Goal: Task Accomplishment & Management: Use online tool/utility

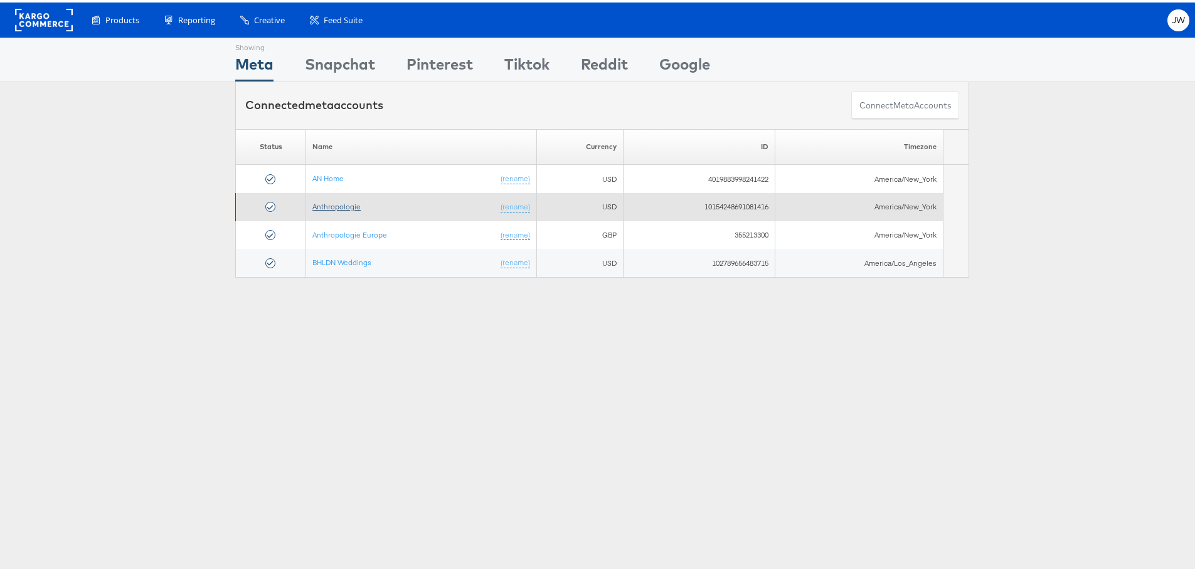
click at [334, 206] on link "Anthropologie" at bounding box center [336, 203] width 48 height 9
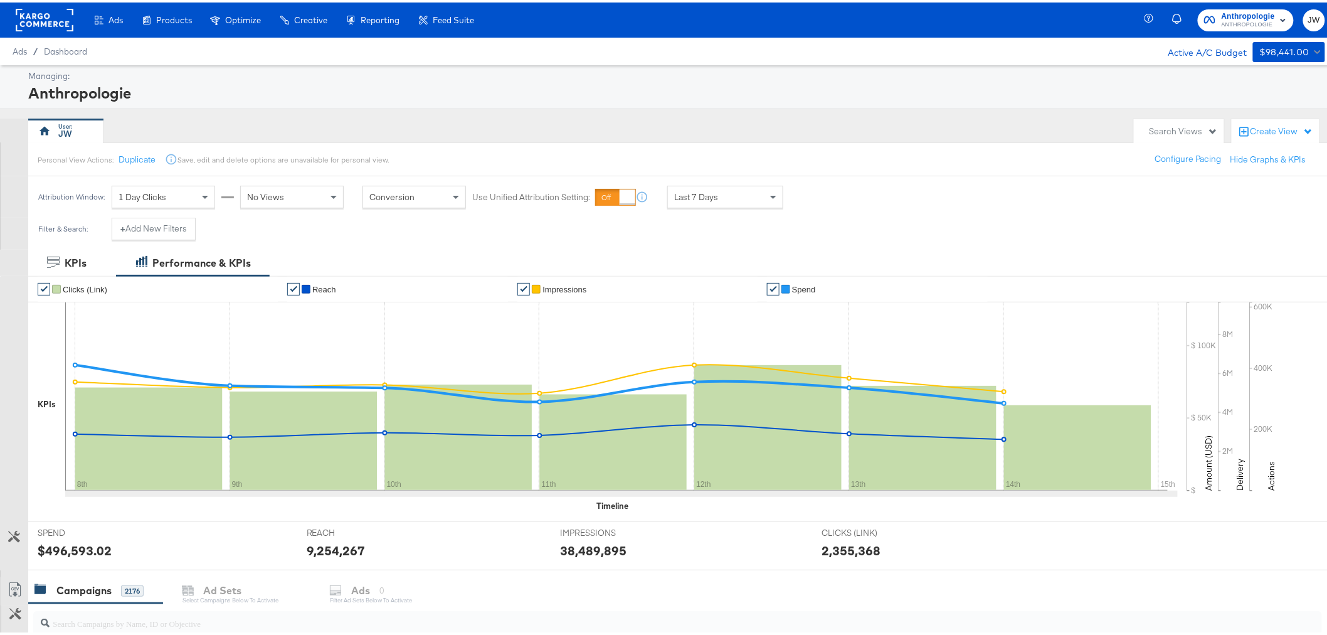
click at [0, 0] on div "My Designs" at bounding box center [0, 0] width 0 height 0
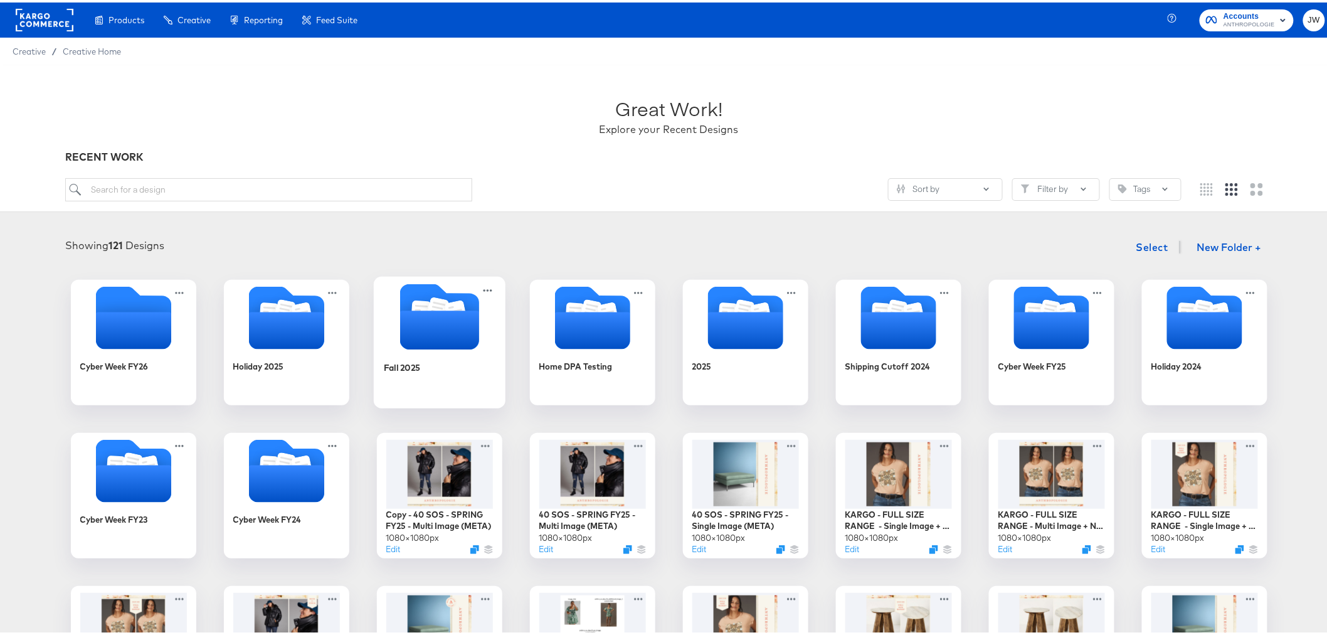
drag, startPoint x: 400, startPoint y: 307, endPoint x: 424, endPoint y: 305, distance: 24.6
click at [400, 307] on icon "Folder" at bounding box center [439, 314] width 79 height 66
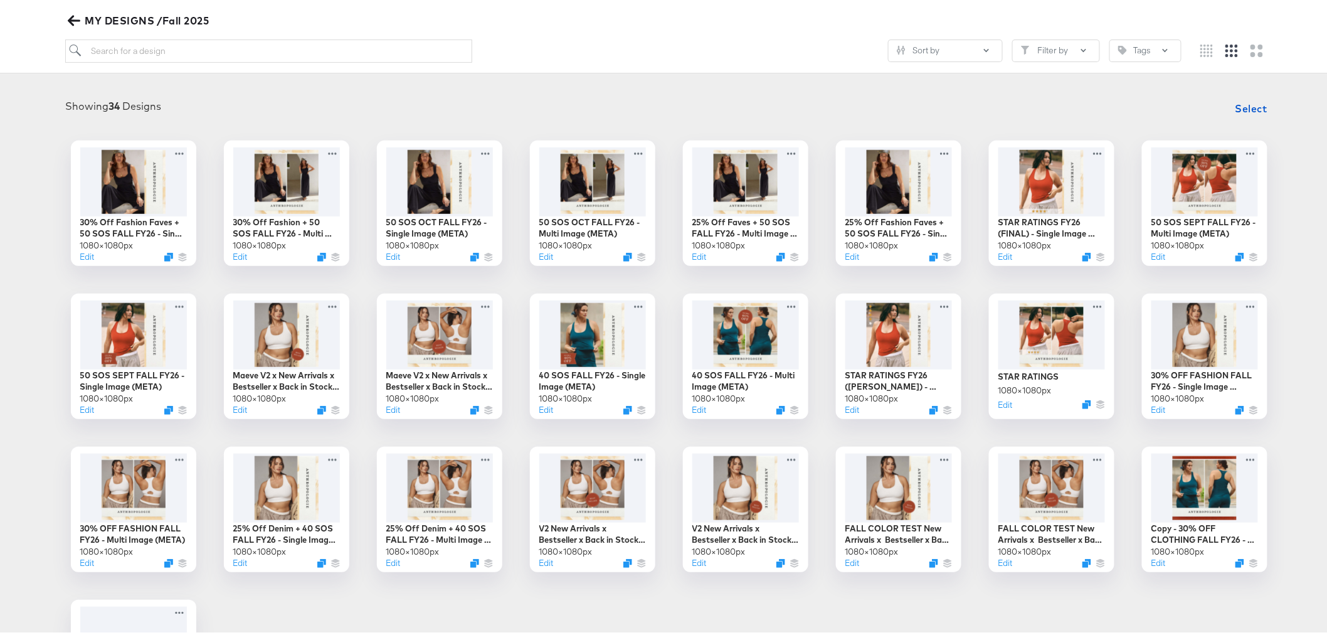
scroll to position [139, 0]
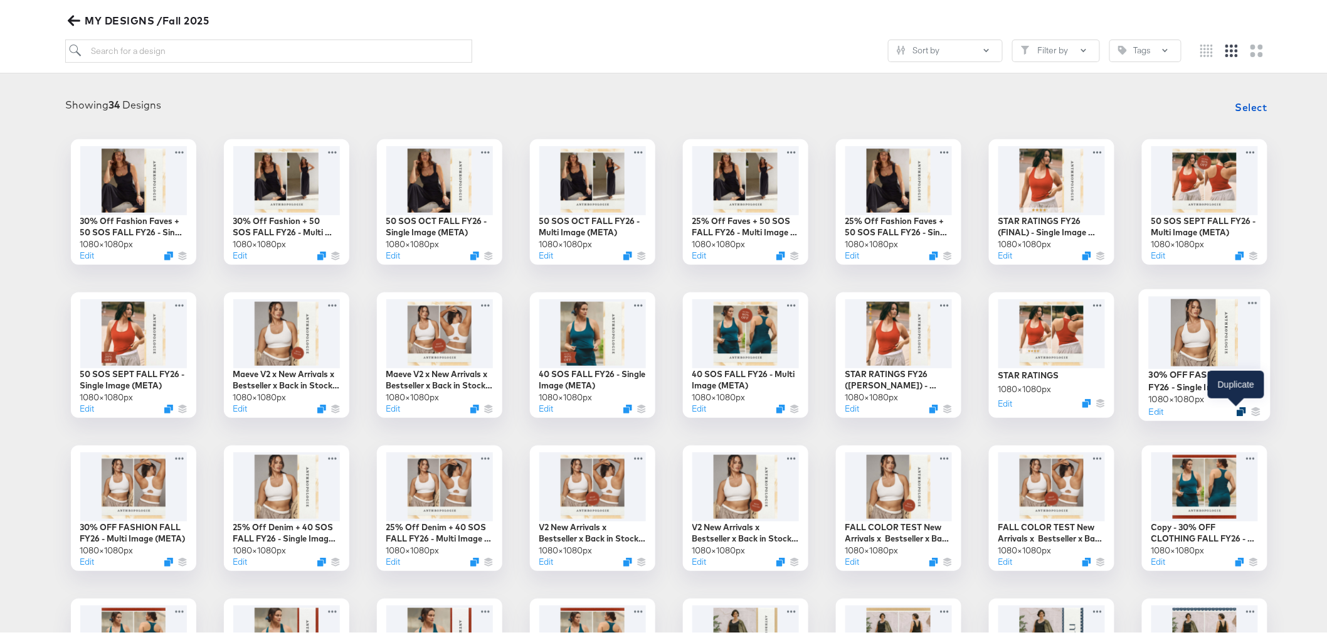
click at [1237, 410] on icon "Duplicate" at bounding box center [1241, 408] width 9 height 9
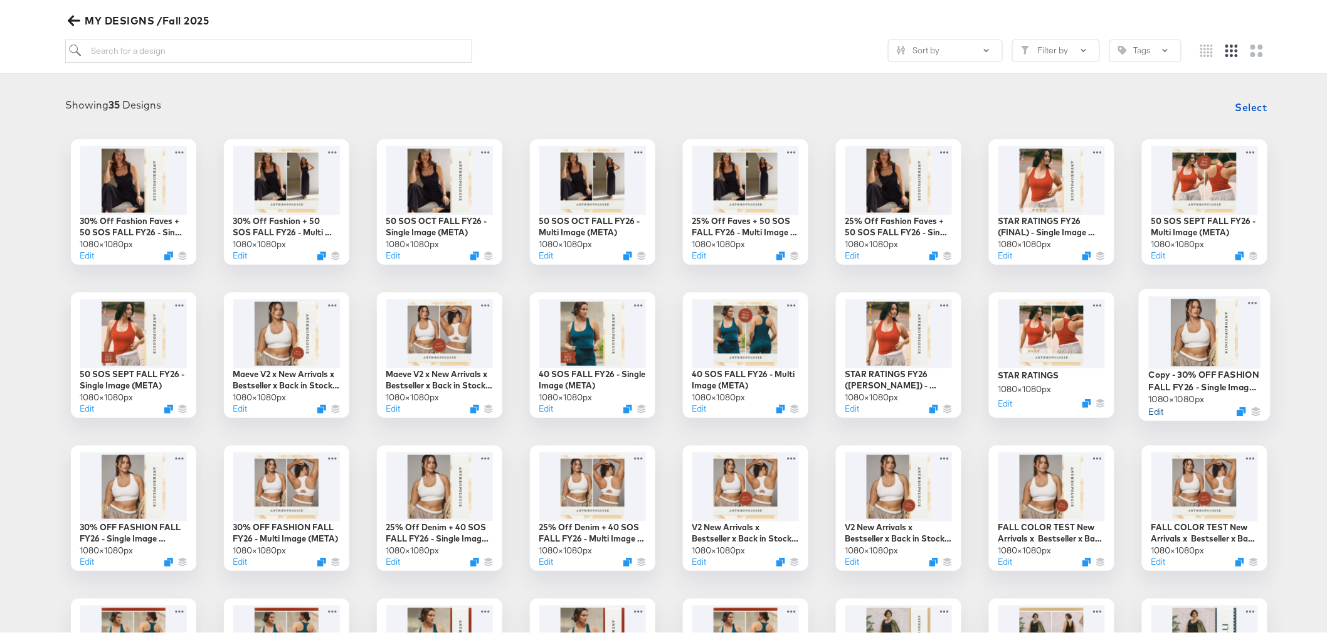
click at [1152, 410] on button "Edit" at bounding box center [1155, 409] width 15 height 12
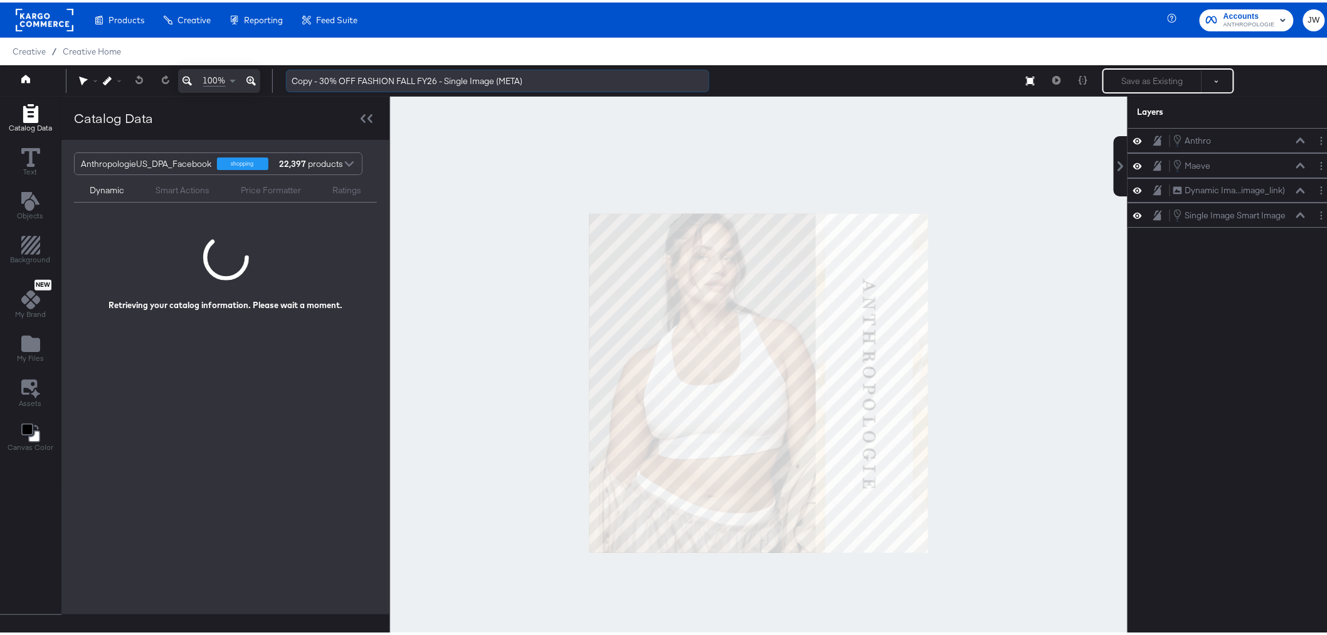
click at [321, 76] on input "Copy - 30% OFF FASHION FALL FY26 - Single Image (META)" at bounding box center [497, 78] width 423 height 23
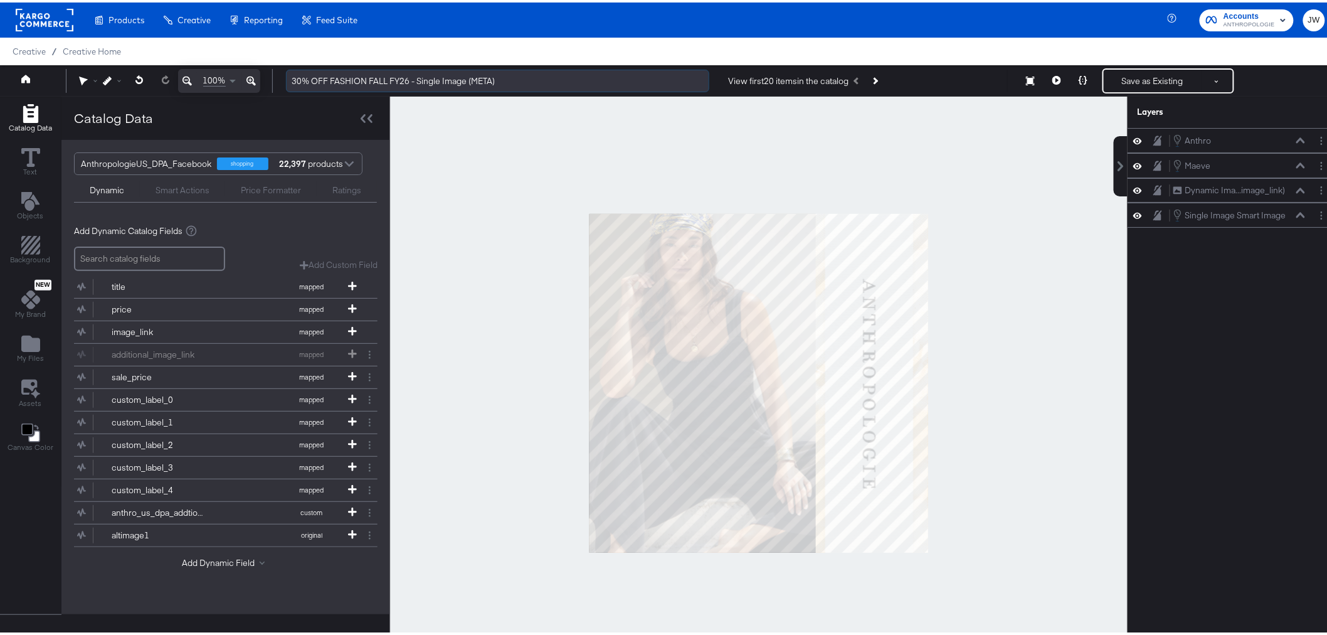
click at [389, 79] on input "30% OFF FASHION FALL FY26 - Single Image (META)" at bounding box center [497, 78] width 423 height 23
click at [1321, 215] on icon "Layer Options" at bounding box center [1322, 213] width 2 height 8
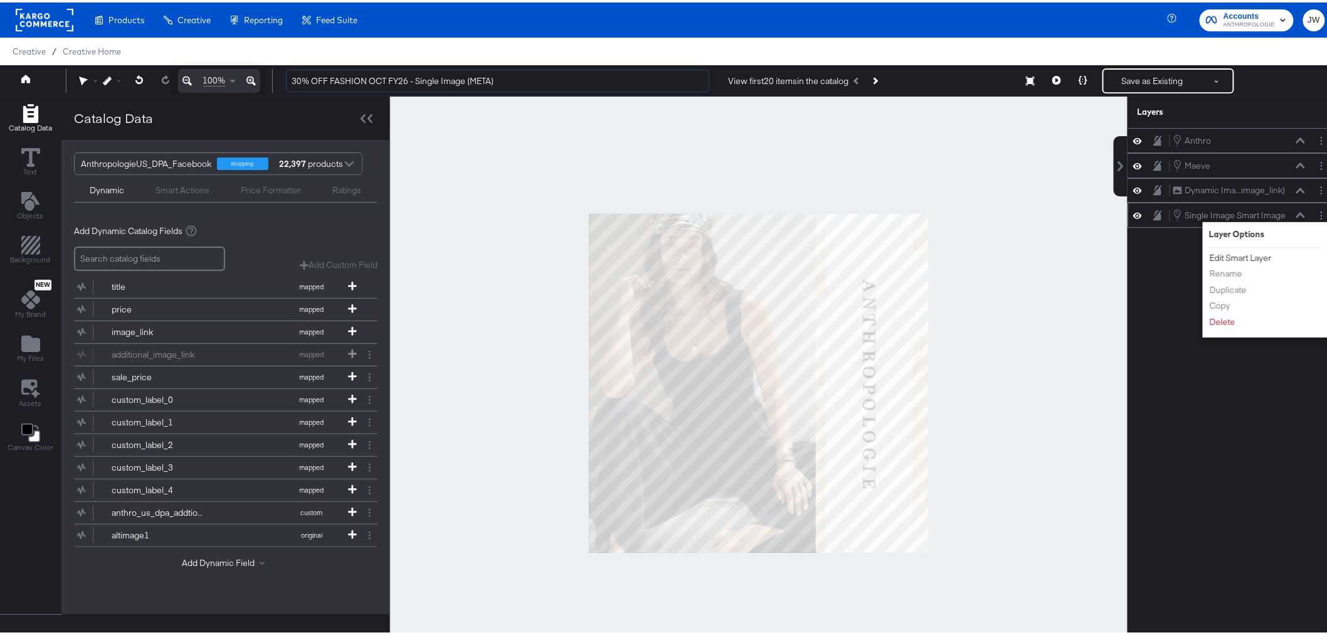
type input "30% OFF FASHION OCT FY26 - Single Image (META)"
click at [1244, 256] on button "Edit Smart Layer" at bounding box center [1240, 255] width 63 height 13
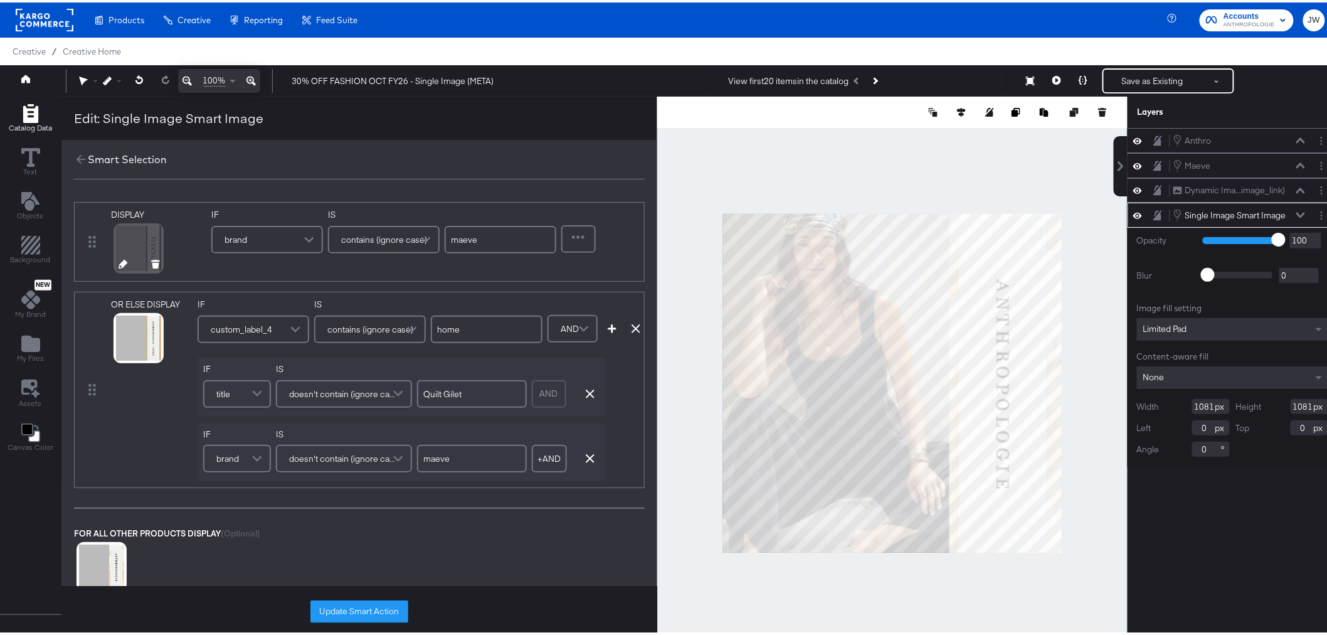
click at [120, 261] on icon at bounding box center [123, 261] width 9 height 9
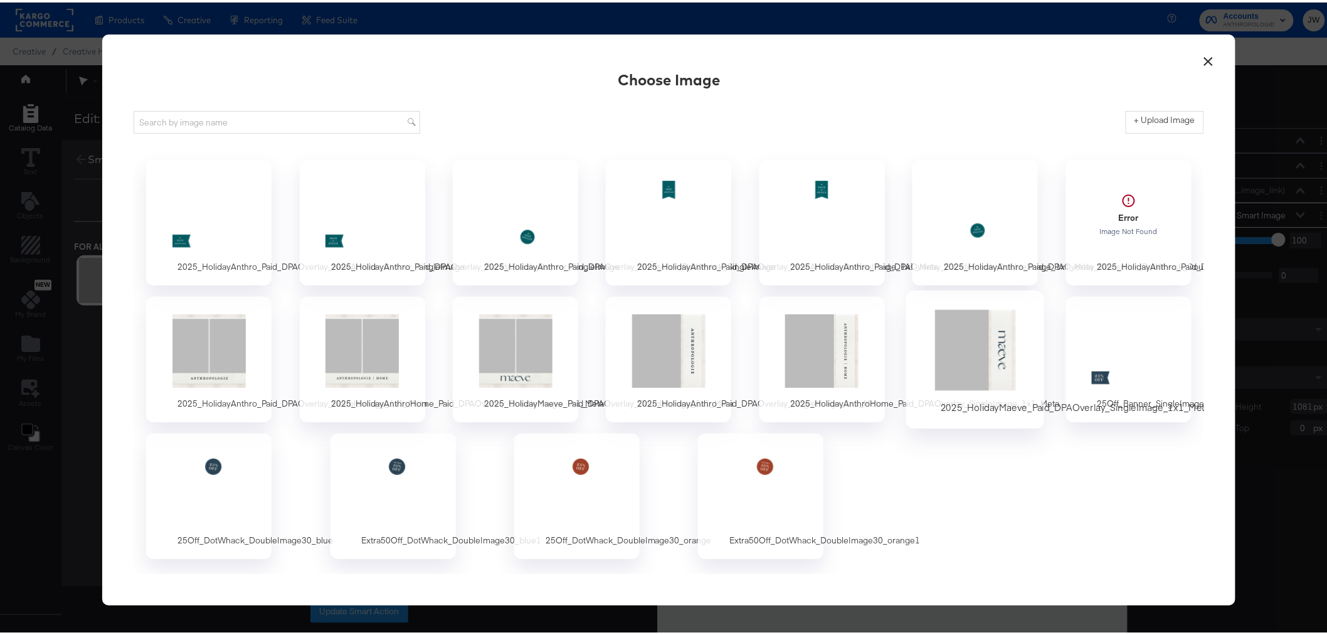
click at [1012, 349] on div at bounding box center [975, 348] width 117 height 87
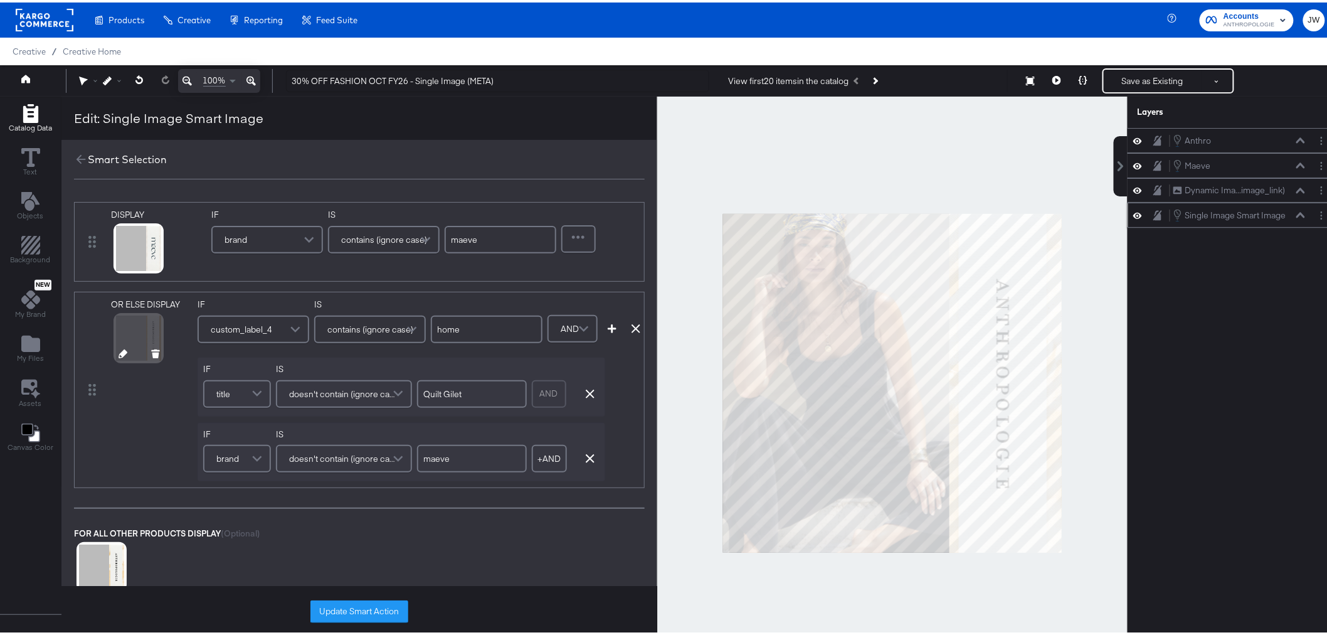
click at [120, 350] on icon at bounding box center [123, 351] width 9 height 9
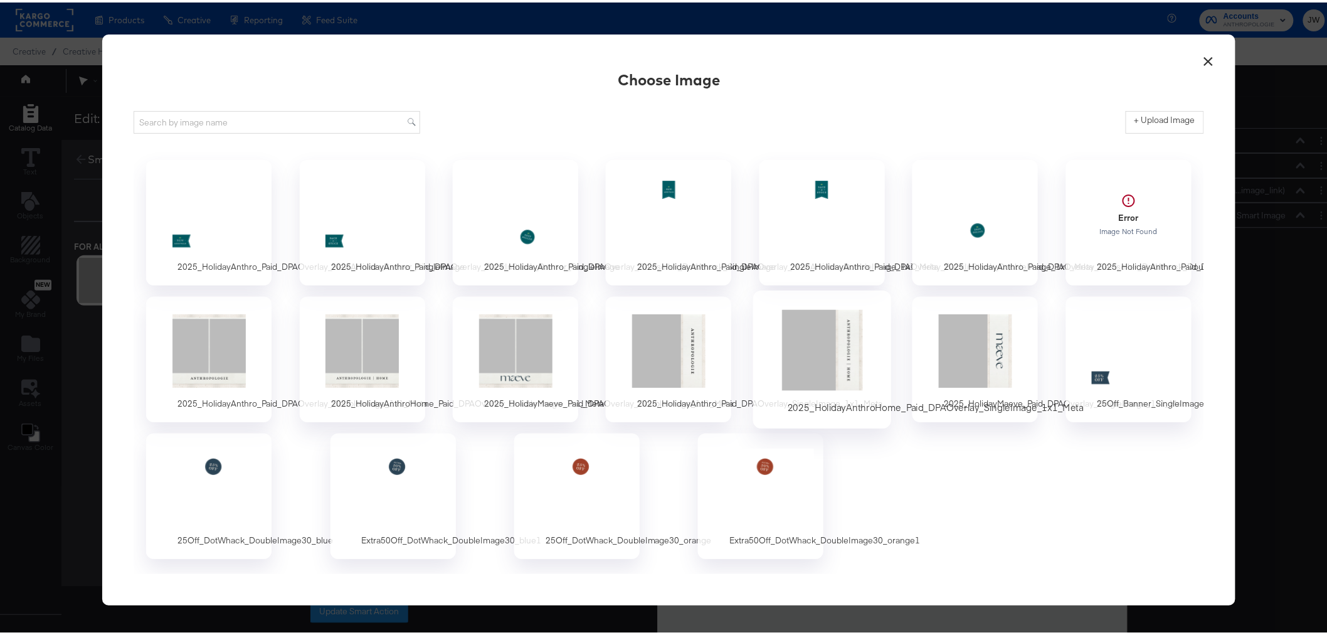
click at [867, 354] on div at bounding box center [821, 348] width 117 height 87
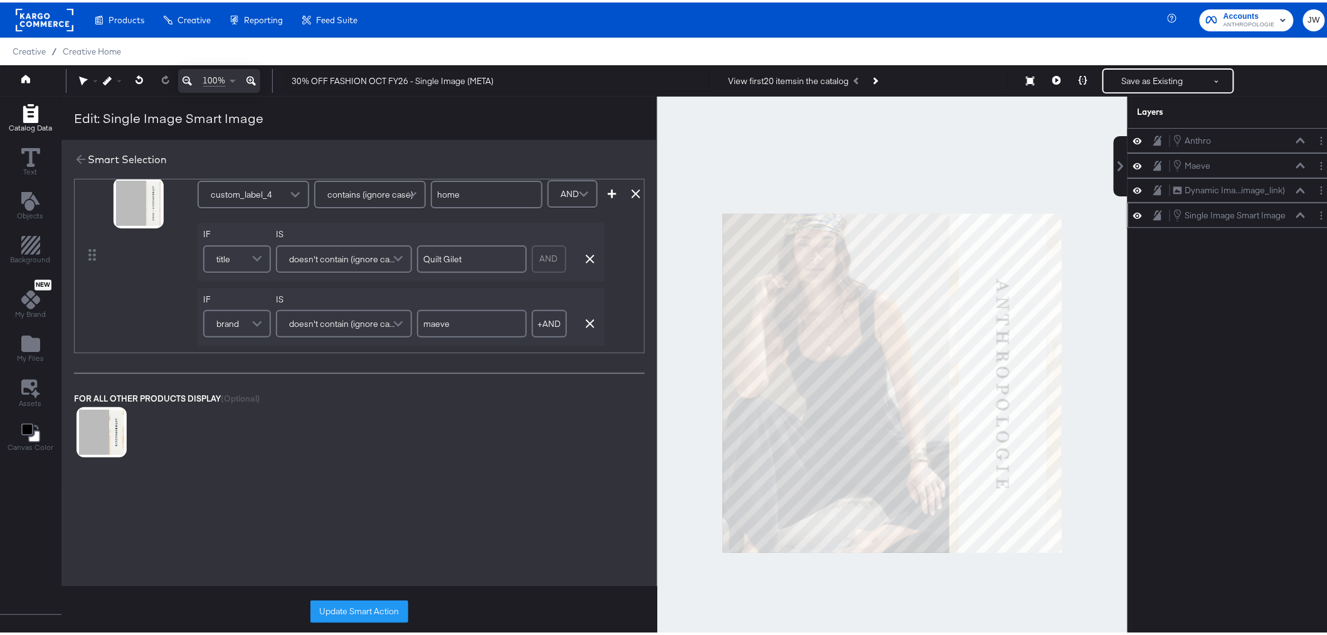
scroll to position [139, 0]
click at [87, 440] on icon at bounding box center [86, 441] width 9 height 9
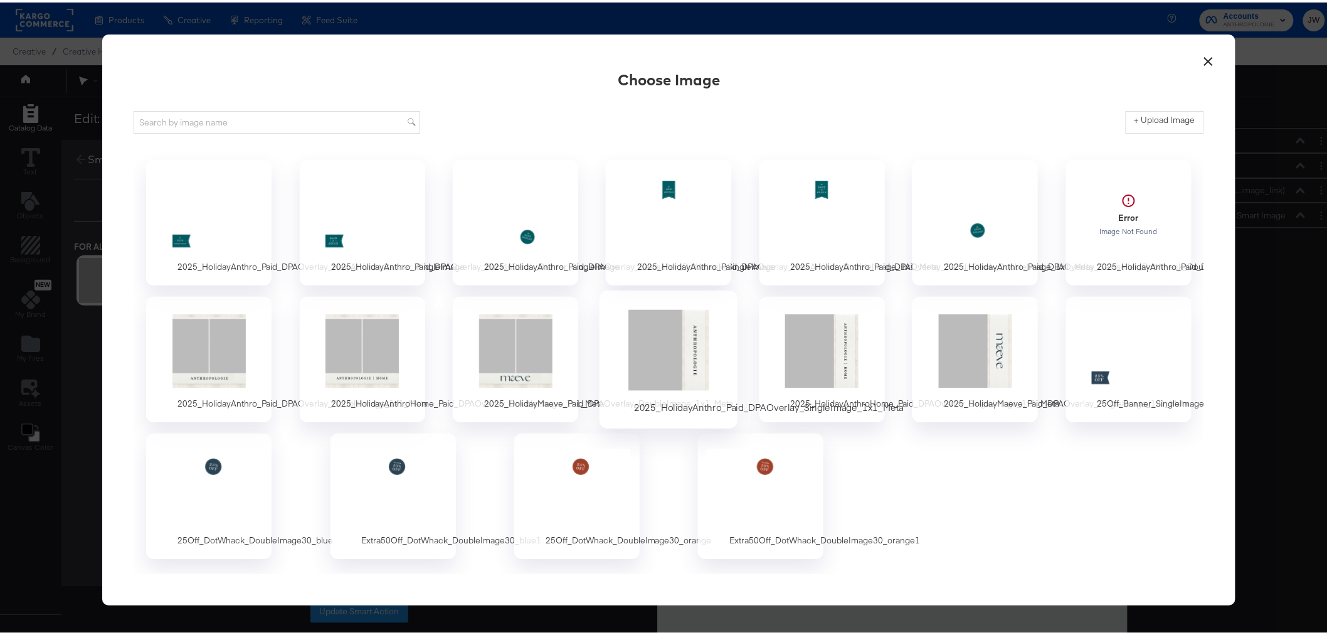
click at [670, 354] on div at bounding box center [668, 348] width 117 height 87
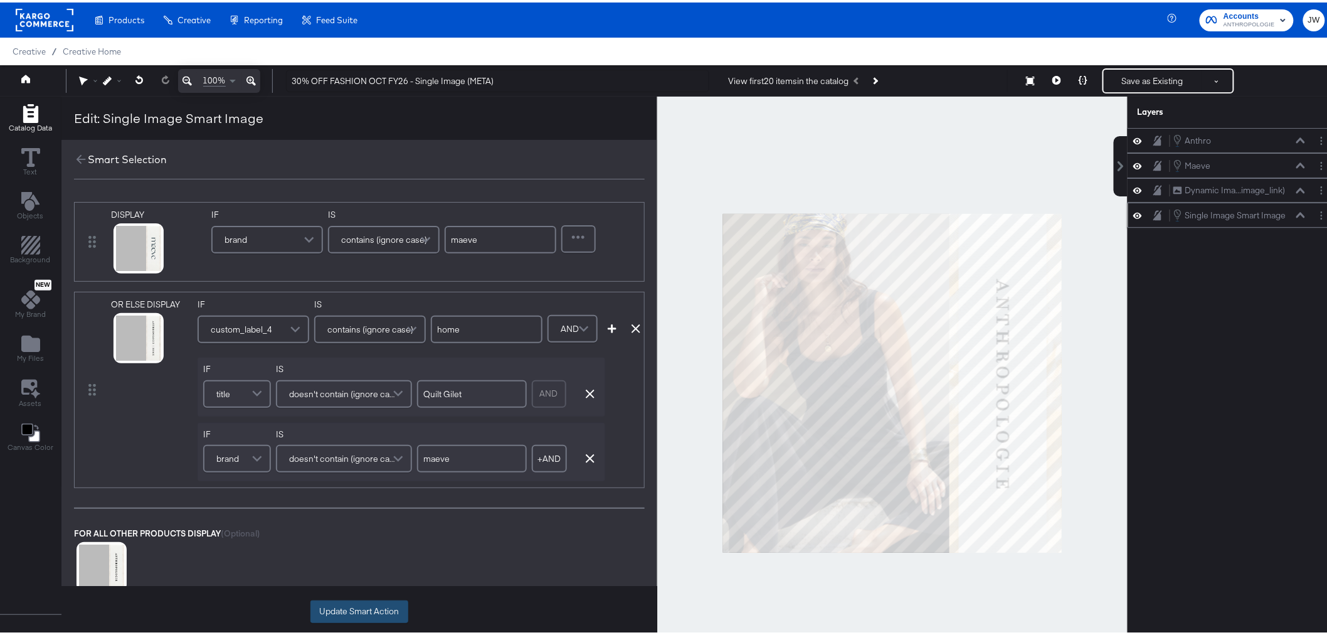
click at [354, 610] on button "Update Smart Action" at bounding box center [359, 609] width 98 height 23
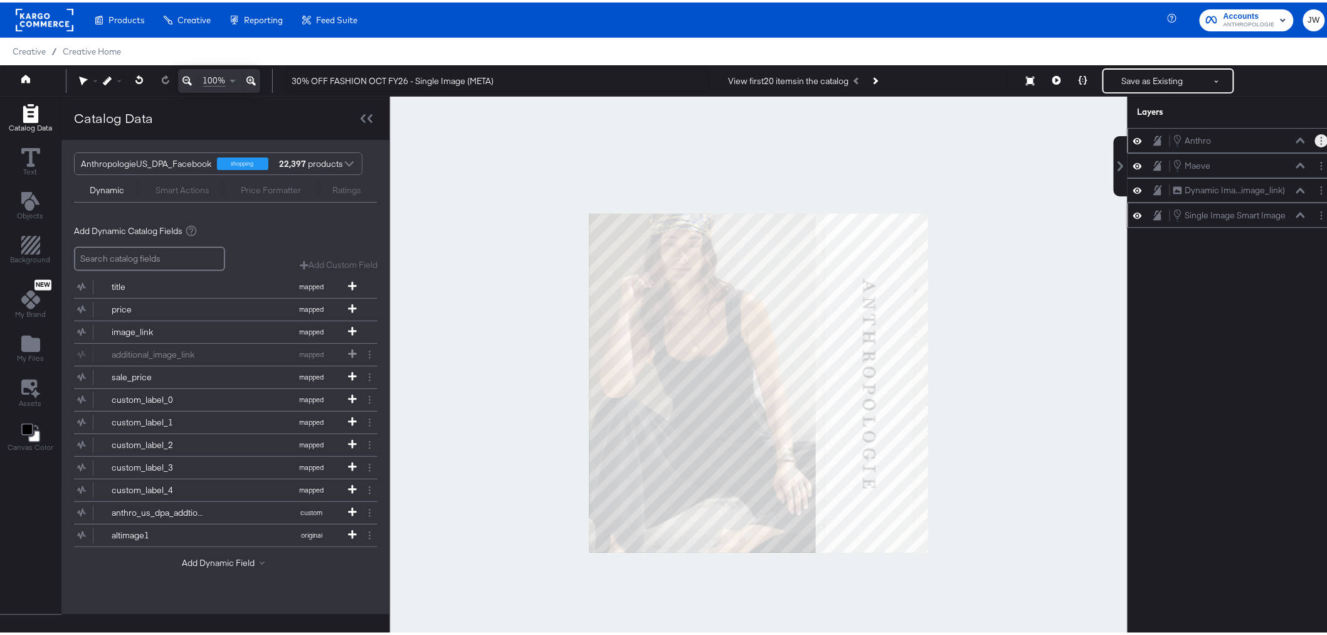
click at [1315, 138] on button "Layer Options" at bounding box center [1321, 138] width 13 height 13
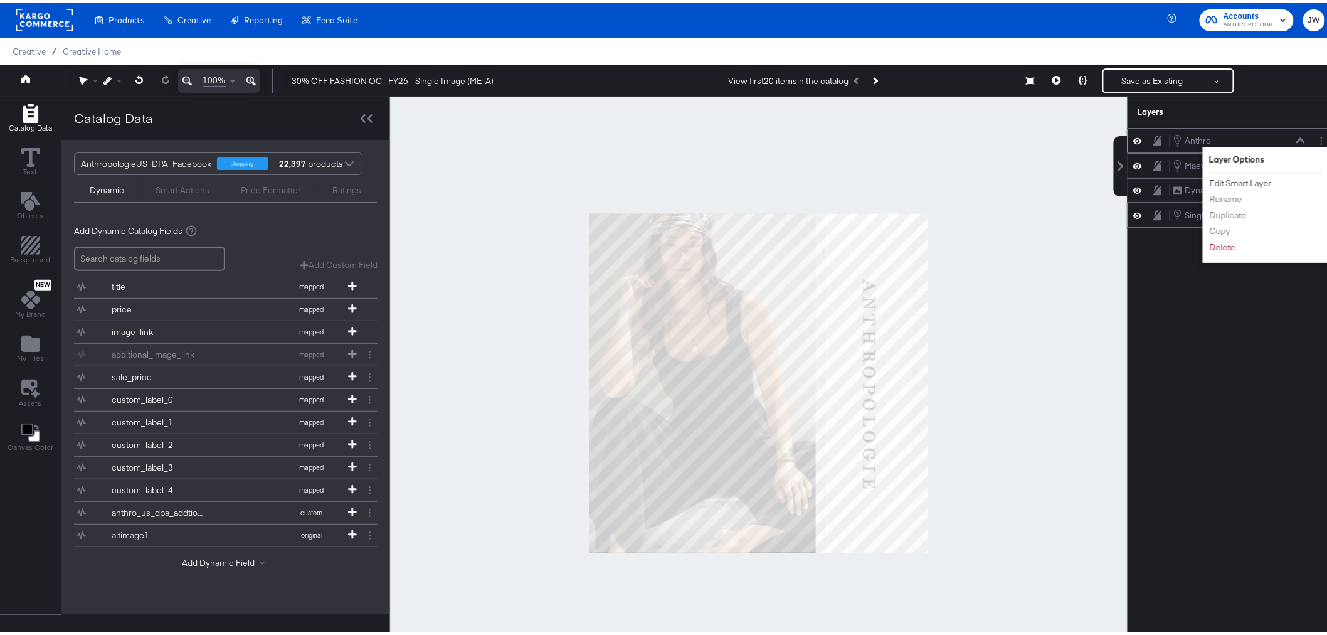
click at [1244, 183] on button "Edit Smart Layer" at bounding box center [1240, 180] width 63 height 13
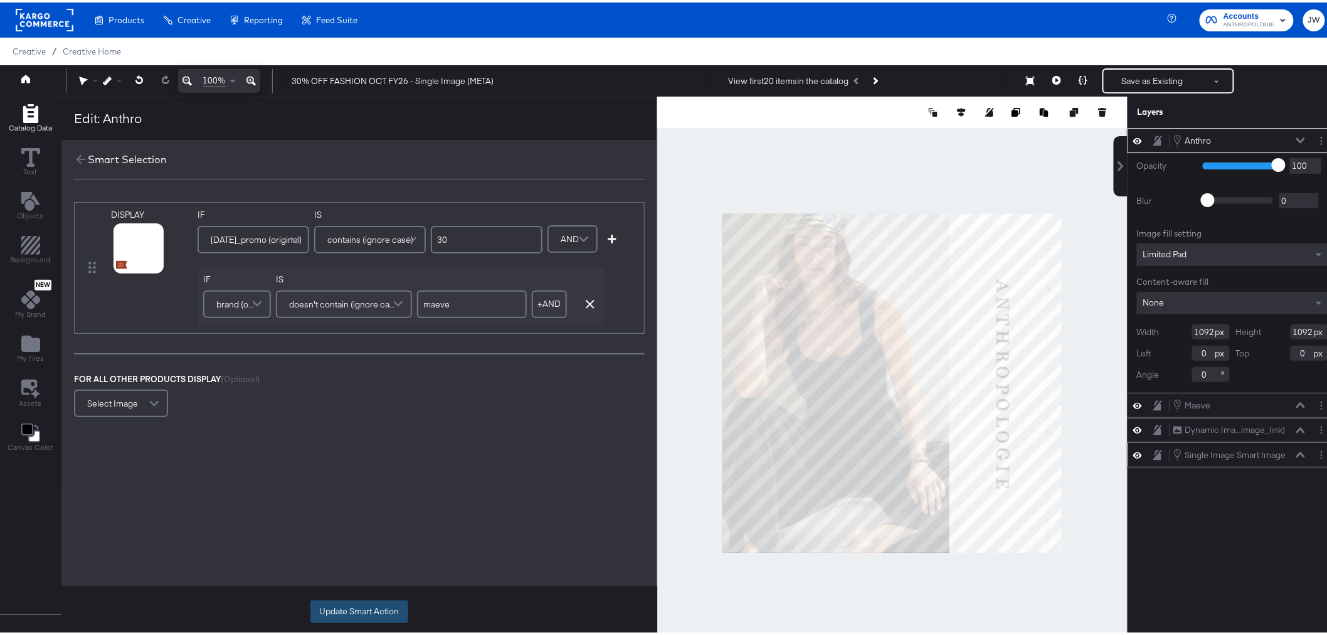
click at [386, 608] on button "Update Smart Action" at bounding box center [359, 609] width 98 height 23
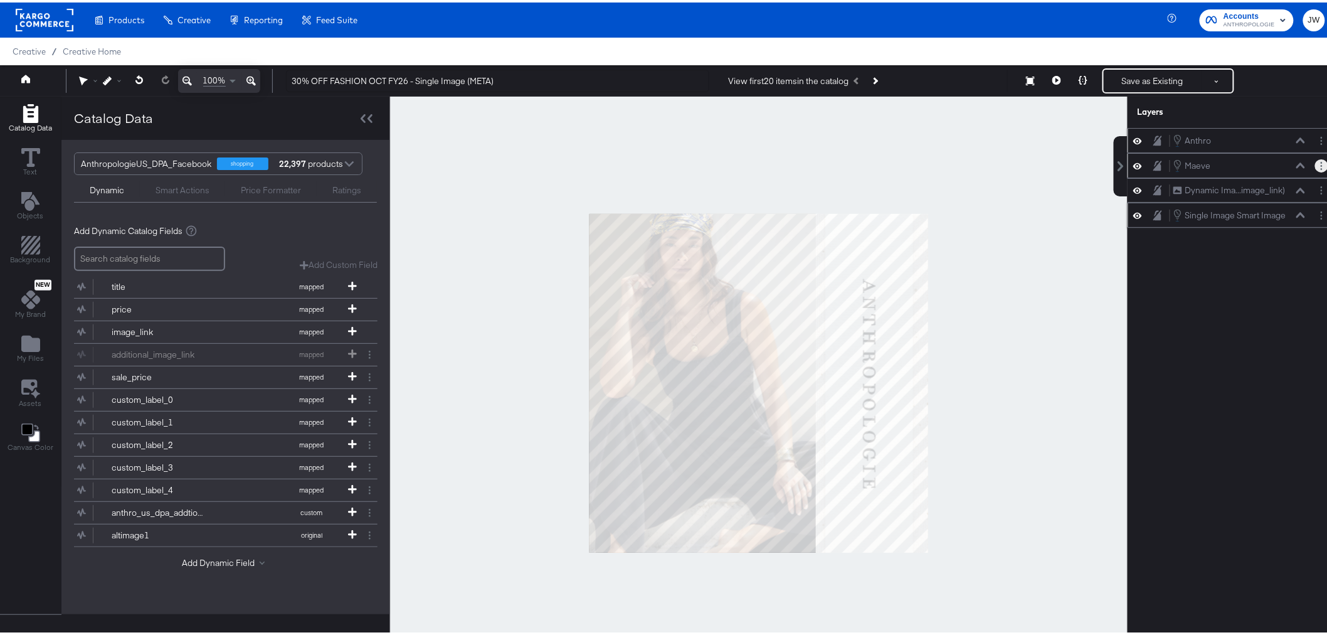
click at [1321, 161] on icon "Layer Options" at bounding box center [1322, 163] width 2 height 8
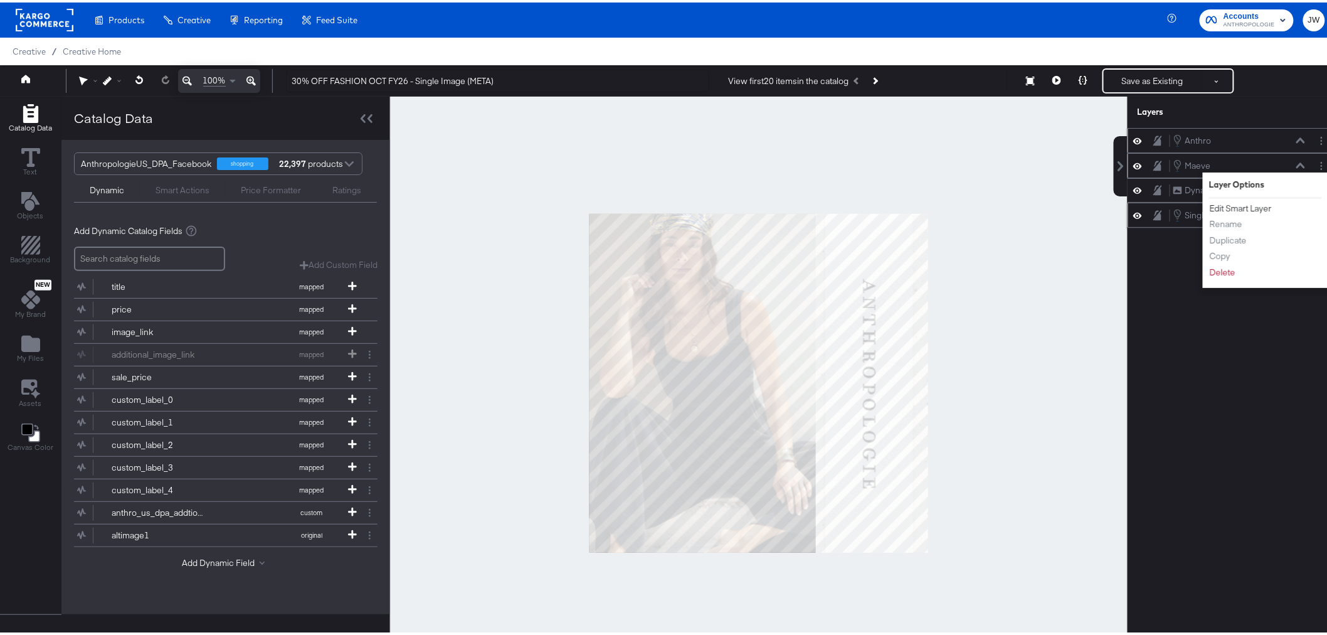
click at [1244, 203] on button "Edit Smart Layer" at bounding box center [1240, 205] width 63 height 13
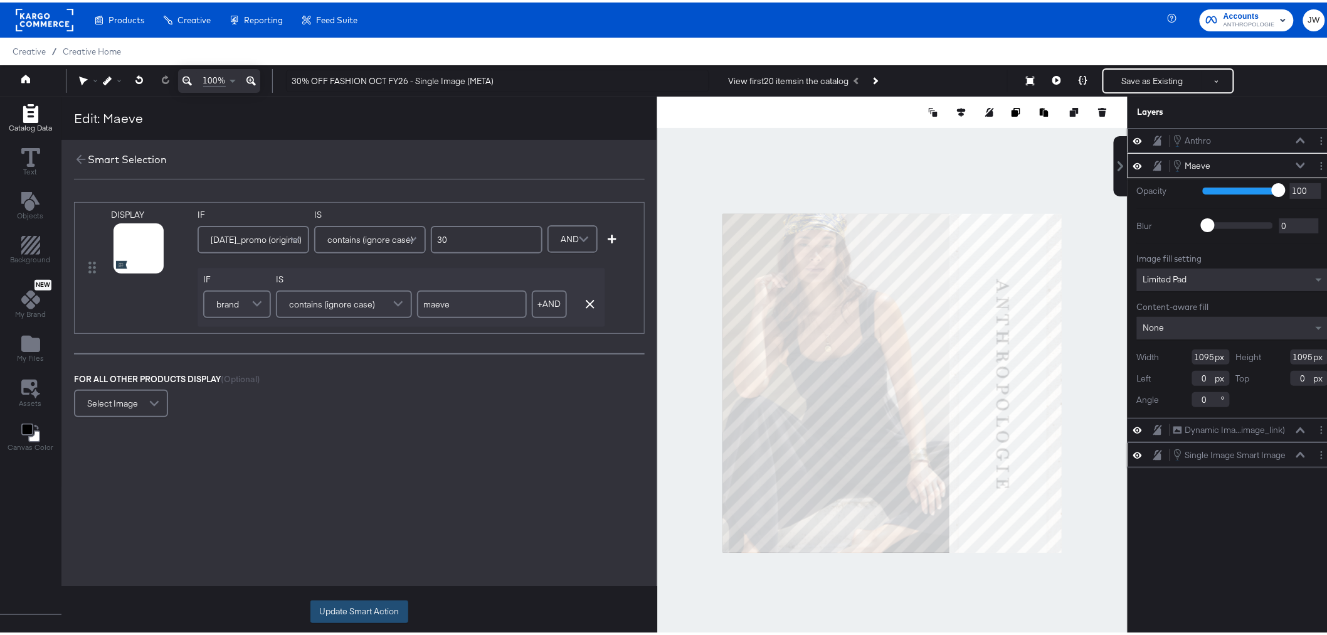
click at [373, 601] on button "Update Smart Action" at bounding box center [359, 609] width 98 height 23
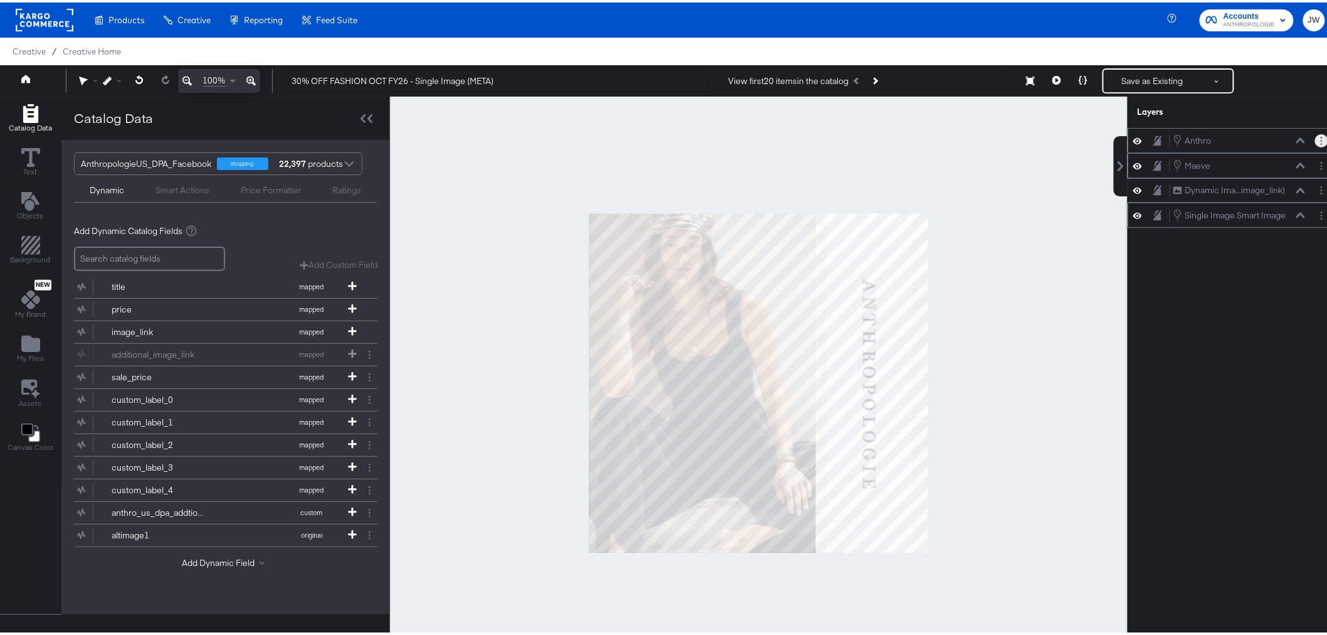
click at [1316, 139] on button "Layer Options" at bounding box center [1321, 138] width 13 height 13
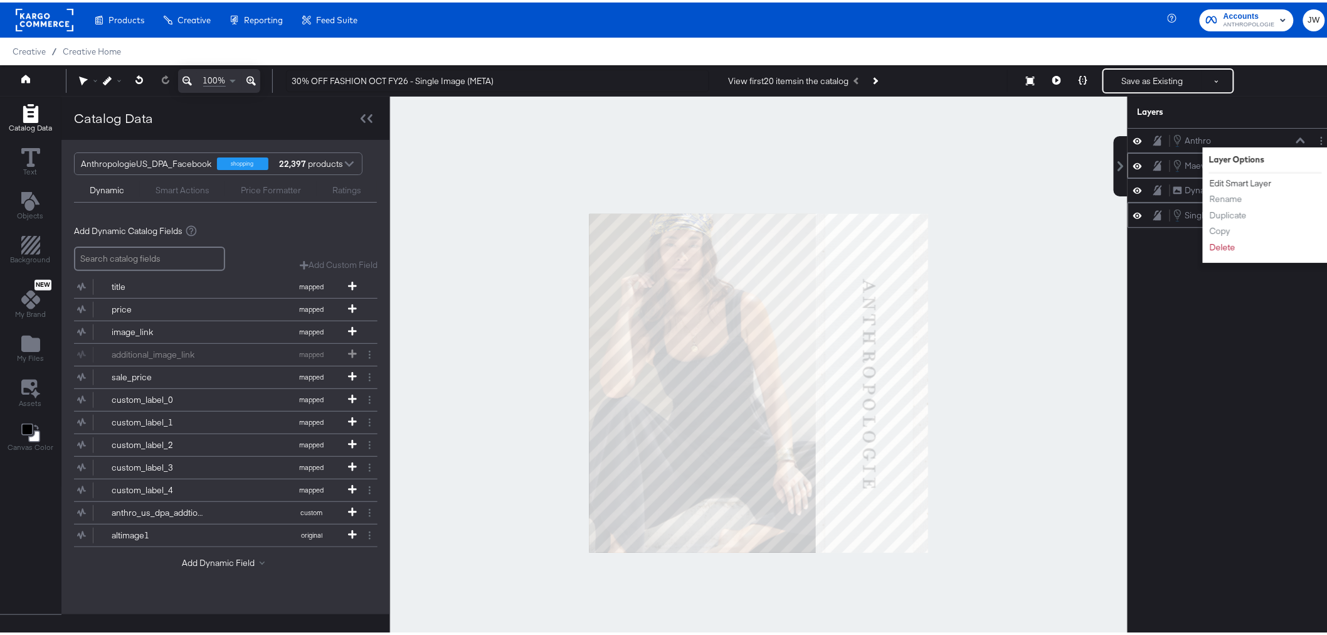
click at [1224, 179] on button "Edit Smart Layer" at bounding box center [1240, 180] width 63 height 13
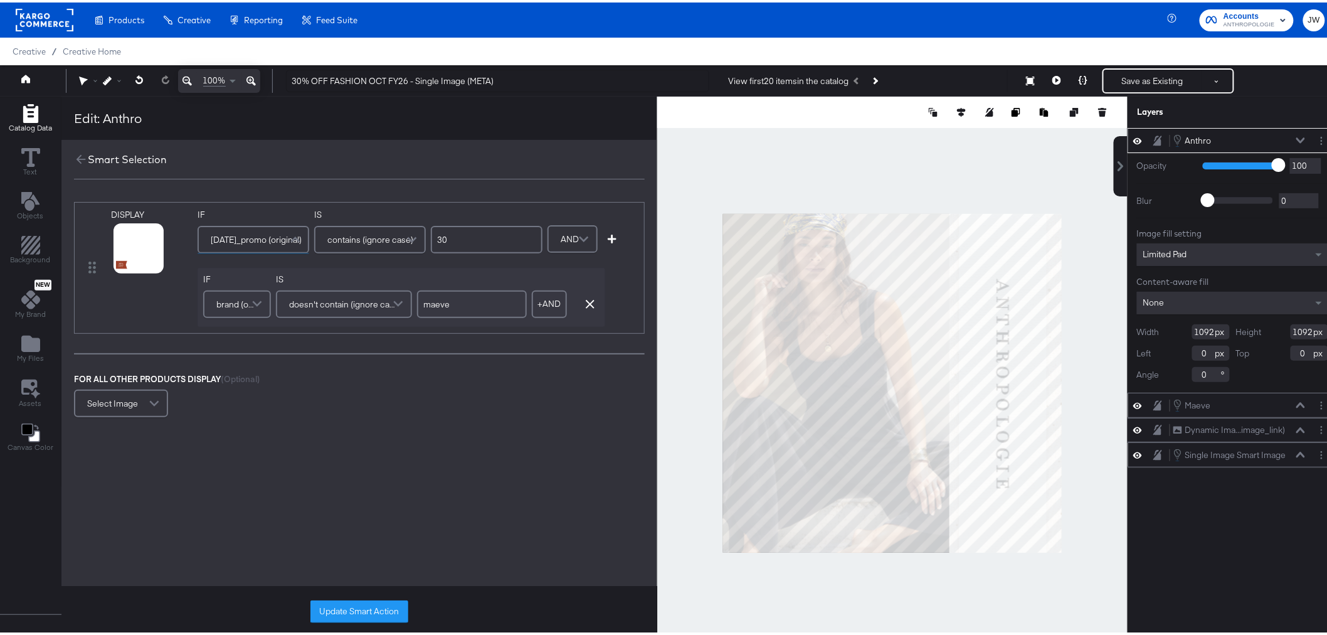
click at [273, 239] on span "black_friday_promo (original)" at bounding box center [256, 236] width 91 height 21
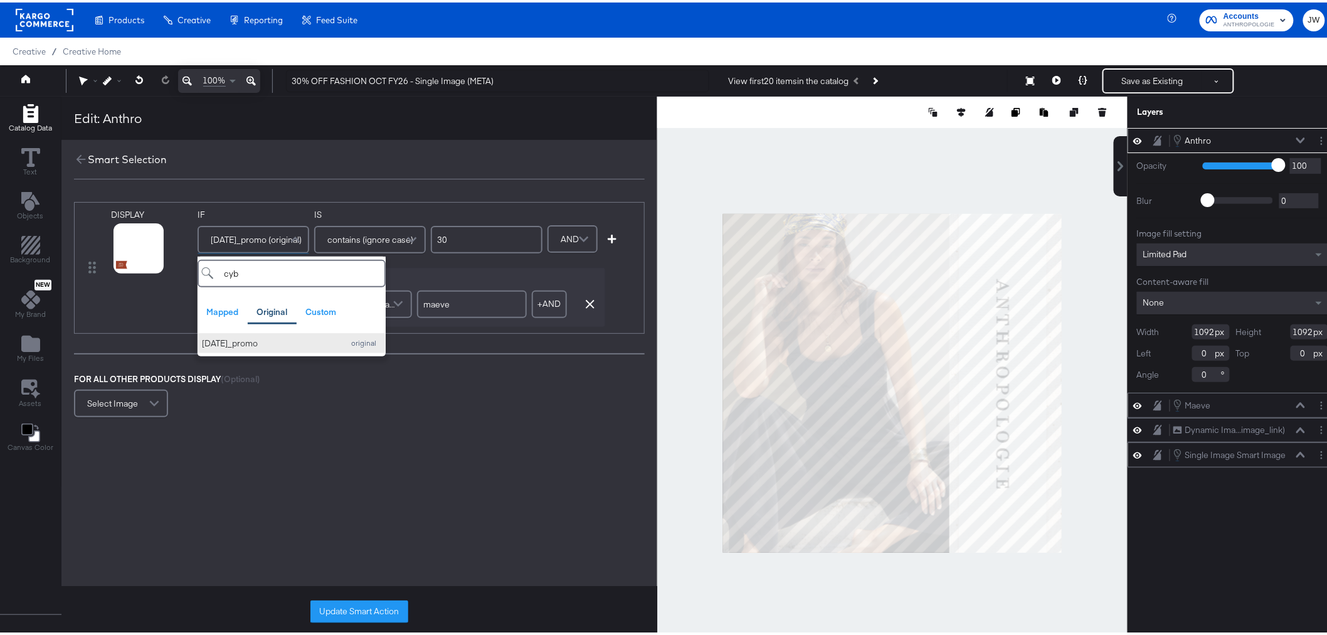
type input "cyb"
click at [287, 342] on div "[DATE]_promo" at bounding box center [269, 341] width 135 height 12
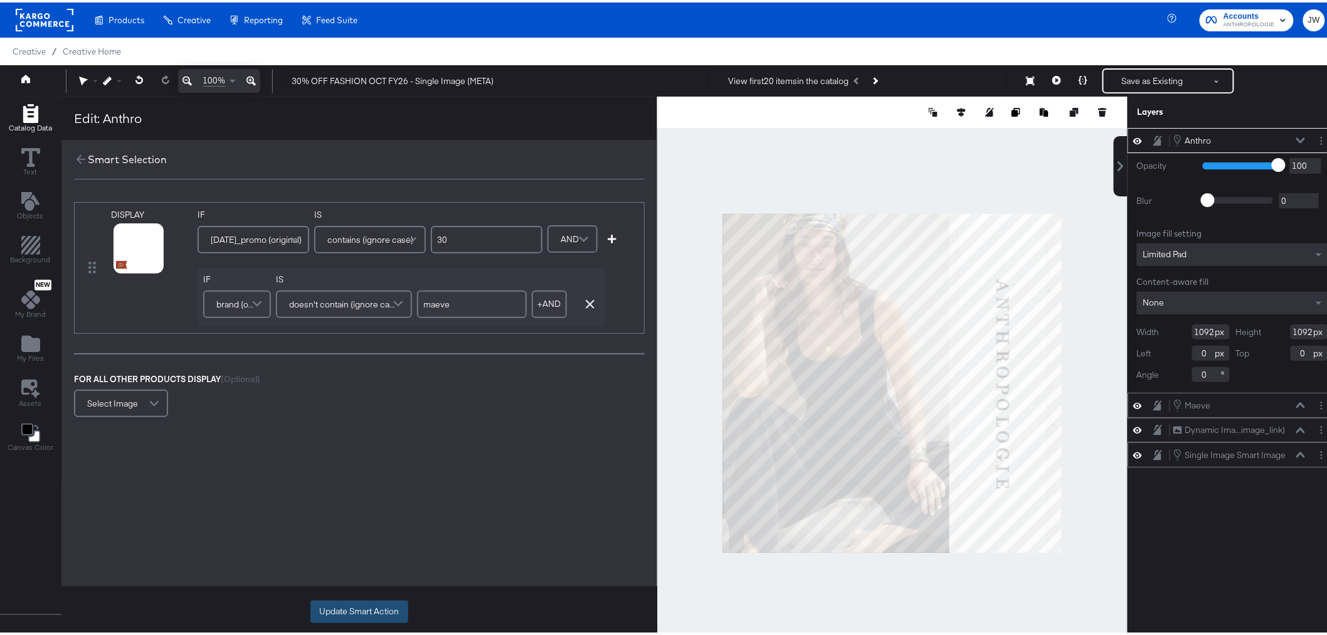
click at [368, 607] on button "Update Smart Action" at bounding box center [359, 609] width 98 height 23
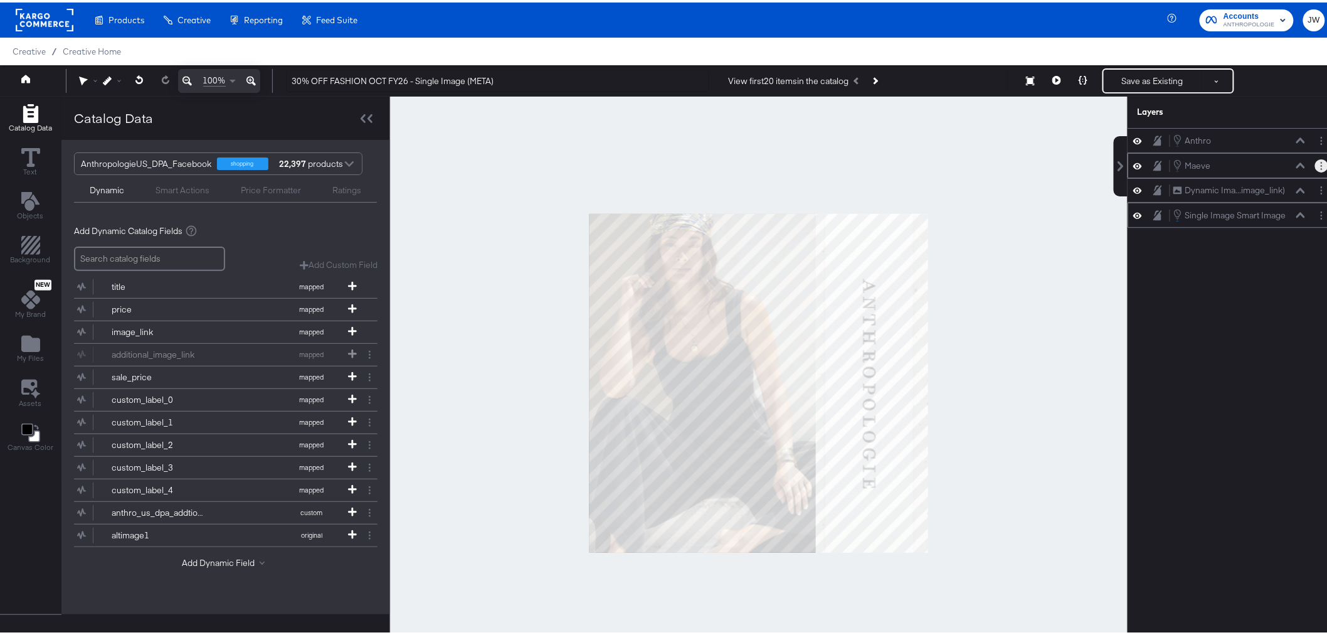
click at [1321, 164] on circle "Layer Options" at bounding box center [1322, 163] width 2 height 2
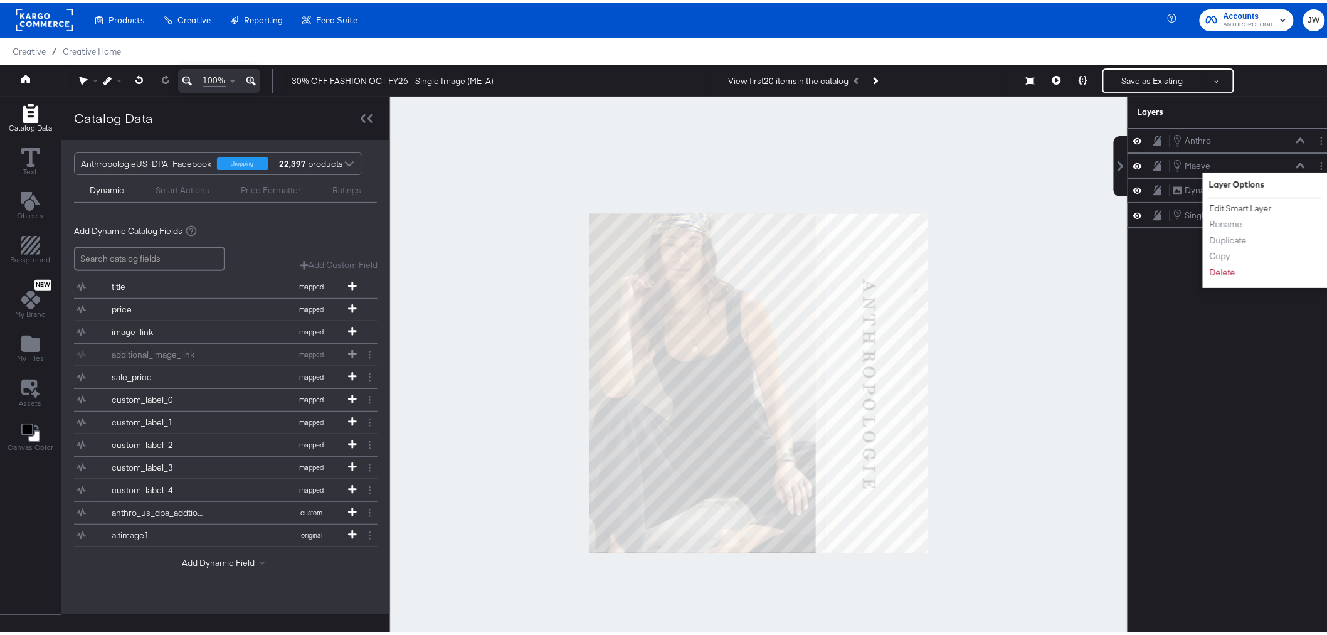
click at [1239, 210] on button "Edit Smart Layer" at bounding box center [1240, 205] width 63 height 13
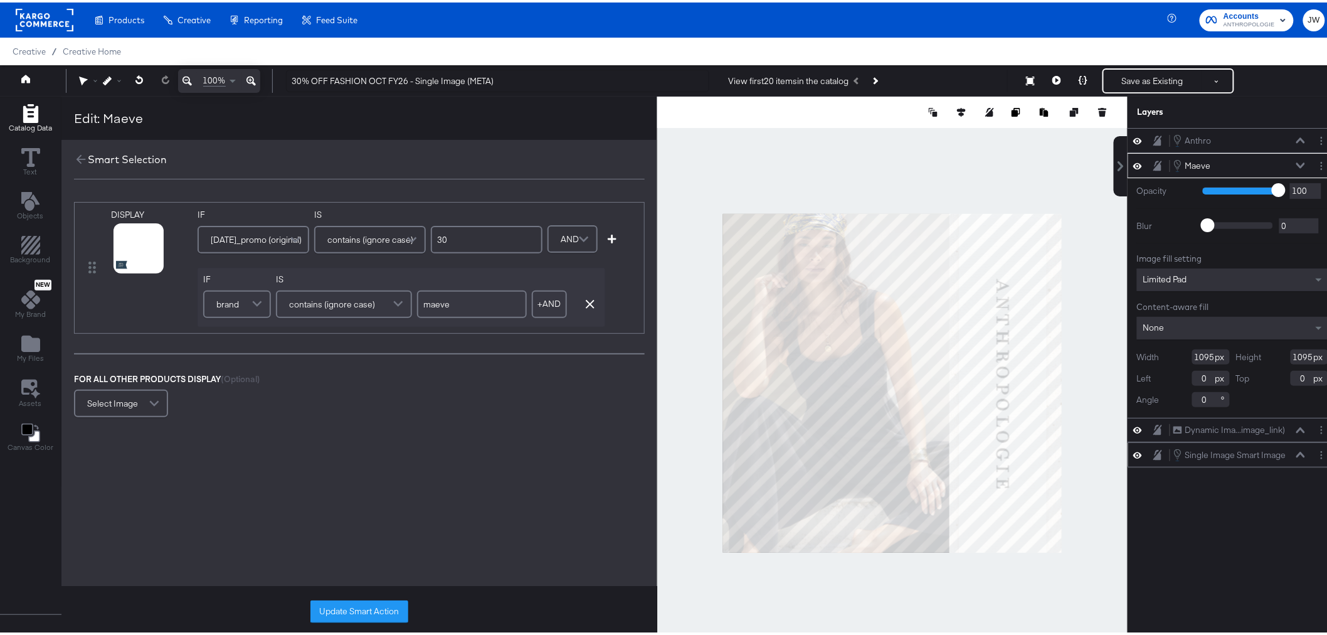
click at [242, 234] on span "black_friday_promo (original)" at bounding box center [256, 236] width 91 height 21
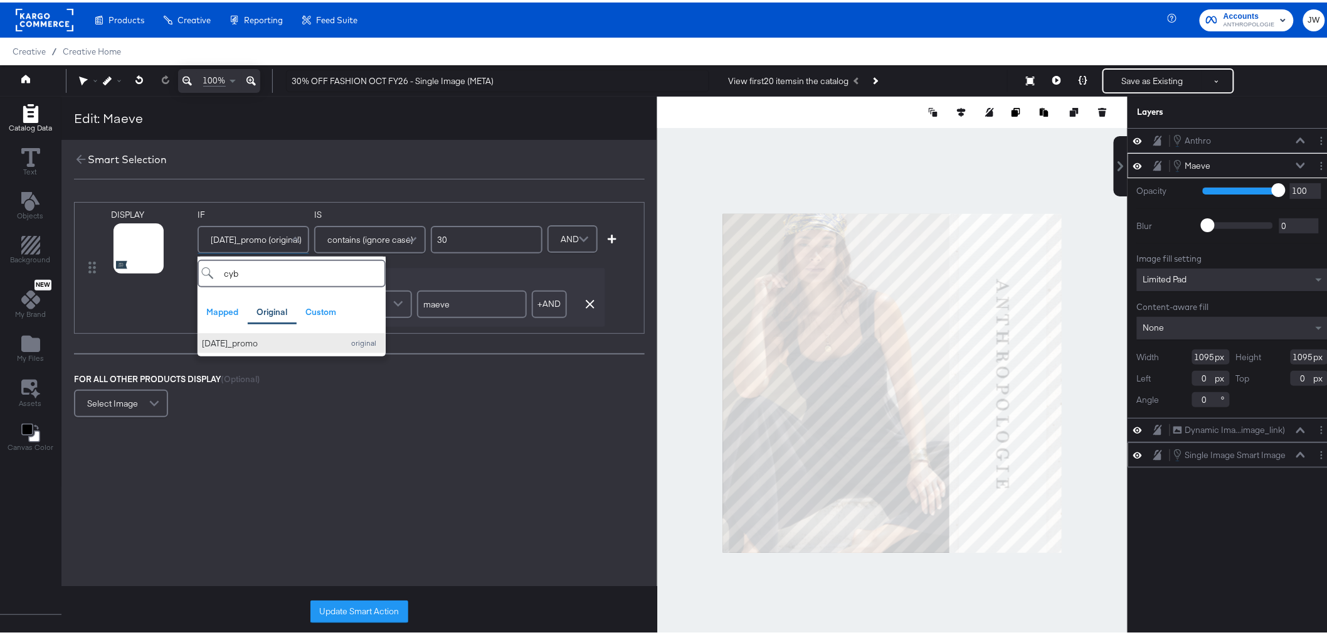
type input "cyb"
click at [258, 340] on div "[DATE]_promo" at bounding box center [269, 341] width 135 height 12
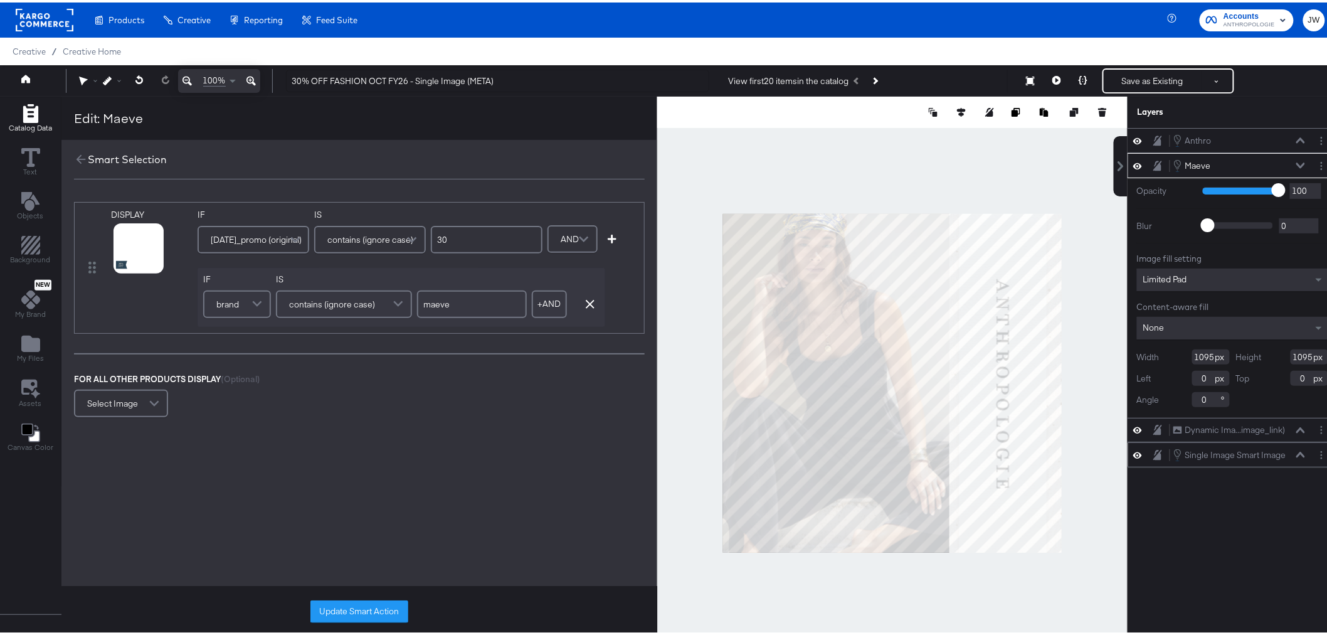
click at [366, 609] on button "Update Smart Action" at bounding box center [359, 609] width 98 height 23
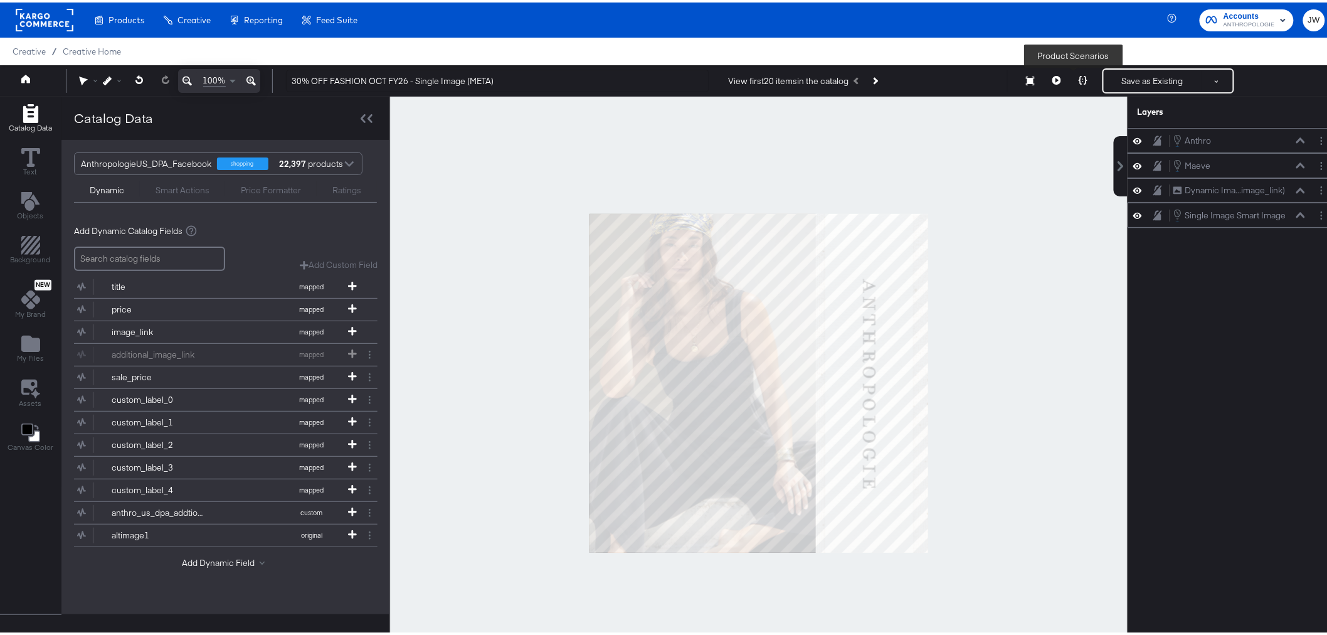
click at [1079, 73] on icon at bounding box center [1083, 77] width 9 height 9
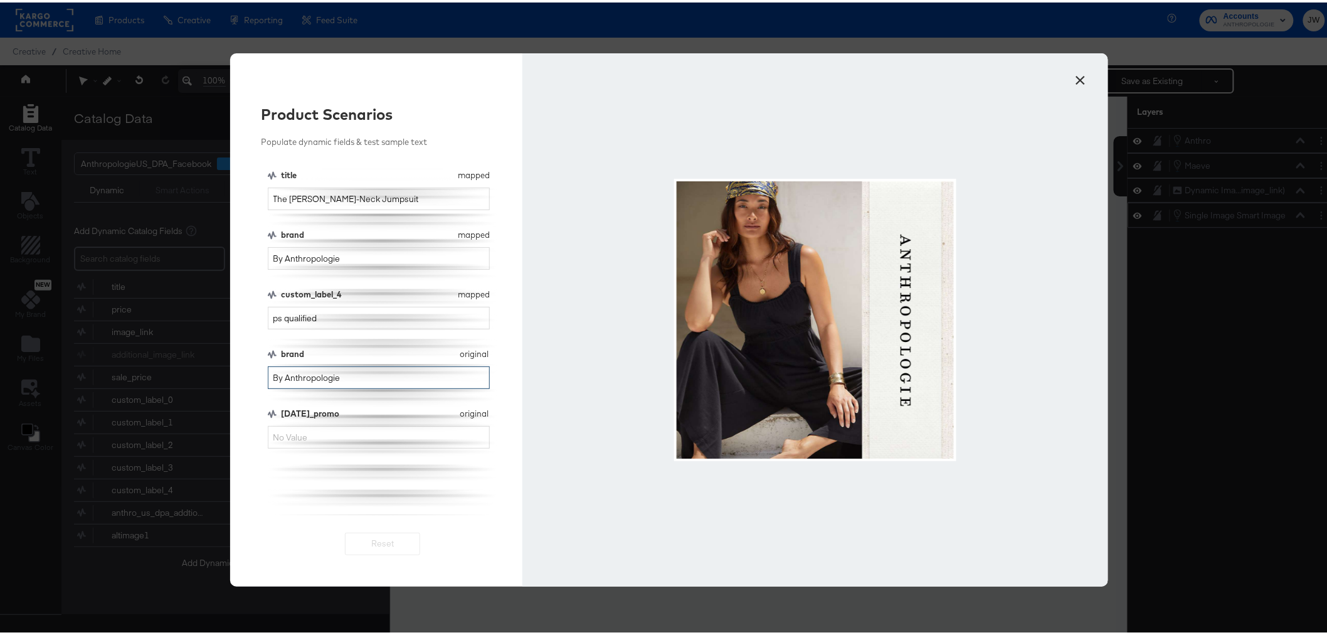
drag, startPoint x: 359, startPoint y: 374, endPoint x: 193, endPoint y: 370, distance: 165.6
click at [193, 370] on div "× Product Scenarios Populate dynamic fields & test sample text title mapped tit…" at bounding box center [669, 317] width 1338 height 635
drag, startPoint x: 361, startPoint y: 252, endPoint x: 250, endPoint y: 252, distance: 111.6
click at [250, 252] on div "Product Scenarios Populate dynamic fields & test sample text title mapped title…" at bounding box center [376, 317] width 293 height 533
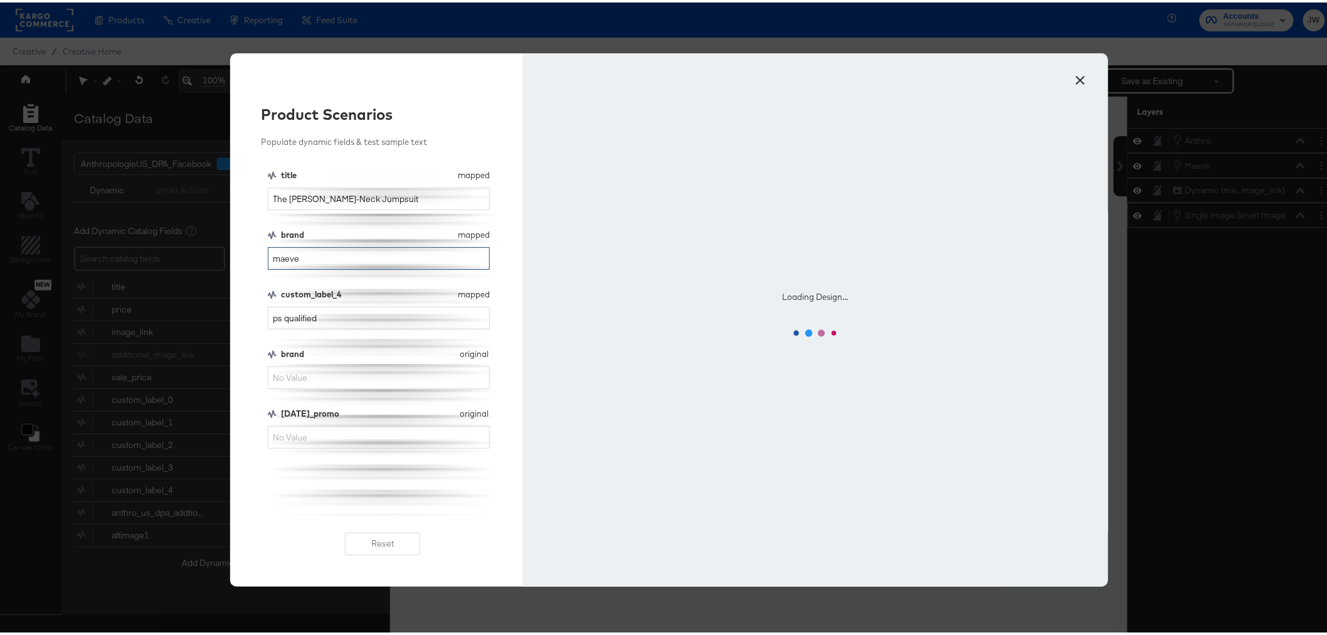
type input "maeve"
click at [365, 440] on input "[DATE]_promo" at bounding box center [379, 434] width 223 height 23
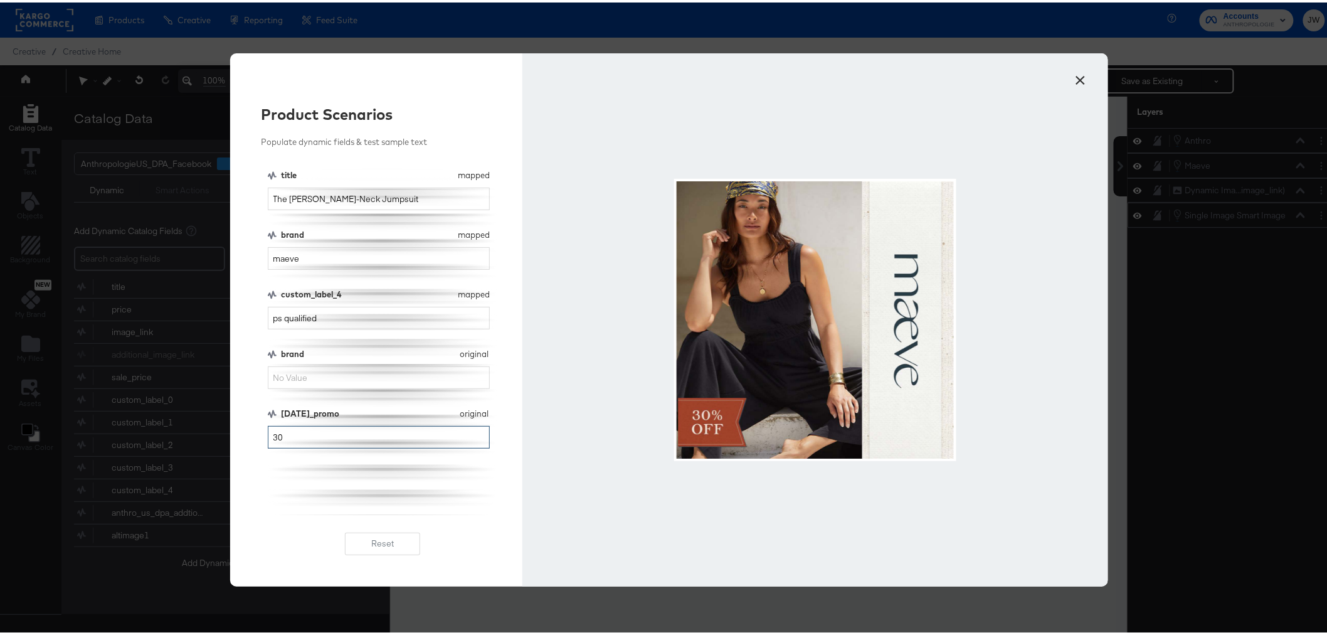
type input "30"
drag, startPoint x: 321, startPoint y: 253, endPoint x: 229, endPoint y: 255, distance: 92.2
click at [230, 255] on div "Product Scenarios Populate dynamic fields & test sample text title mapped title…" at bounding box center [376, 317] width 293 height 533
click at [1083, 76] on button "×" at bounding box center [1081, 74] width 23 height 23
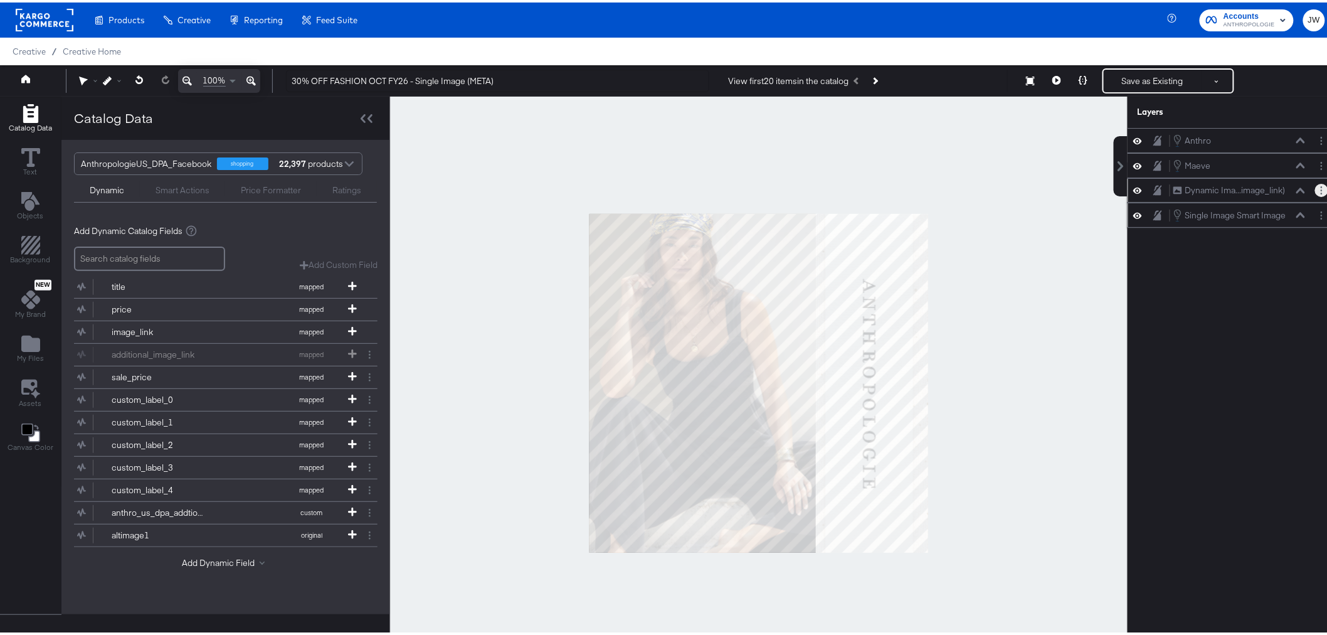
click at [1318, 189] on button "Layer Options" at bounding box center [1321, 187] width 13 height 13
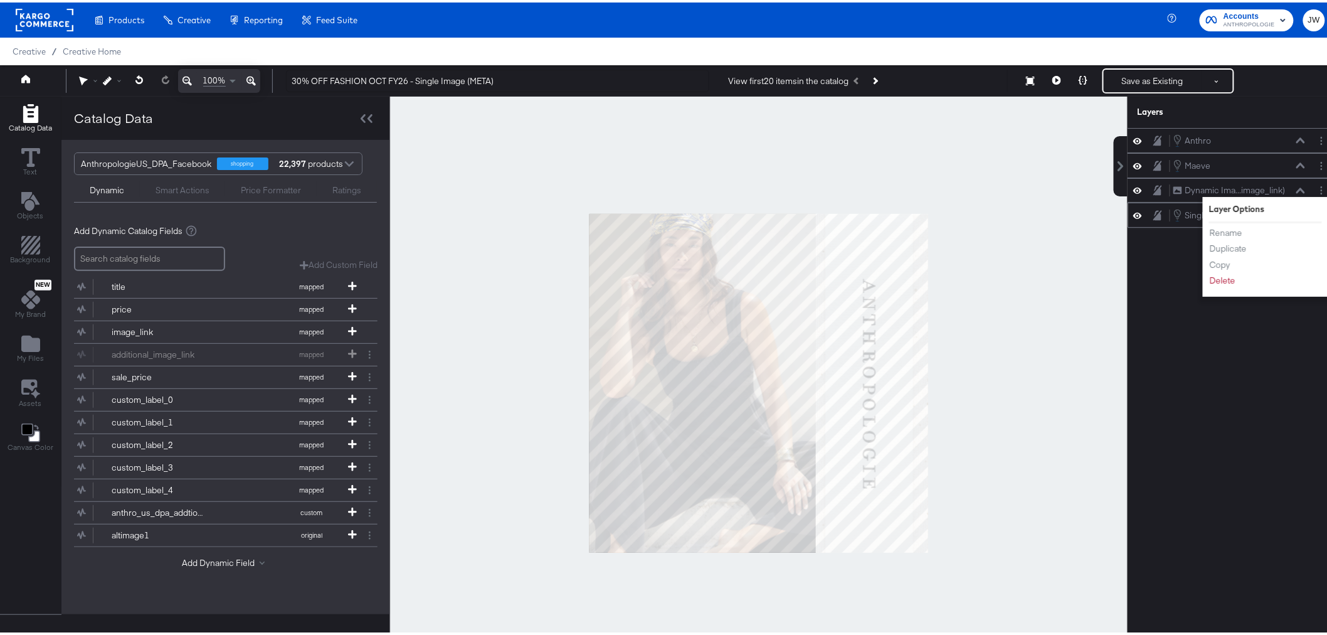
click at [1192, 385] on div "Anthro Anthro Maeve Maeve Dynamic Ima...image_link) Dynamic Image (image_link) …" at bounding box center [1233, 386] width 210 height 522
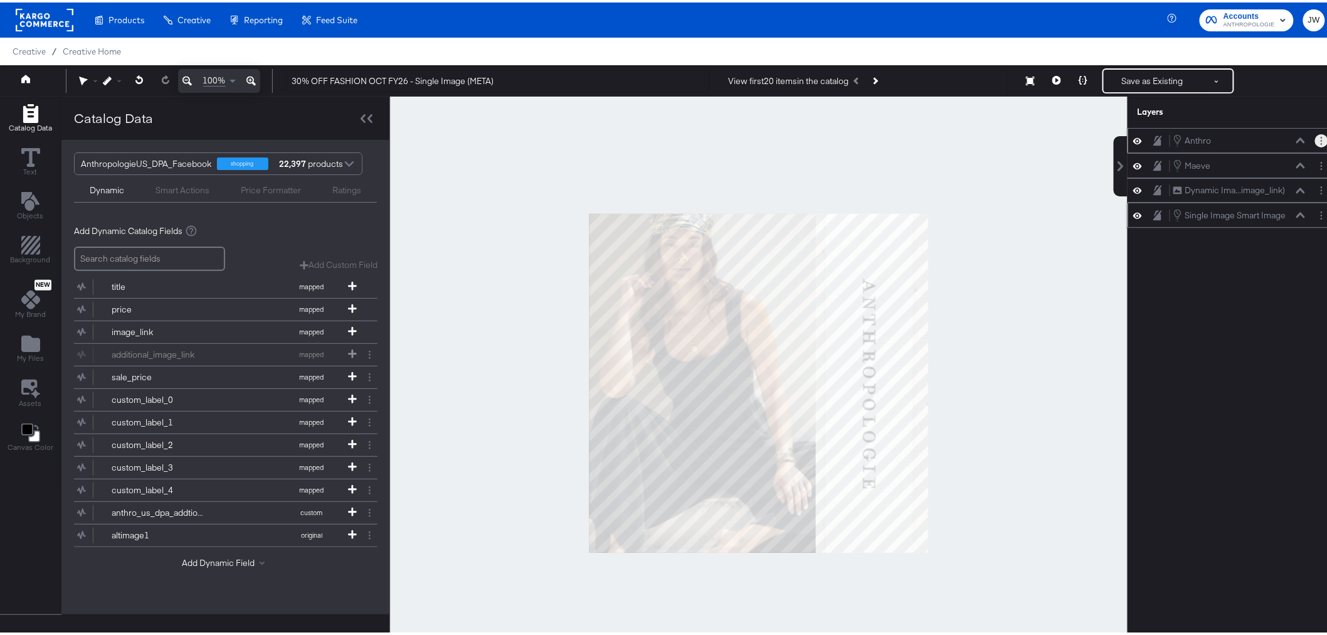
click at [1315, 142] on button "Layer Options" at bounding box center [1321, 138] width 13 height 13
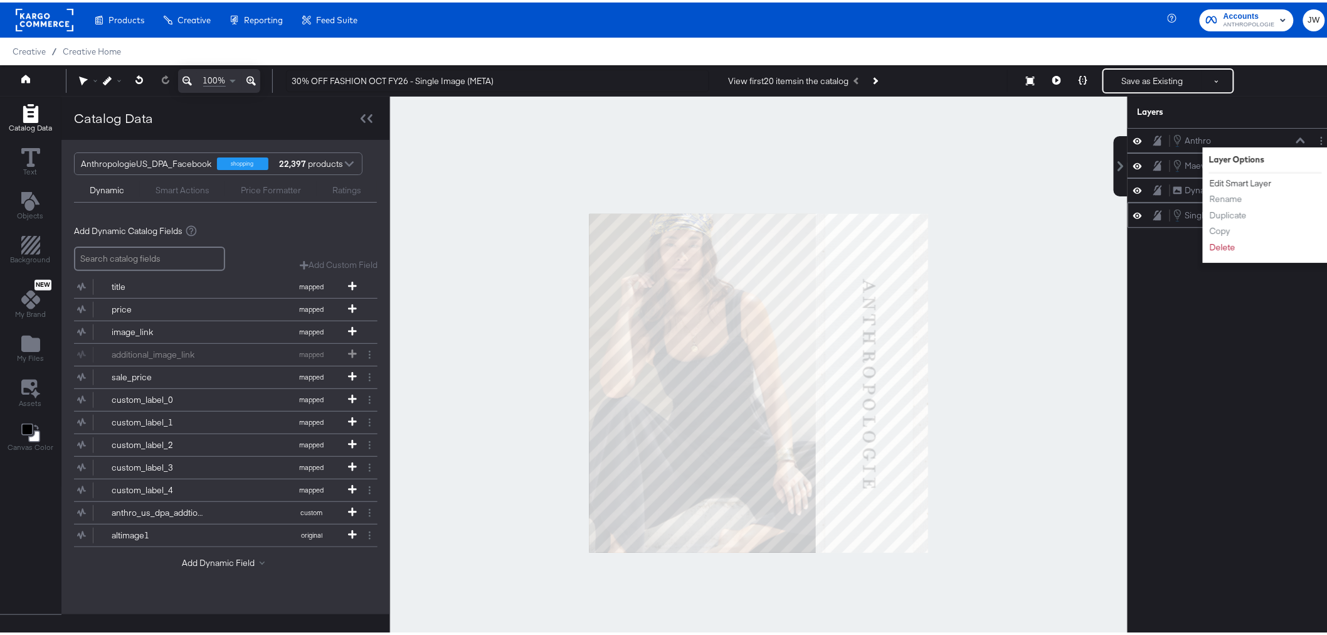
click at [1243, 182] on button "Edit Smart Layer" at bounding box center [1240, 180] width 63 height 13
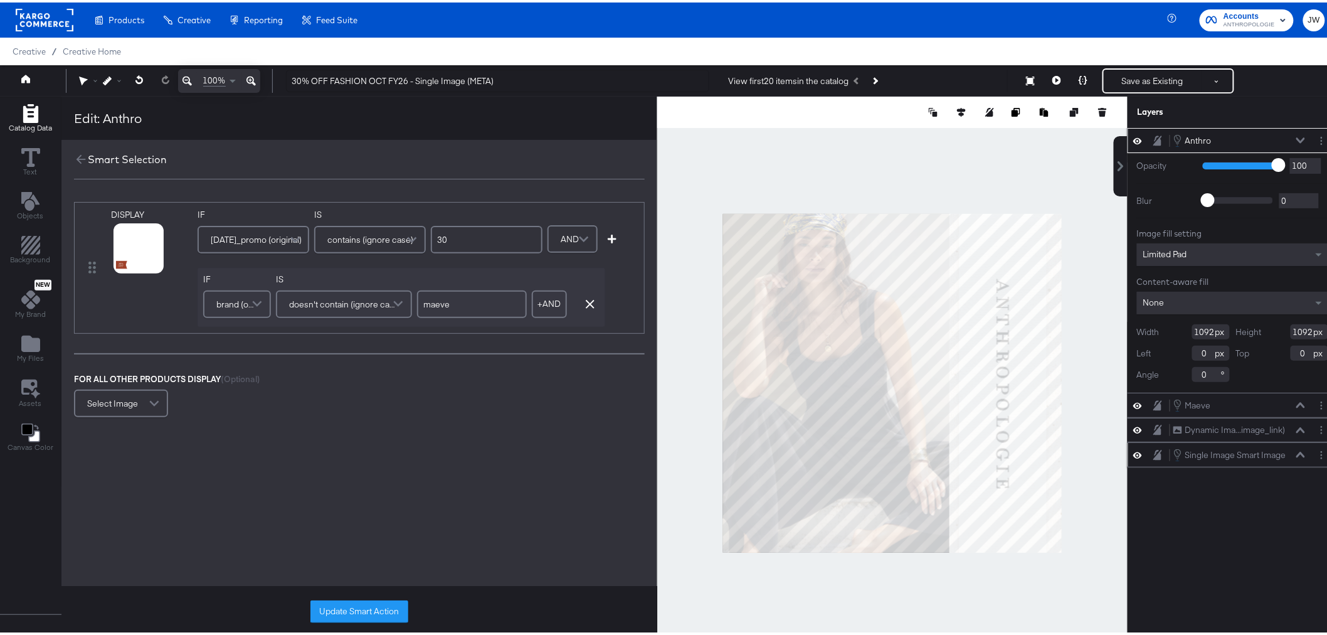
click at [1194, 350] on input "0" at bounding box center [1211, 350] width 38 height 15
type input "-6"
click at [1212, 525] on div "Anthro Anthro Opacity 1 100 100 Blur 0 2000 0 Image fill setting Limited Pad Co…" at bounding box center [1233, 386] width 210 height 522
click at [366, 612] on button "Update Smart Action" at bounding box center [359, 609] width 98 height 23
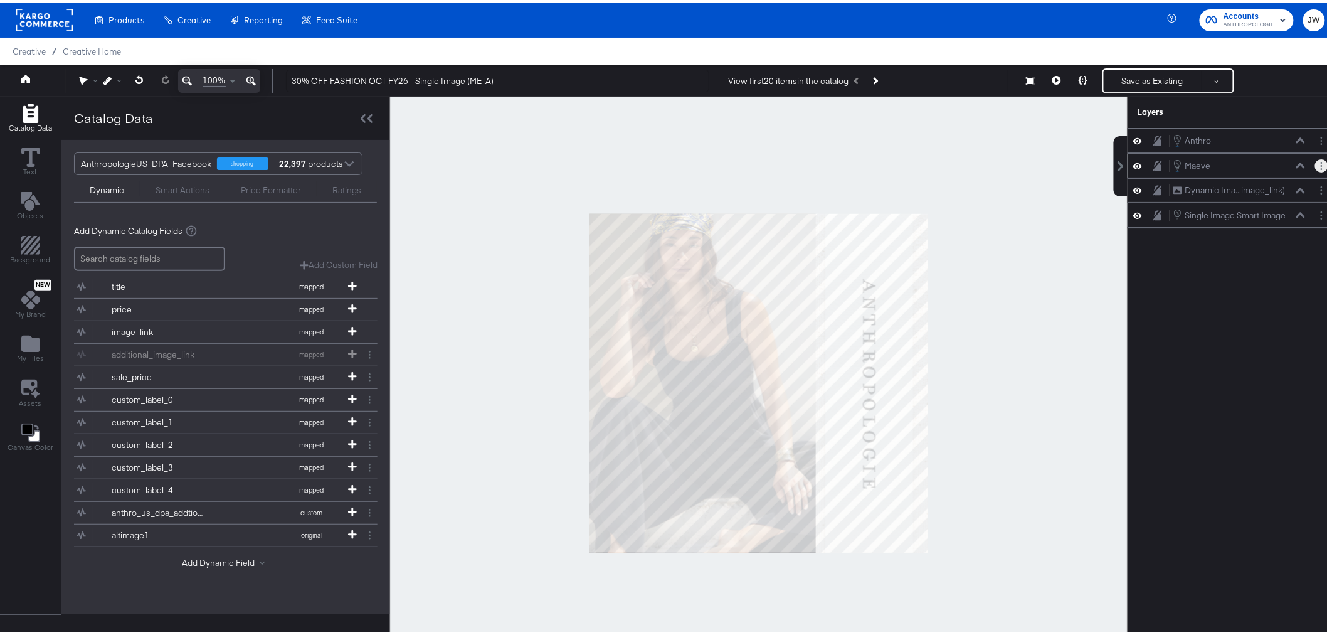
click at [1315, 161] on button "Layer Options" at bounding box center [1321, 163] width 13 height 13
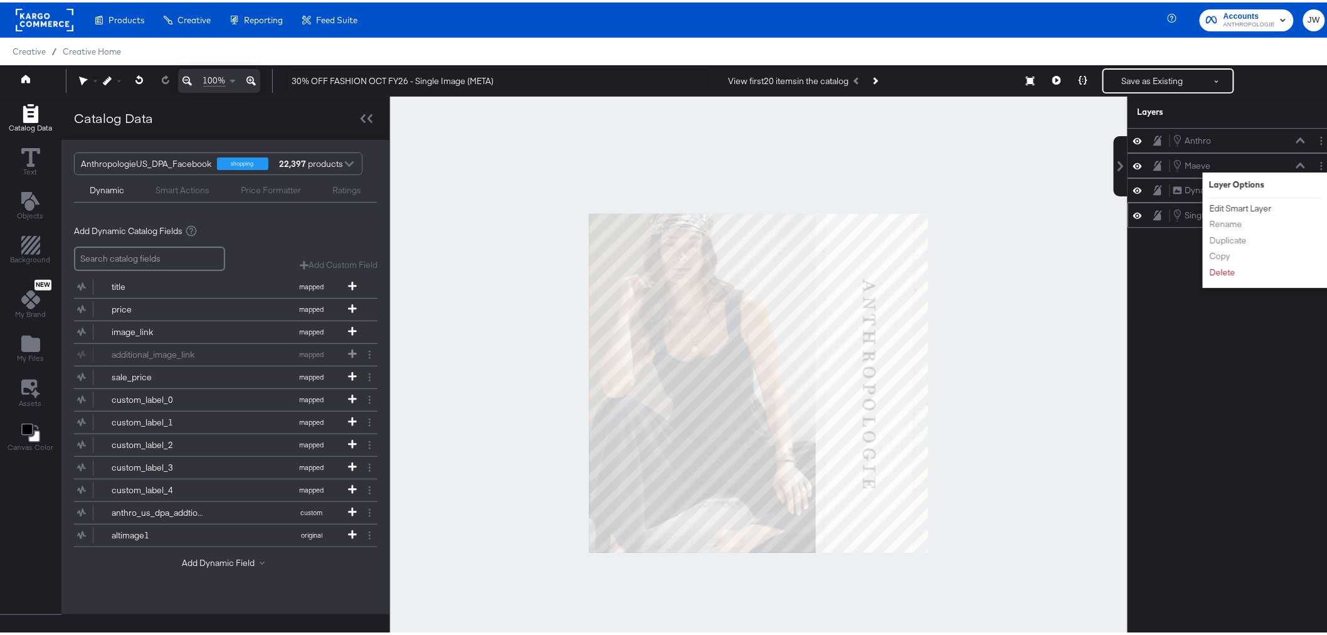
click at [1226, 204] on button "Edit Smart Layer" at bounding box center [1240, 205] width 63 height 13
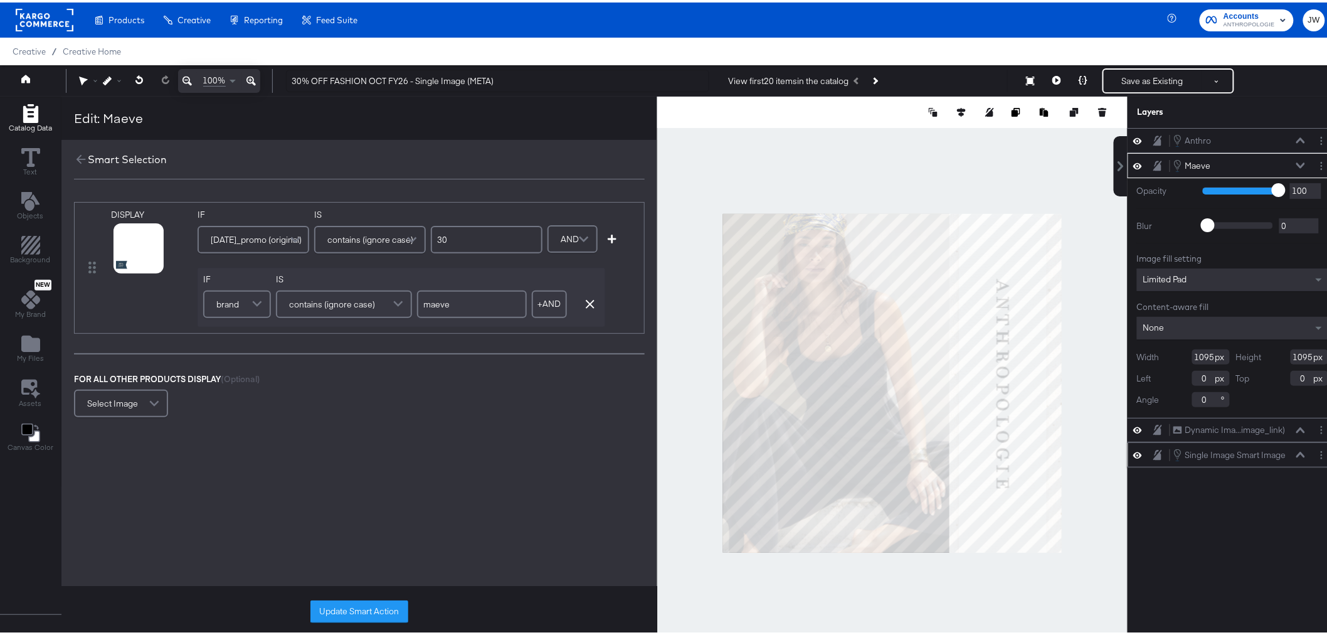
click at [1197, 375] on input "0" at bounding box center [1211, 375] width 38 height 15
type input "-6"
click at [380, 607] on button "Update Smart Action" at bounding box center [359, 609] width 98 height 23
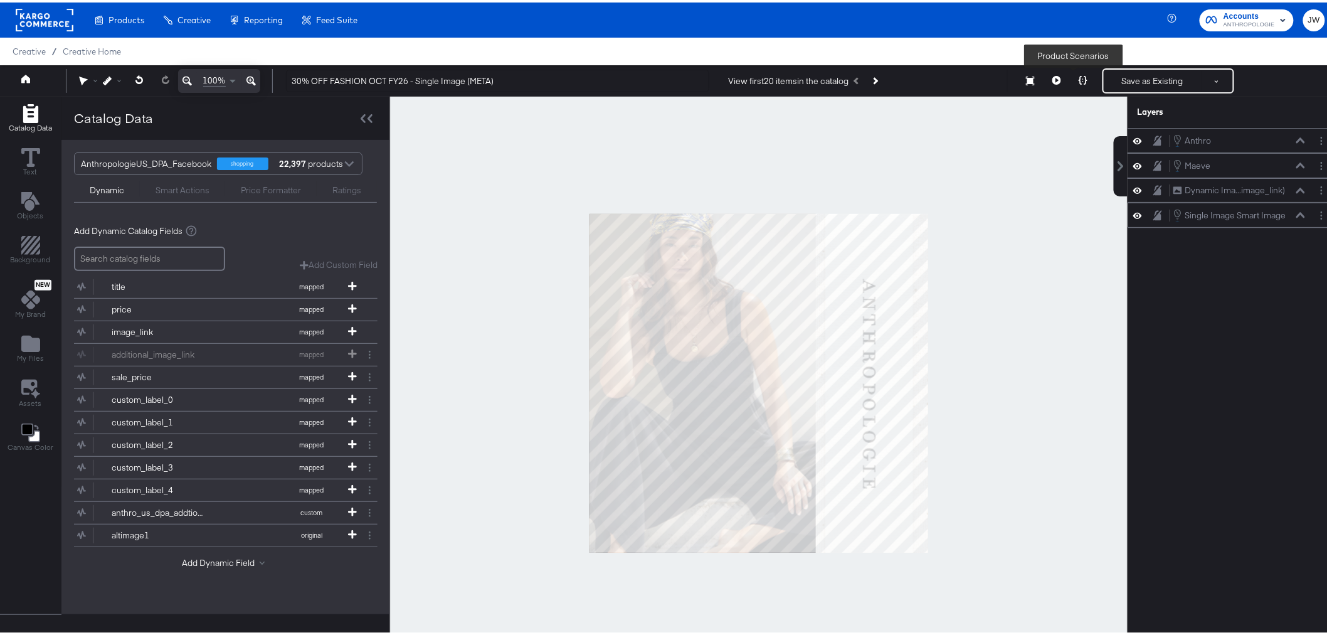
click at [1070, 73] on button at bounding box center [1083, 78] width 26 height 25
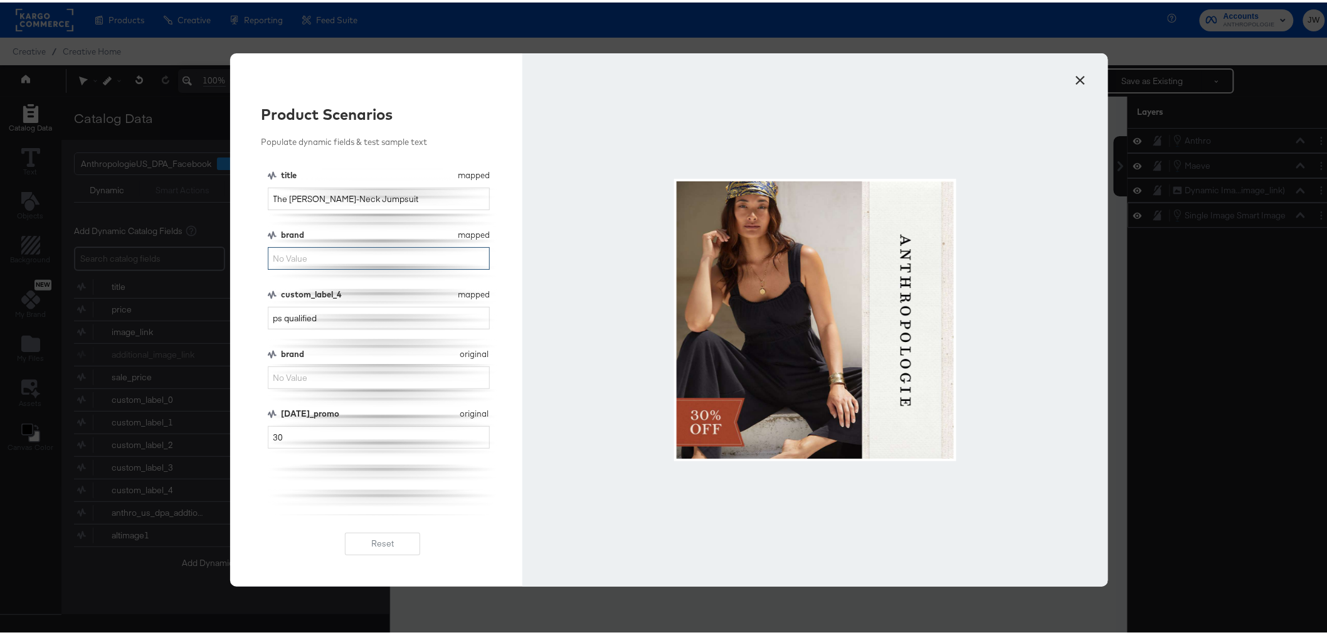
click at [331, 255] on input "brand" at bounding box center [379, 256] width 223 height 23
type input "maeve"
click at [1079, 79] on button "×" at bounding box center [1081, 74] width 23 height 23
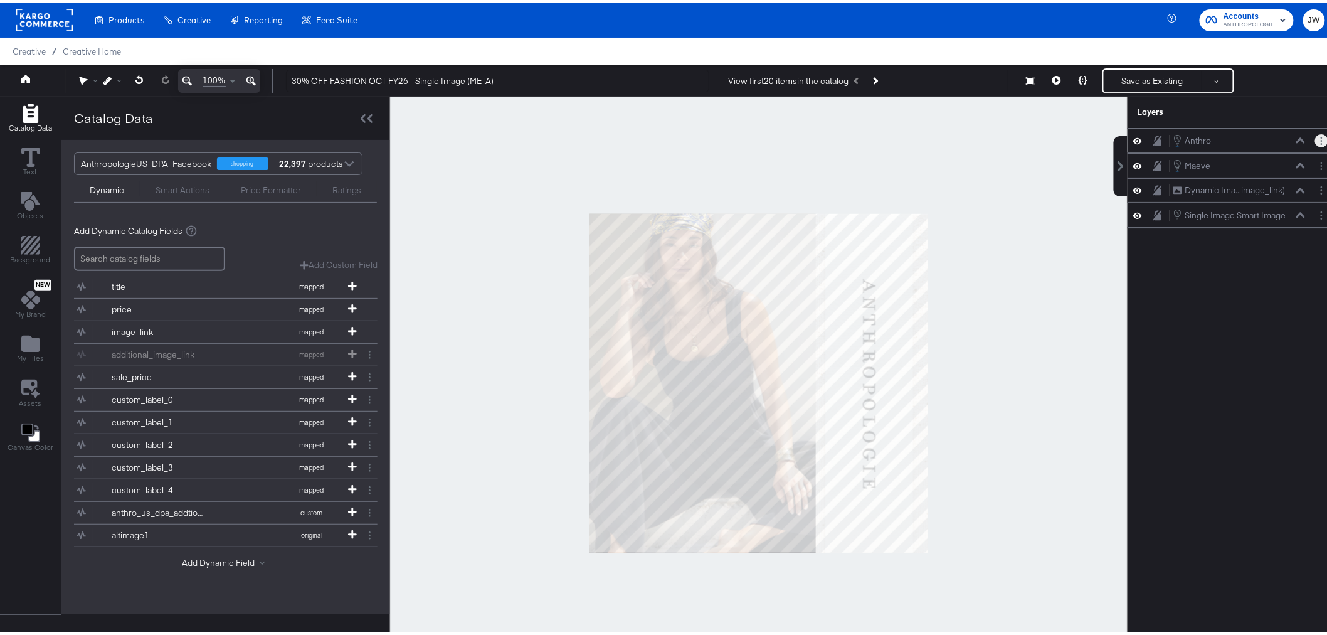
click at [1321, 139] on circle "Layer Options" at bounding box center [1322, 138] width 2 height 2
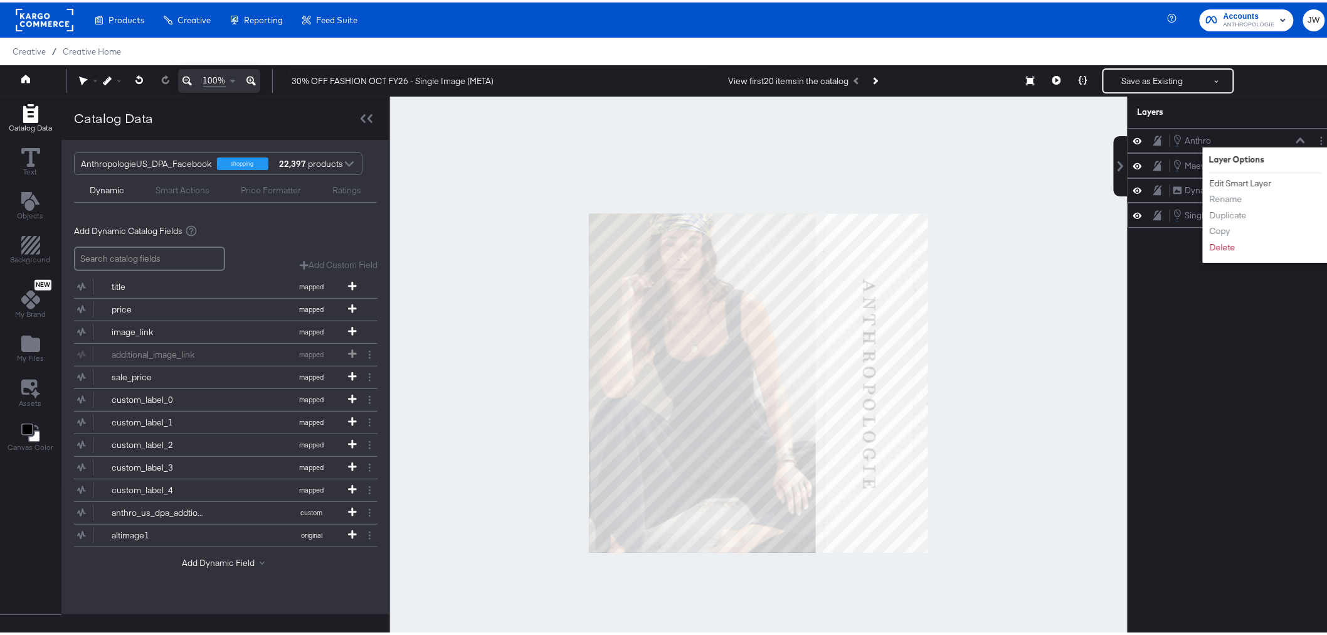
click at [1238, 180] on button "Edit Smart Layer" at bounding box center [1240, 180] width 63 height 13
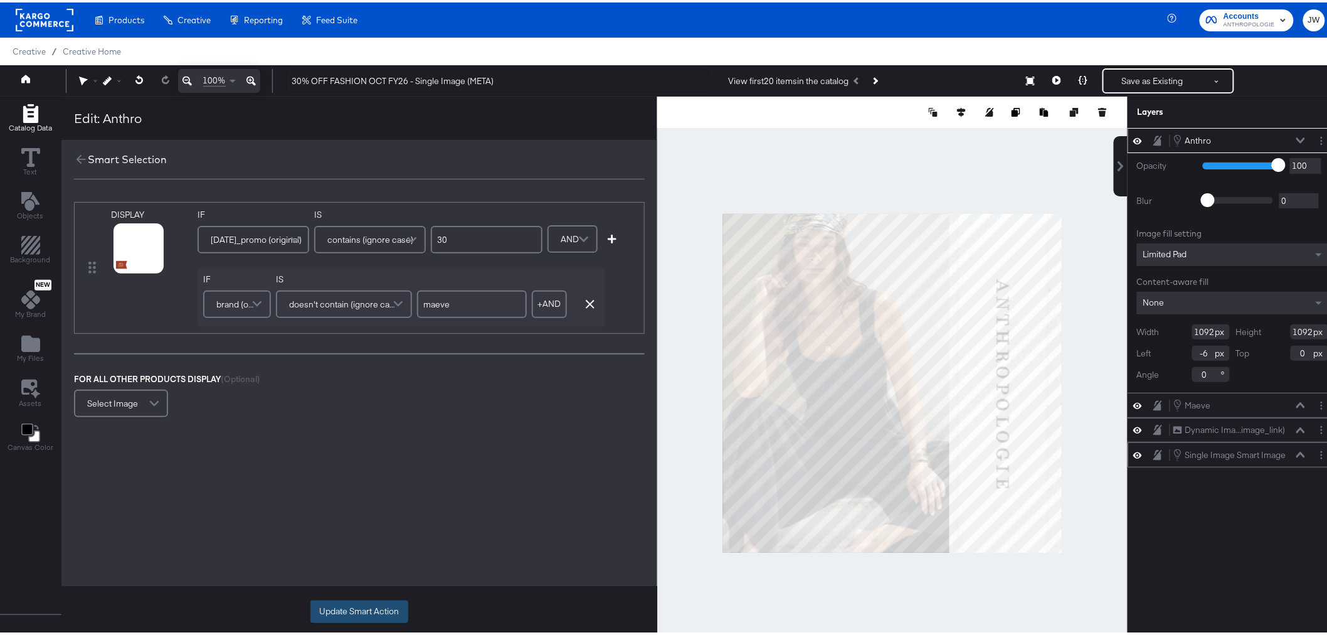
click at [330, 606] on button "Update Smart Action" at bounding box center [359, 609] width 98 height 23
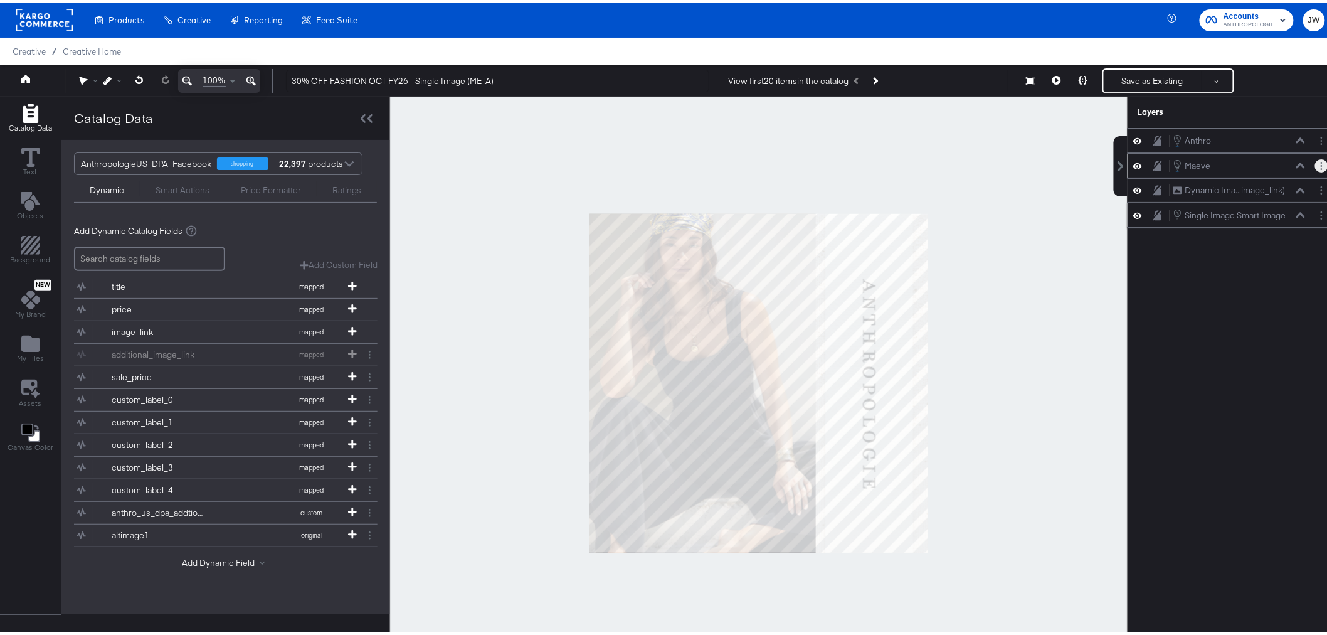
click at [1315, 165] on button "Layer Options" at bounding box center [1321, 163] width 13 height 13
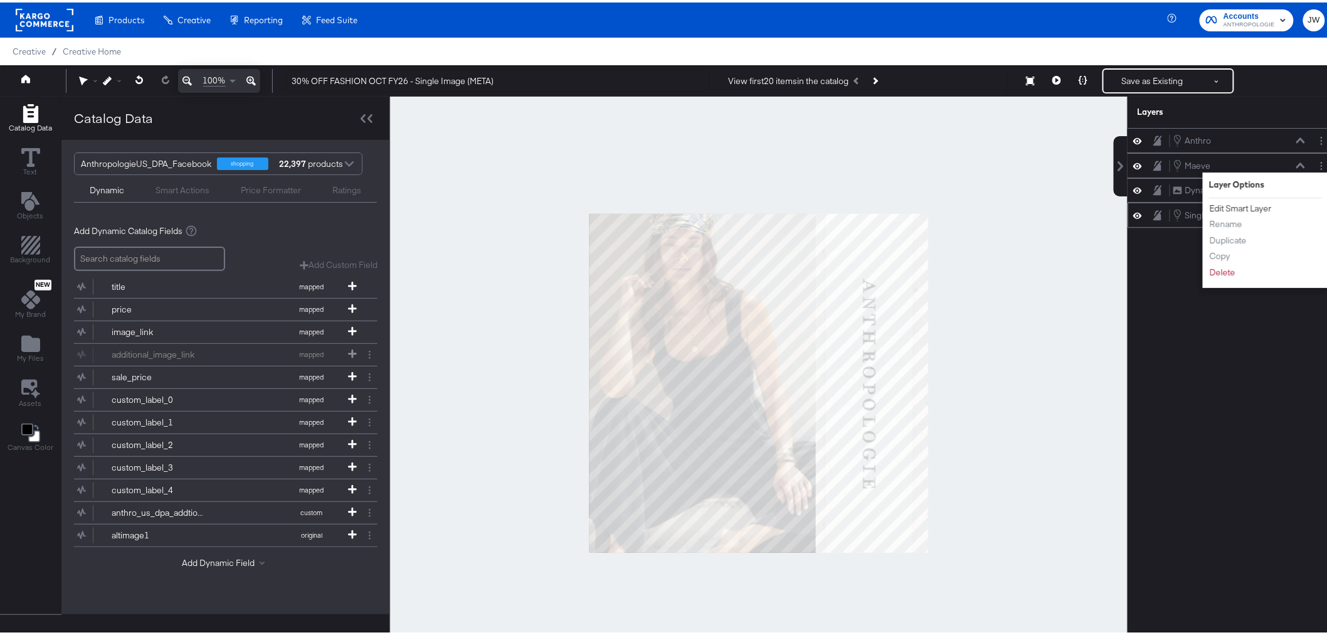
click at [1245, 208] on button "Edit Smart Layer" at bounding box center [1240, 205] width 63 height 13
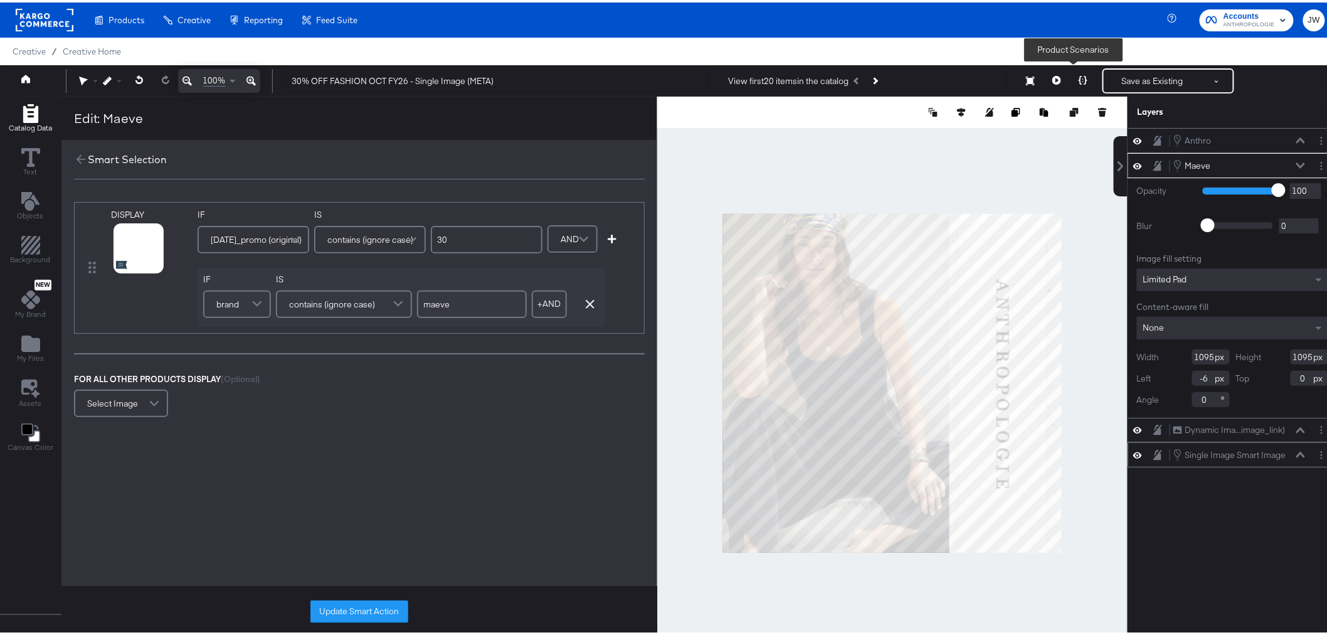
click at [1079, 77] on icon at bounding box center [1083, 77] width 9 height 9
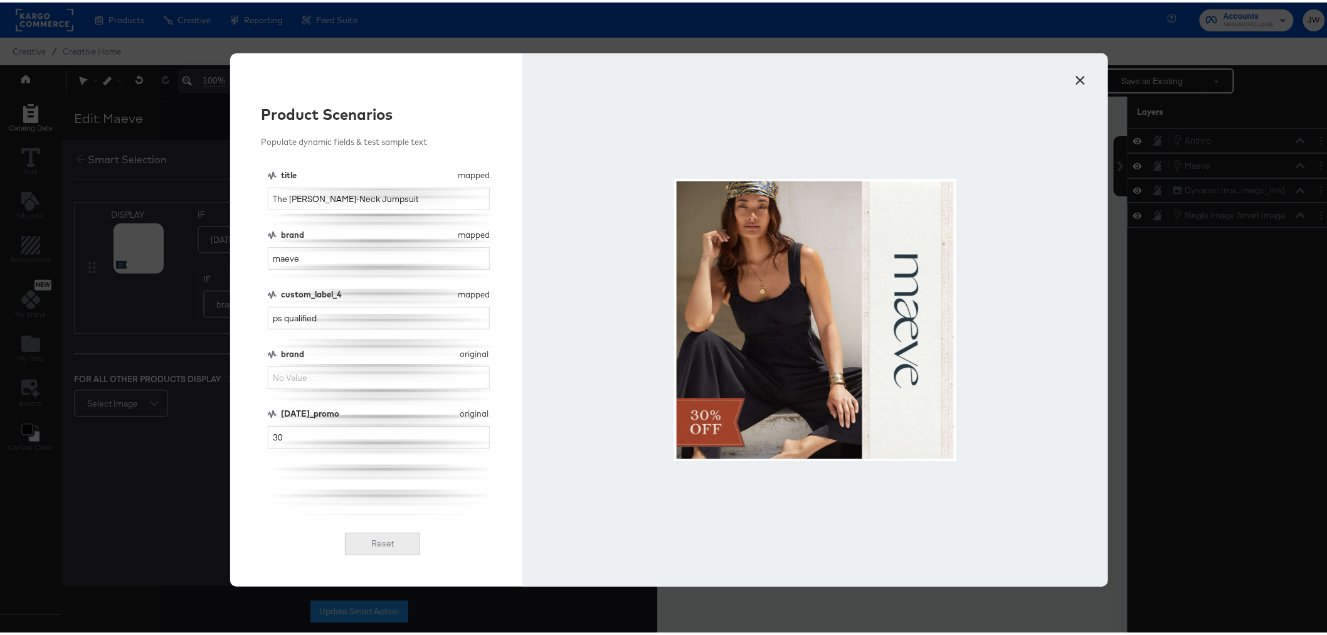
click at [381, 538] on button "Reset" at bounding box center [382, 541] width 75 height 23
type input "By Anthropologie"
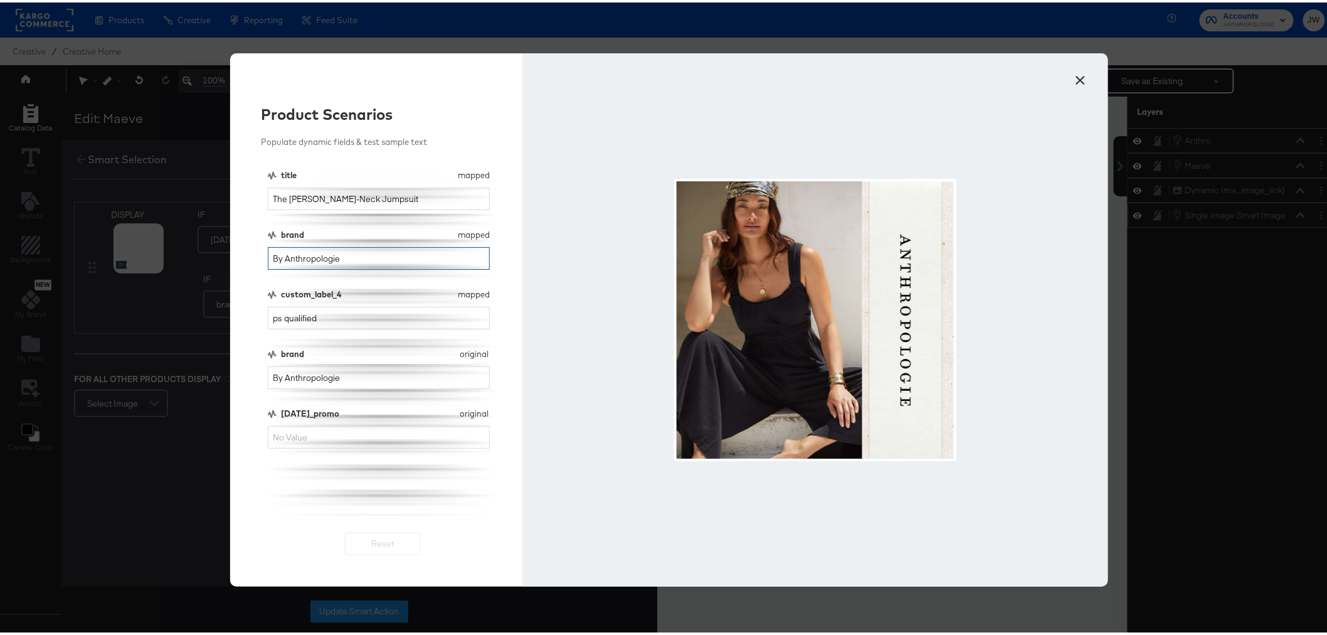
drag, startPoint x: 396, startPoint y: 255, endPoint x: 226, endPoint y: 257, distance: 169.4
click at [230, 257] on div "Product Scenarios Populate dynamic fields & test sample text title mapped title…" at bounding box center [376, 317] width 293 height 533
type input "maeve"
click at [321, 440] on input "[DATE]_promo" at bounding box center [379, 434] width 223 height 23
type input "30"
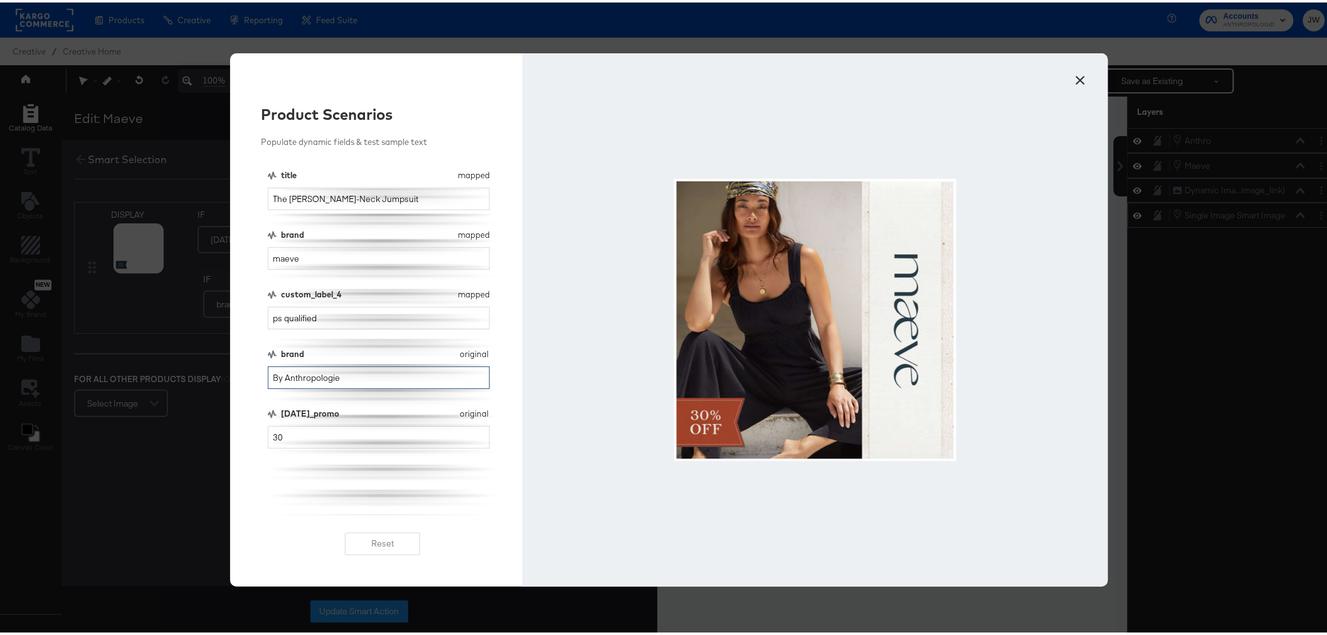
drag, startPoint x: 358, startPoint y: 380, endPoint x: 144, endPoint y: 379, distance: 213.9
click at [144, 379] on div "× Product Scenarios Populate dynamic fields & test sample text title mapped tit…" at bounding box center [669, 317] width 1338 height 635
click at [247, 504] on div "Product Scenarios Populate dynamic fields & test sample text title mapped title…" at bounding box center [376, 317] width 293 height 533
click at [172, 504] on div "× Product Scenarios Populate dynamic fields & test sample text title mapped tit…" at bounding box center [669, 317] width 1338 height 635
drag, startPoint x: 410, startPoint y: 195, endPoint x: 172, endPoint y: 198, distance: 237.7
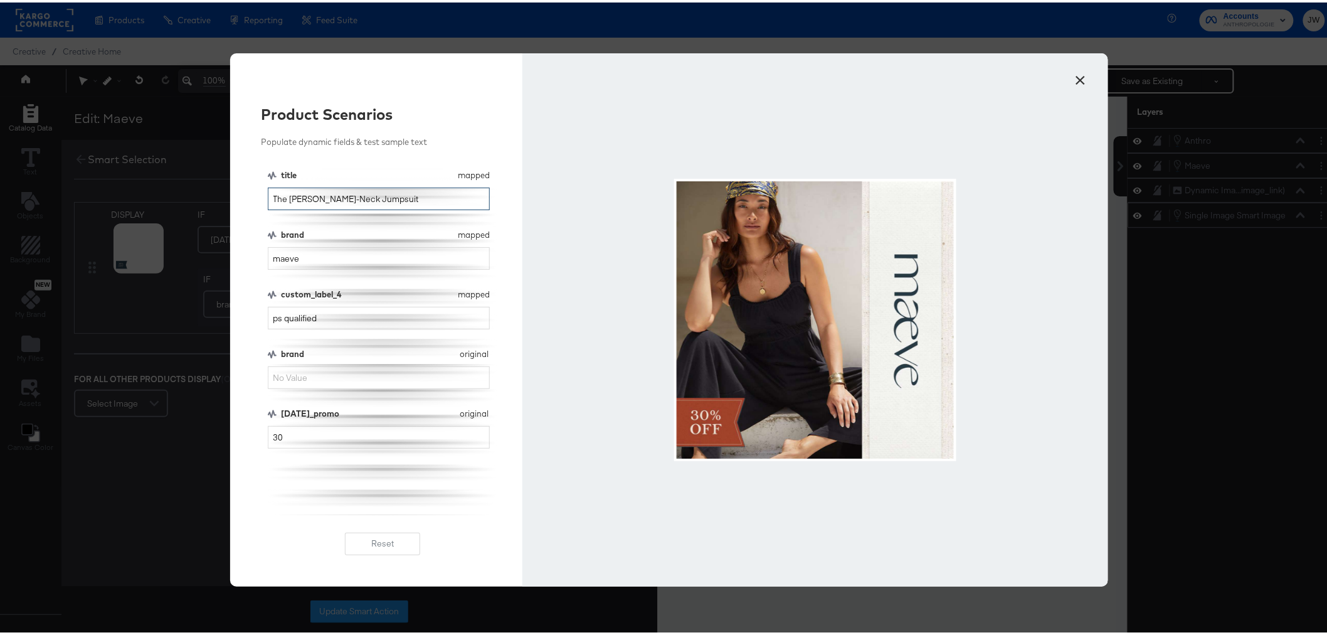
click at [166, 198] on div "× Product Scenarios Populate dynamic fields & test sample text title mapped tit…" at bounding box center [669, 317] width 1338 height 635
click at [281, 526] on div "Product Scenarios Populate dynamic fields & test sample text title mapped title…" at bounding box center [376, 317] width 293 height 533
click at [1076, 77] on button "×" at bounding box center [1081, 74] width 23 height 23
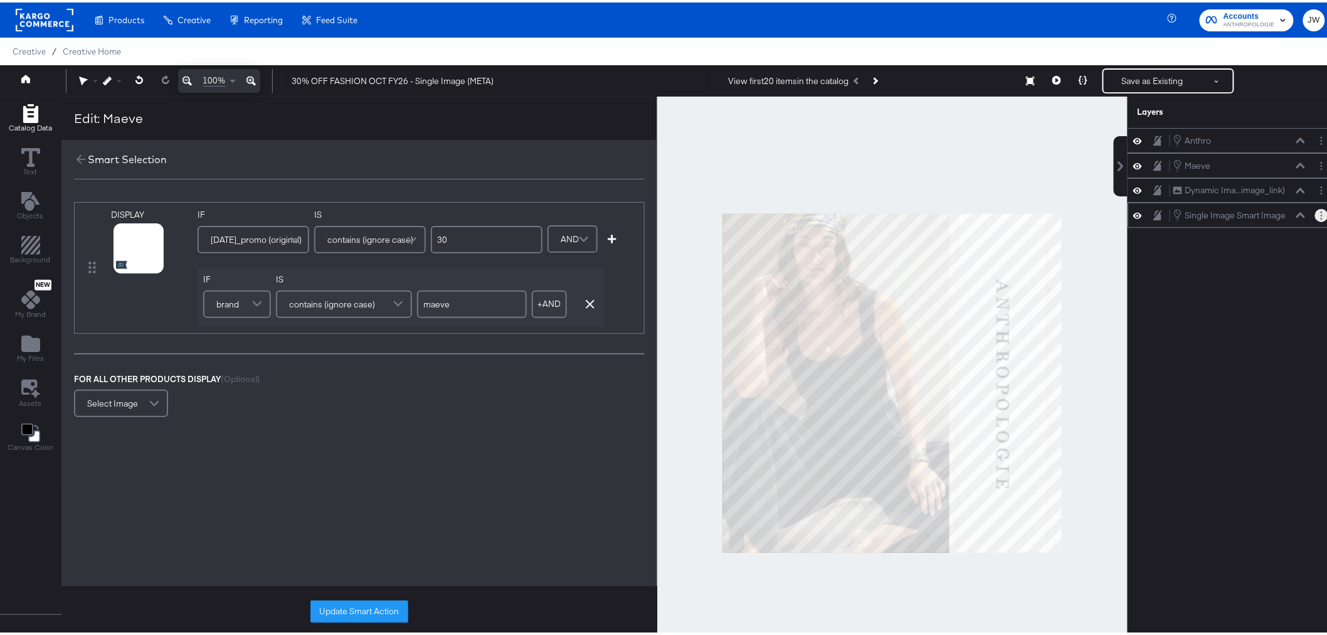
click at [1315, 214] on button "Layer Options" at bounding box center [1321, 212] width 13 height 13
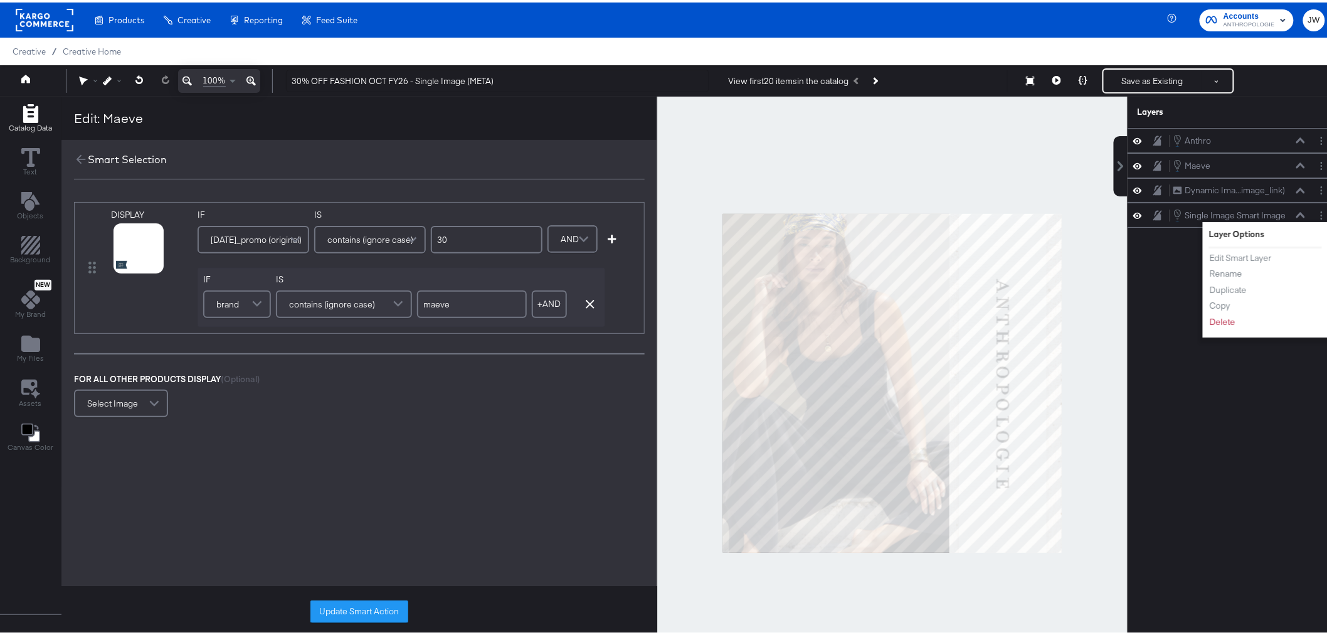
click at [1136, 330] on div "Anthro Anthro Maeve Maeve Dynamic Ima...image_link) Dynamic Image (image_link) …" at bounding box center [1233, 386] width 210 height 522
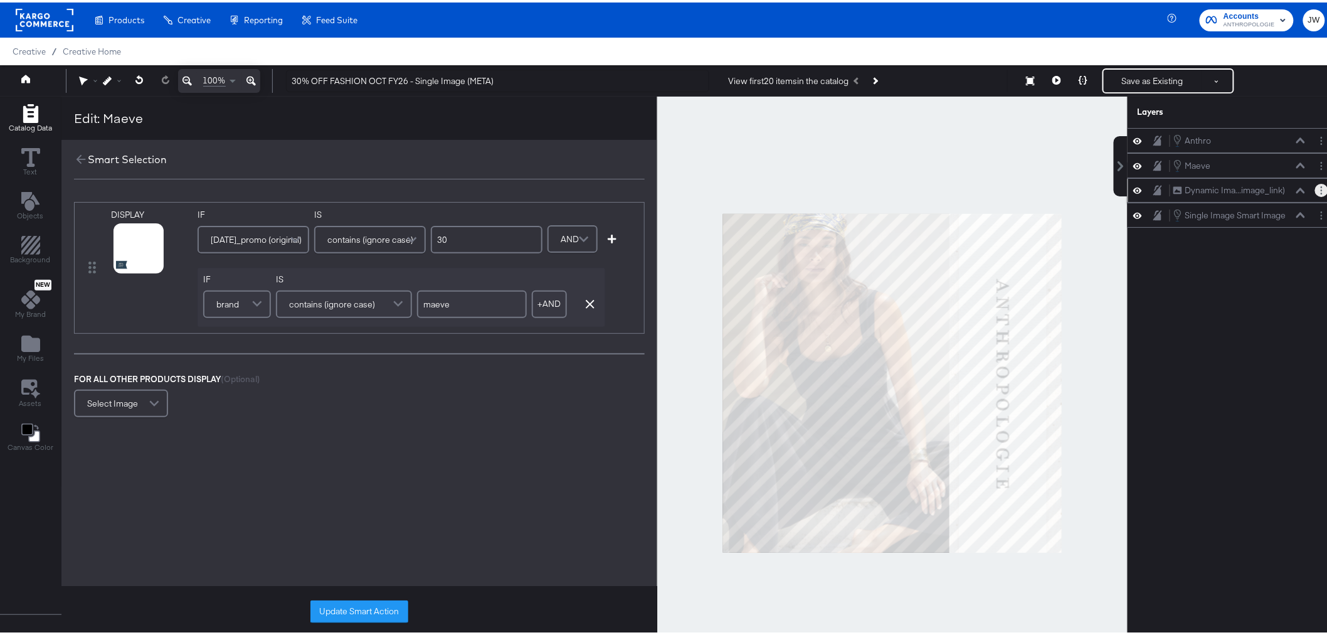
click at [1315, 188] on button "Layer Options" at bounding box center [1321, 187] width 13 height 13
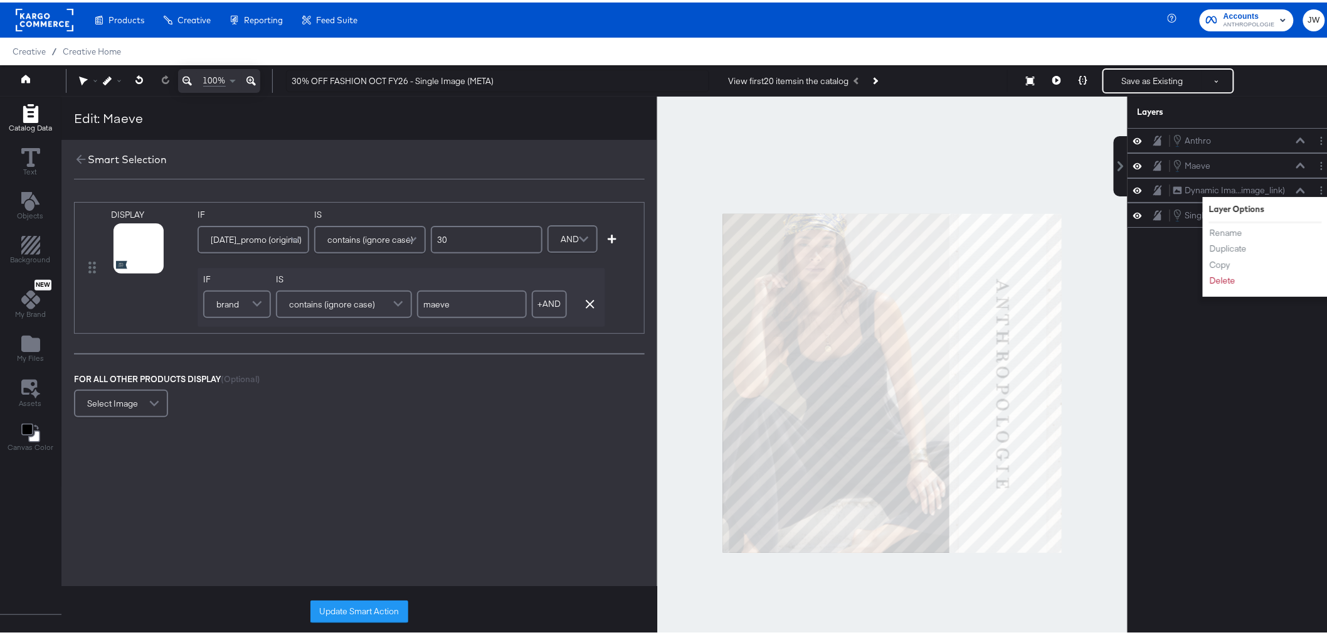
click at [1175, 342] on div "Anthro Anthro Maeve Maeve Dynamic Ima...image_link) Dynamic Image (image_link) …" at bounding box center [1233, 386] width 210 height 522
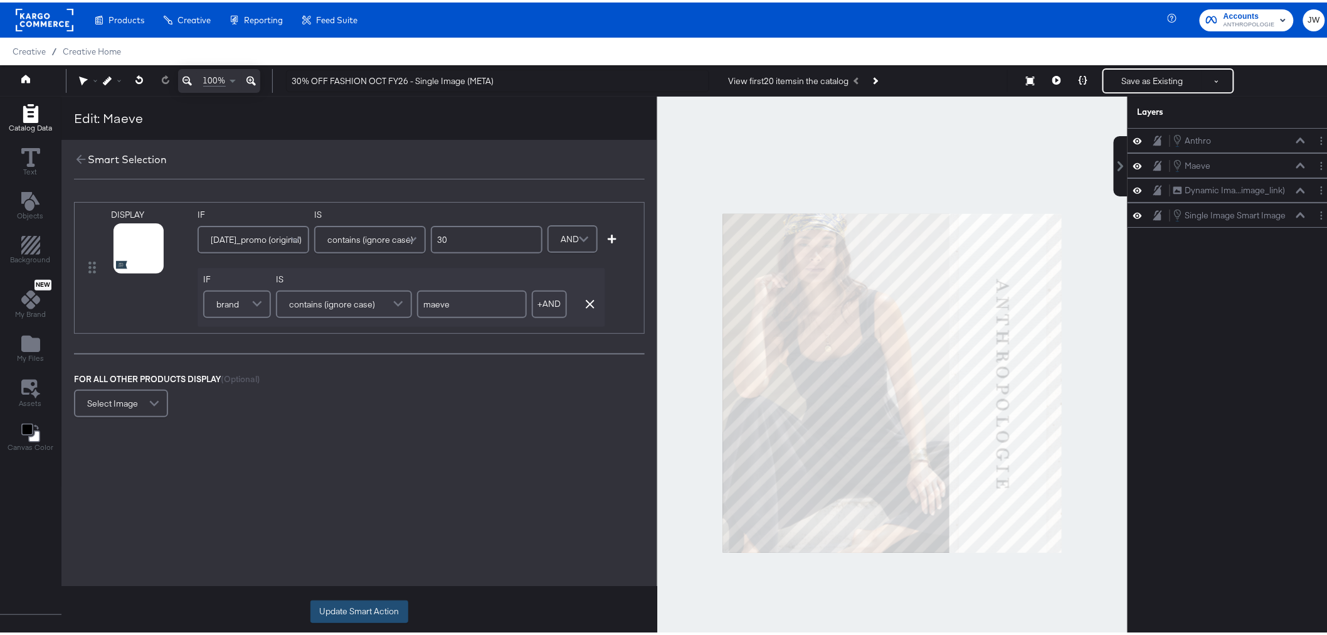
click at [364, 607] on button "Update Smart Action" at bounding box center [359, 609] width 98 height 23
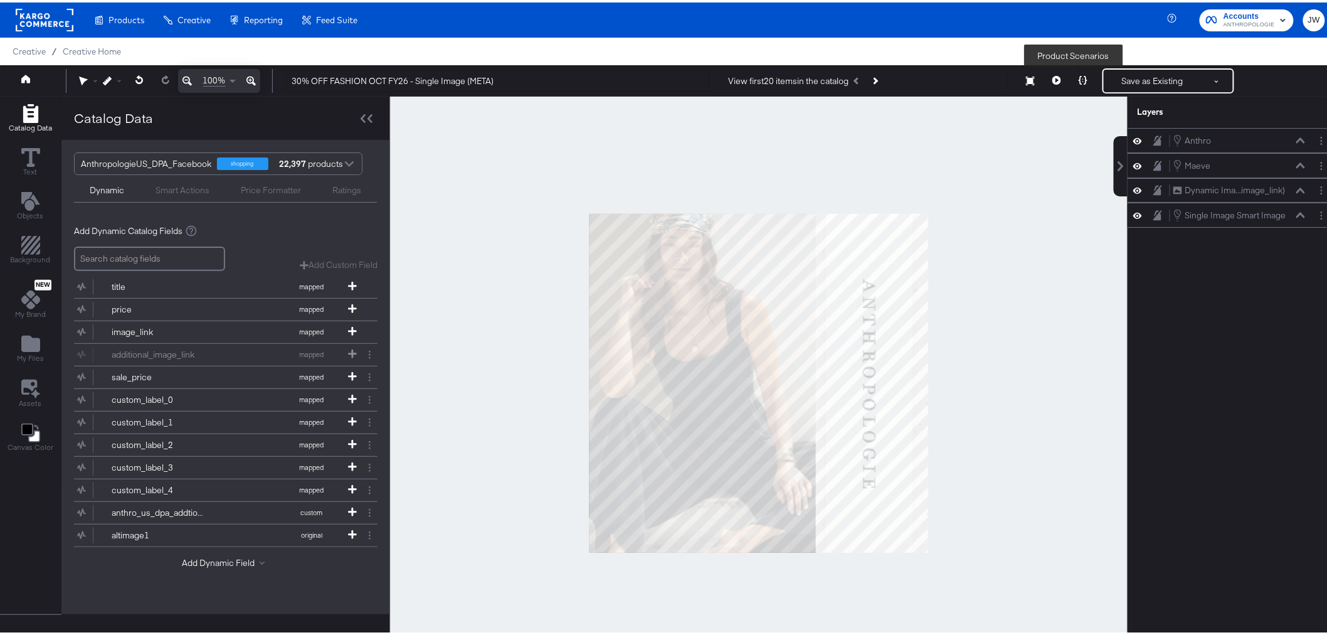
click at [1081, 74] on button at bounding box center [1083, 78] width 26 height 25
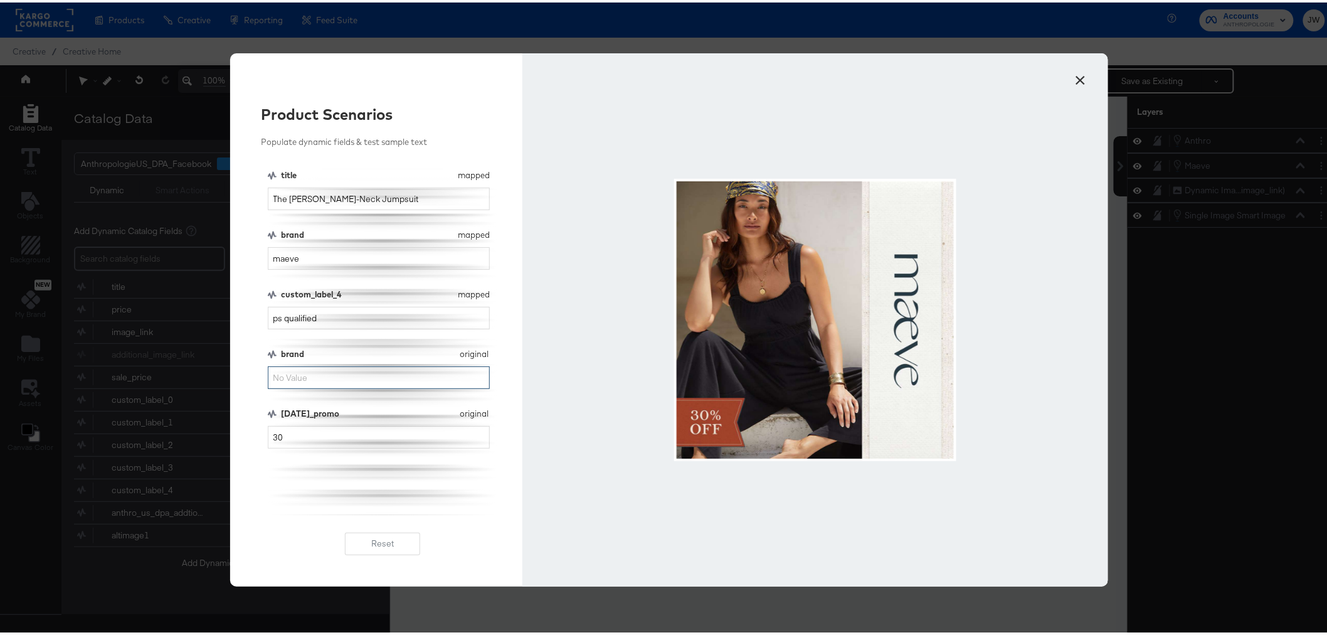
click at [341, 369] on input "brand" at bounding box center [379, 375] width 223 height 23
type input "maeve"
click at [1071, 77] on button "×" at bounding box center [1081, 74] width 23 height 23
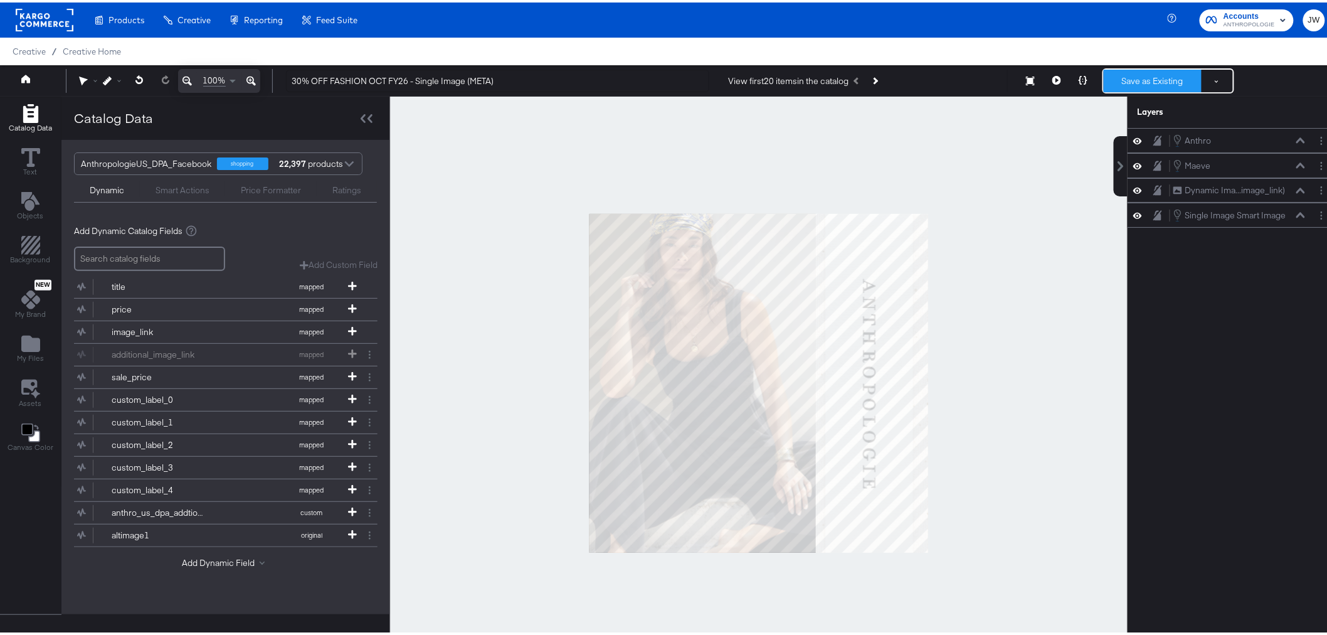
click at [1151, 80] on button "Save as Existing" at bounding box center [1153, 78] width 98 height 23
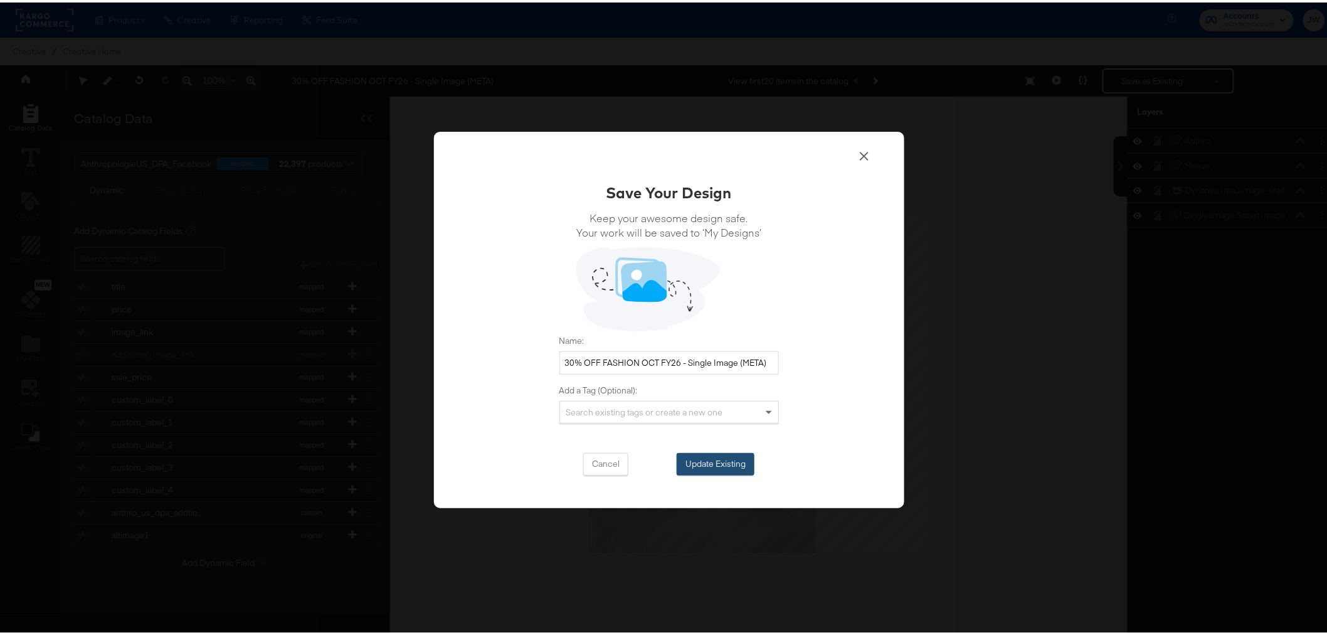
click at [711, 460] on button "Update Existing" at bounding box center [716, 461] width 78 height 23
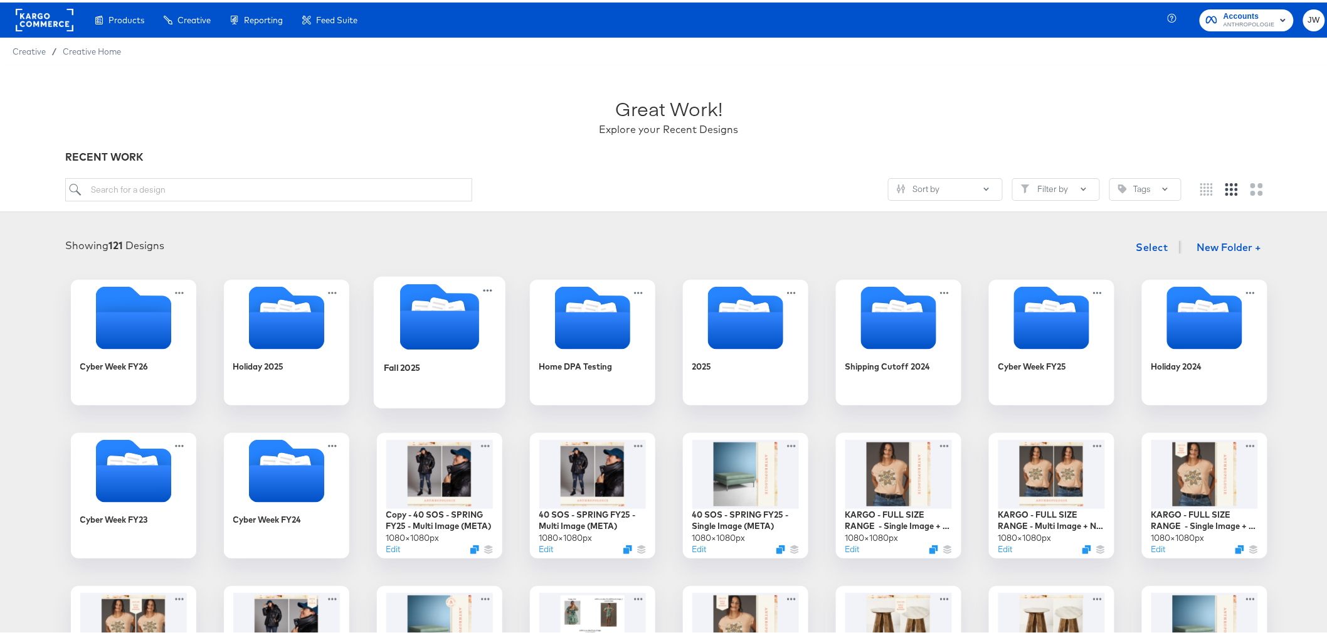
click at [416, 344] on icon "Folder" at bounding box center [439, 327] width 79 height 39
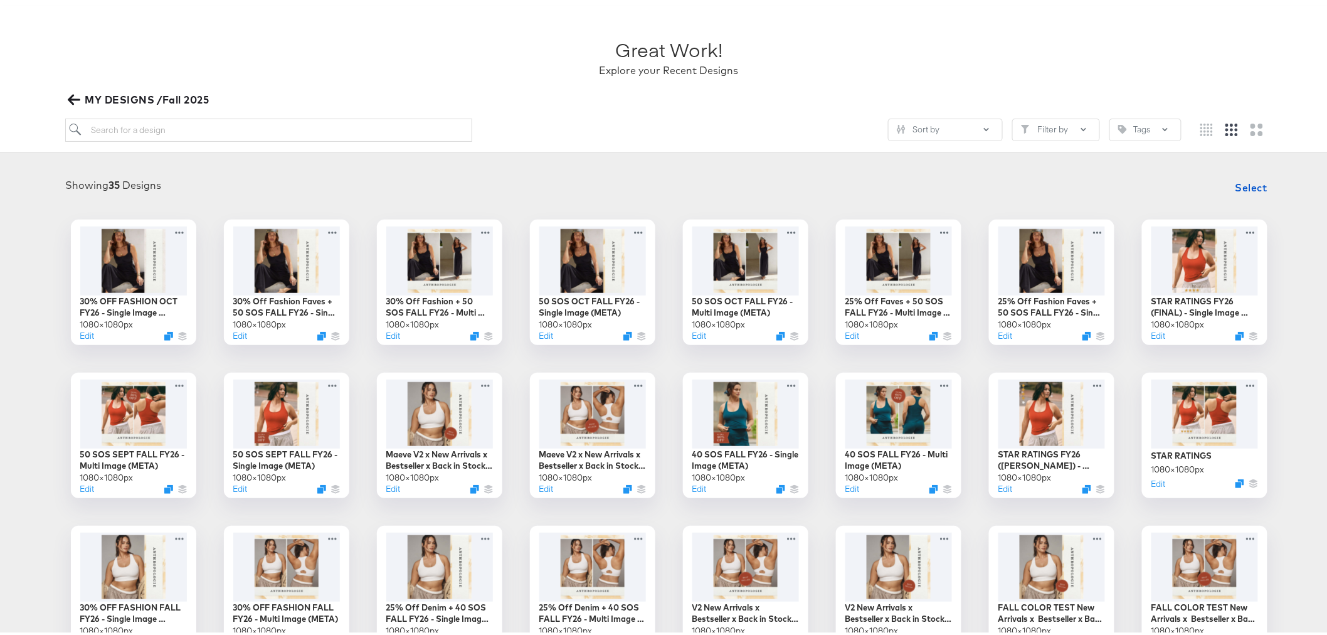
scroll to position [139, 0]
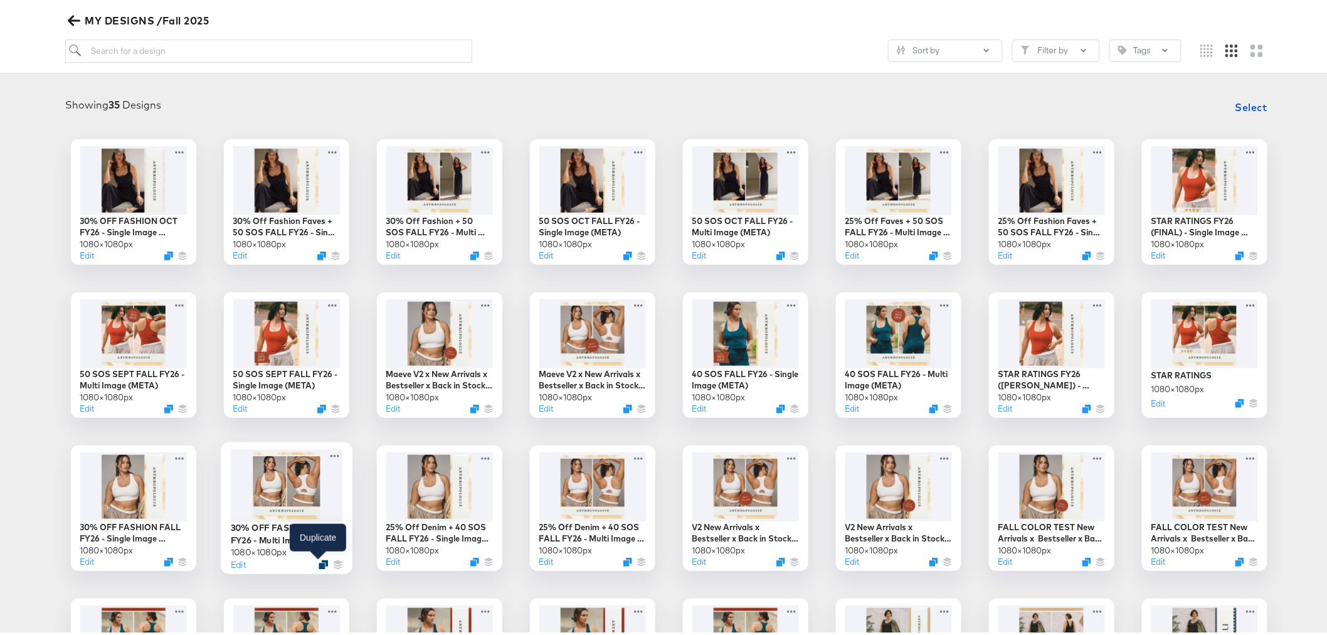
click at [319, 560] on icon "Duplicate" at bounding box center [323, 561] width 9 height 9
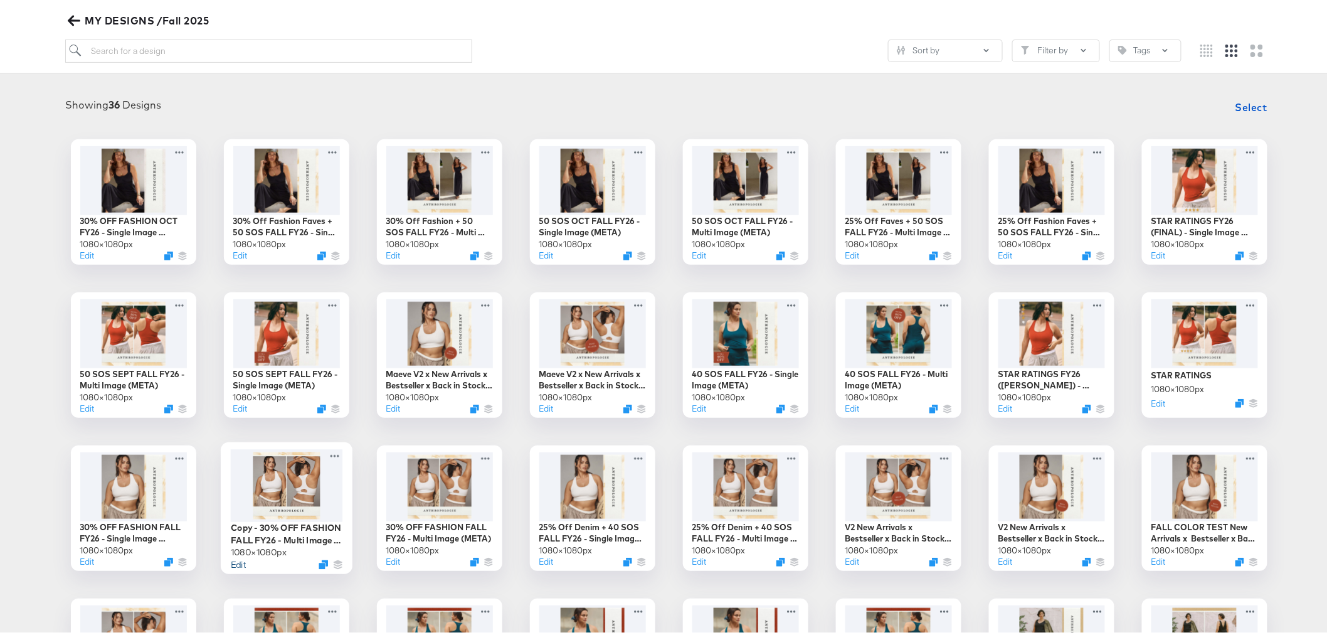
click at [230, 562] on button "Edit" at bounding box center [237, 562] width 15 height 12
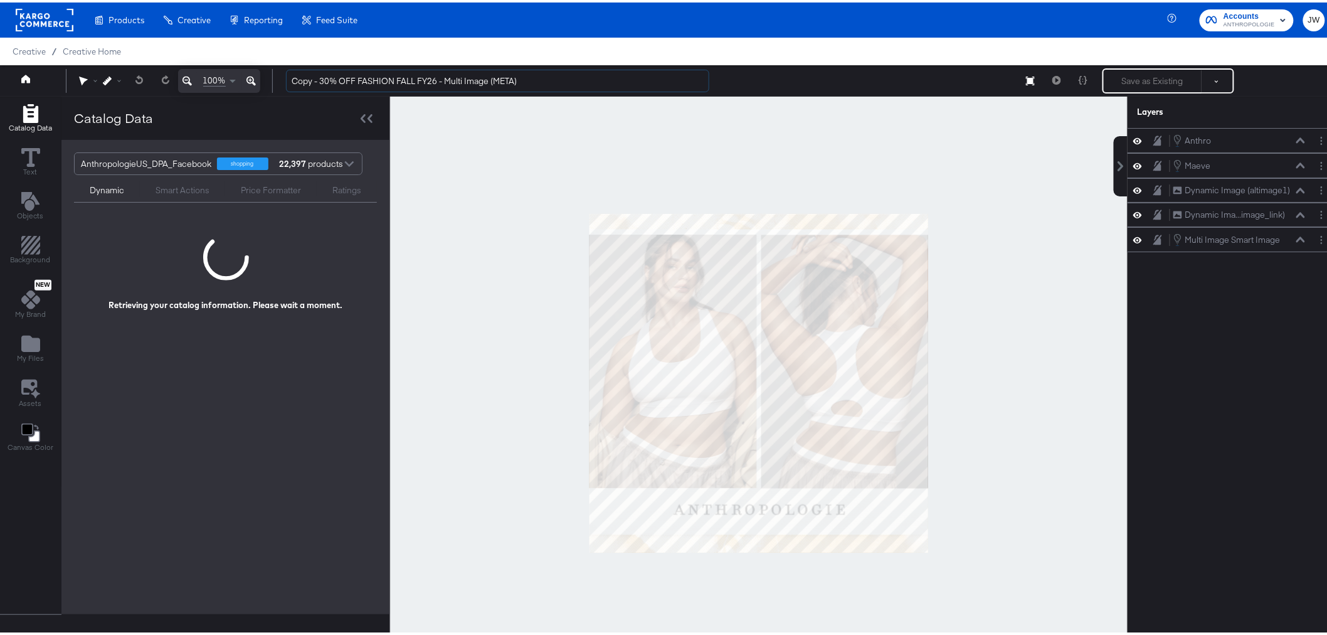
drag, startPoint x: 321, startPoint y: 78, endPoint x: 273, endPoint y: 79, distance: 47.0
click at [275, 79] on div "100% Copy - 30% OFF FASHION FALL FY26 - Multi Image (META) Save as Existing See…" at bounding box center [669, 78] width 1338 height 31
click at [386, 78] on input "30% OFF FASHION FALL FY26 - Multi Image (META)" at bounding box center [497, 78] width 423 height 23
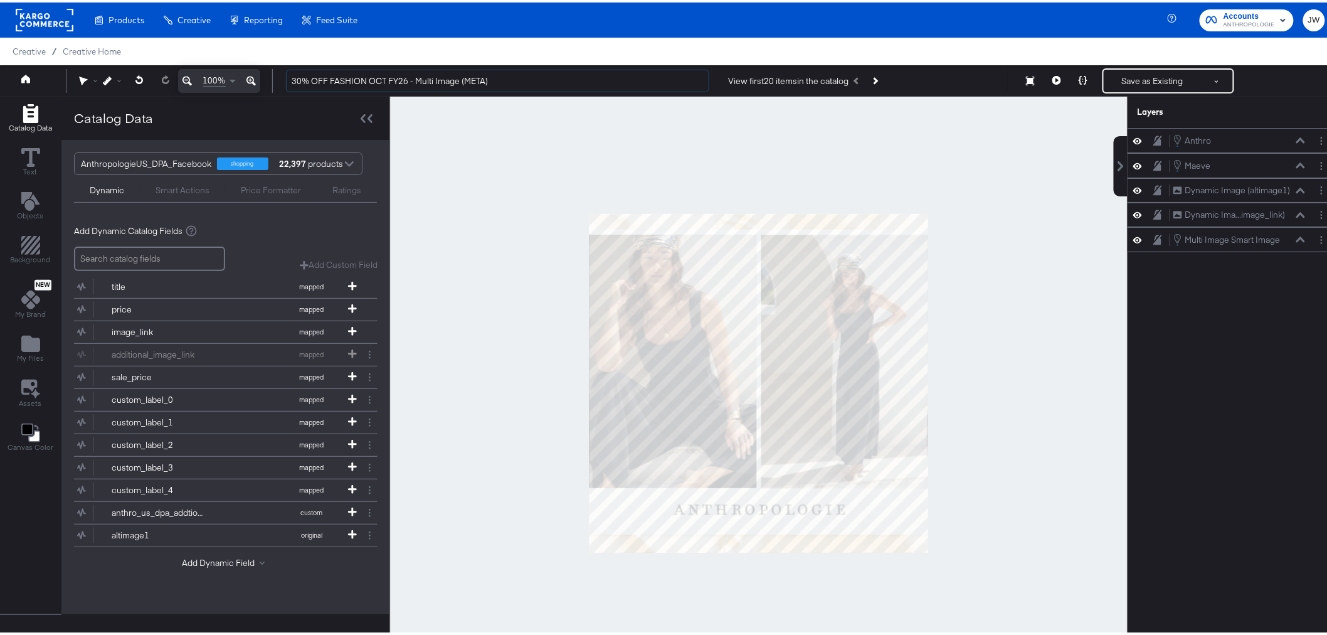
type input "30% OFF FASHION OCT FY26 - Multi Image (META)"
click at [1172, 404] on div "Anthro Anthro Maeve Maeve Dynamic Image (altimage1) Dynamic Image (altimage1) D…" at bounding box center [1233, 386] width 210 height 522
click at [1315, 236] on button "Layer Options" at bounding box center [1321, 237] width 13 height 13
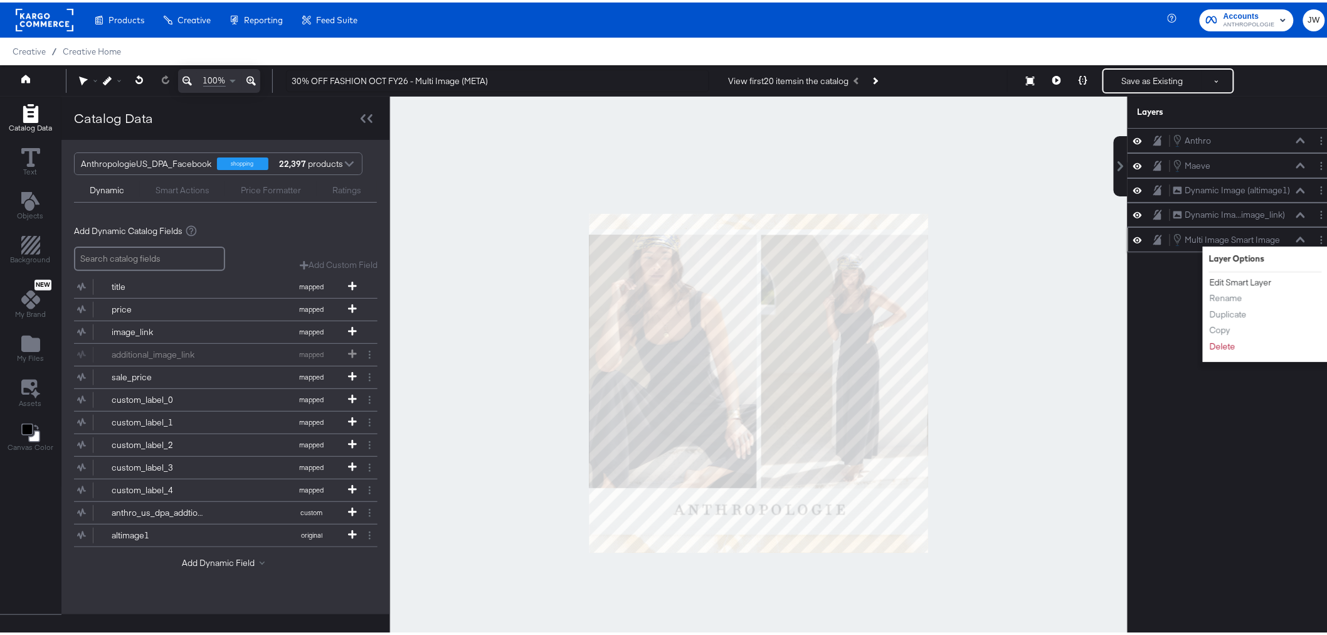
click at [1246, 280] on button "Edit Smart Layer" at bounding box center [1240, 279] width 63 height 13
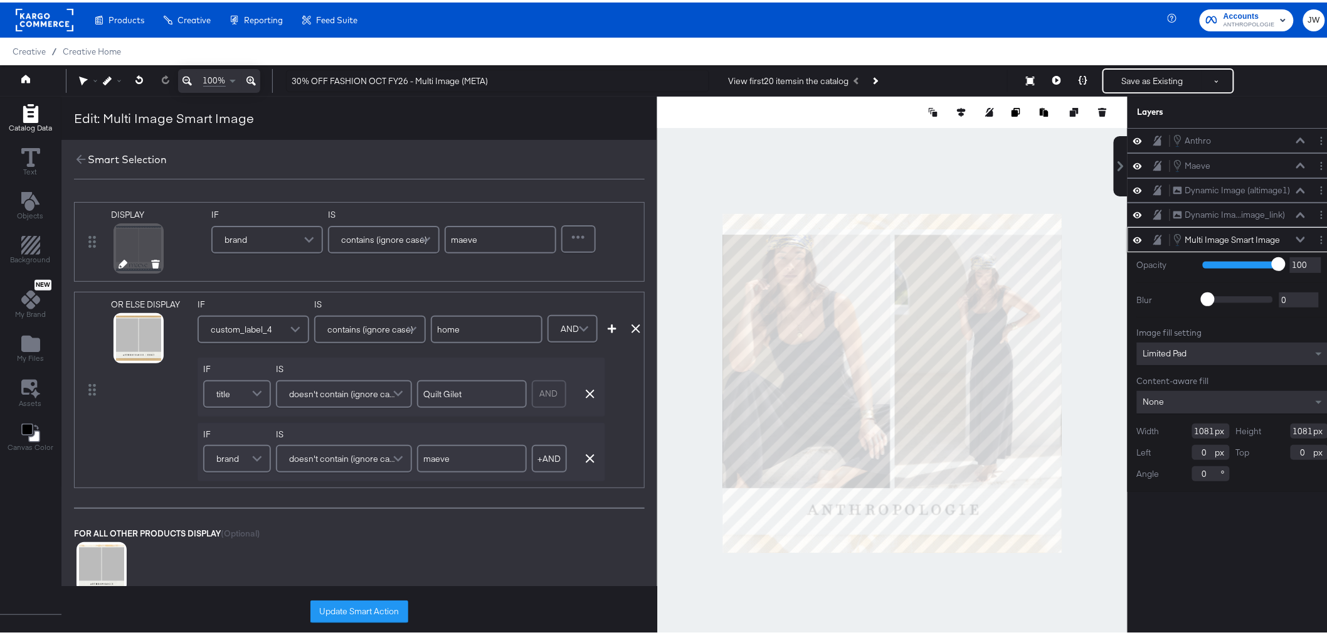
click at [124, 259] on icon at bounding box center [123, 261] width 9 height 9
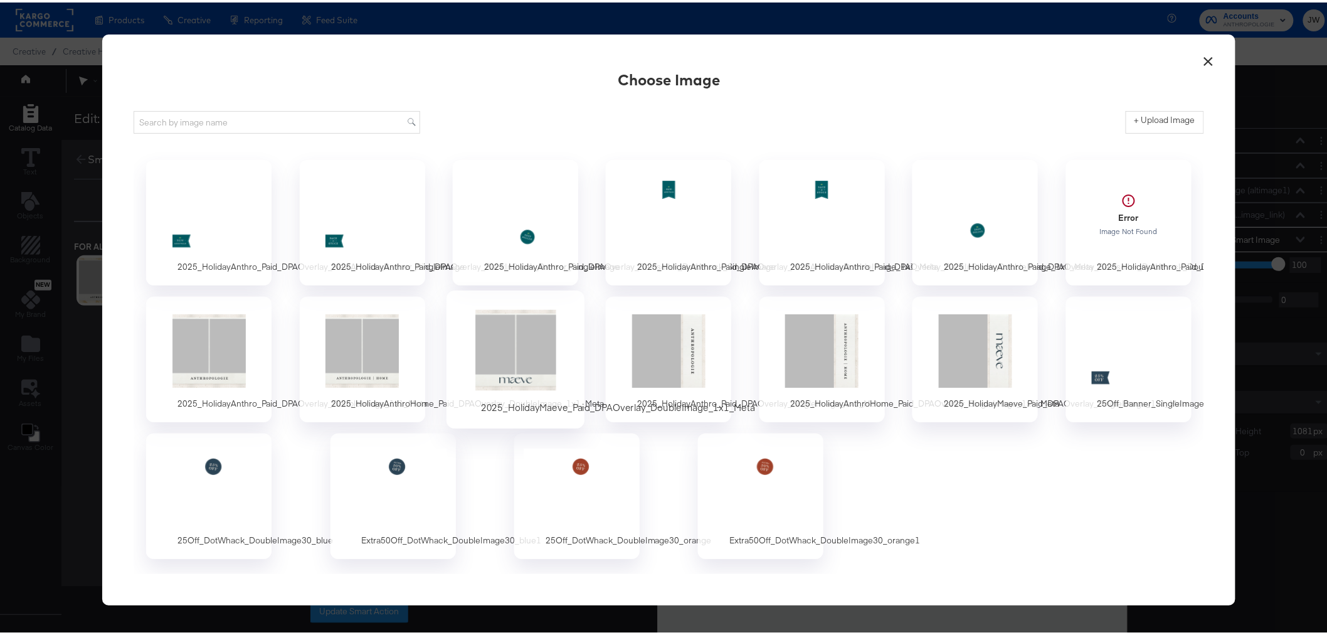
click at [544, 359] on div at bounding box center [515, 348] width 117 height 87
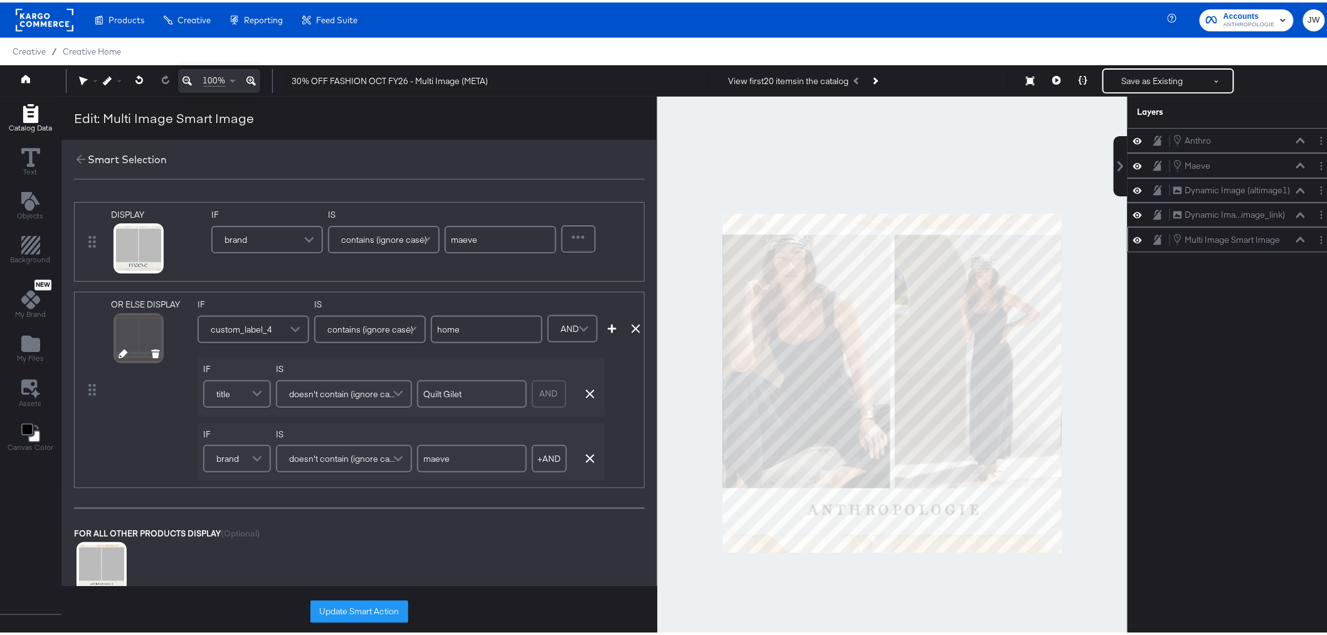
click at [120, 349] on icon at bounding box center [123, 351] width 9 height 9
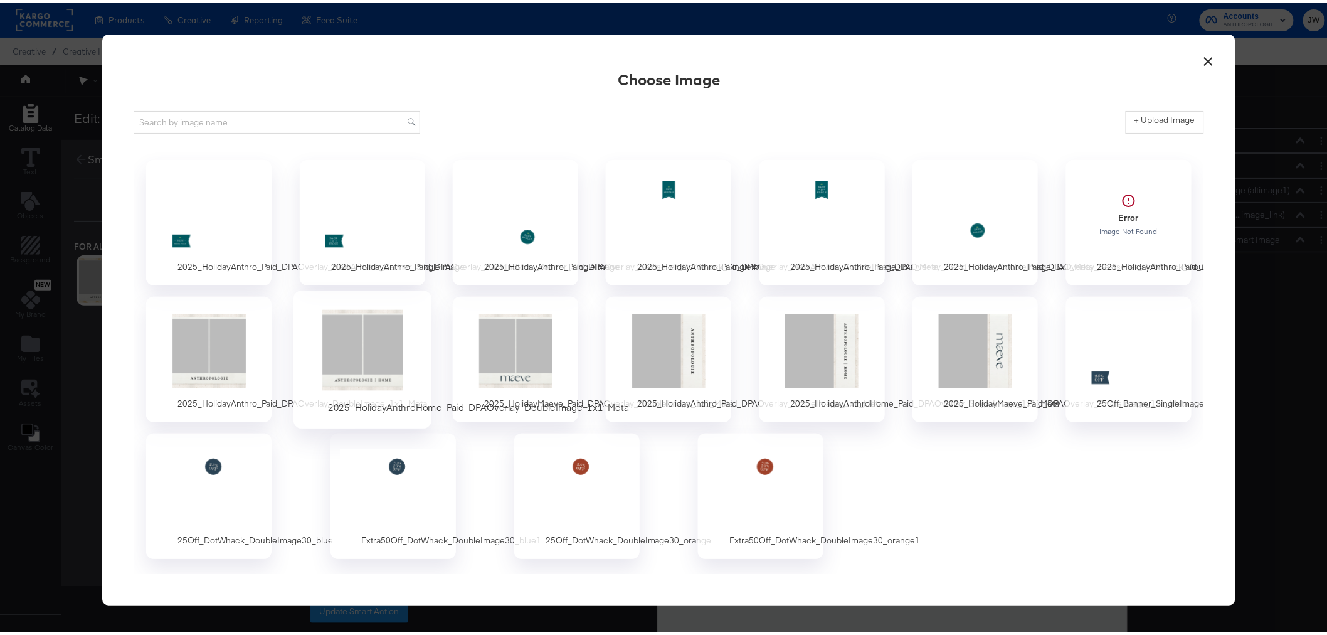
click at [381, 345] on div at bounding box center [362, 348] width 117 height 87
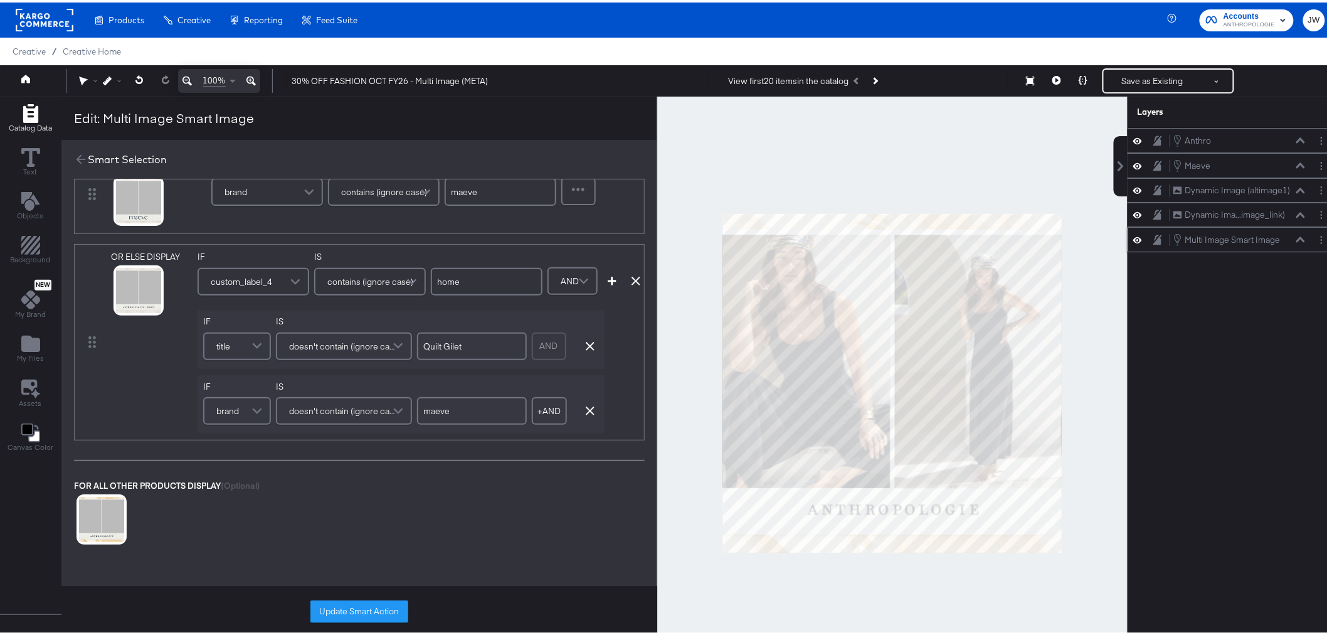
scroll to position [139, 0]
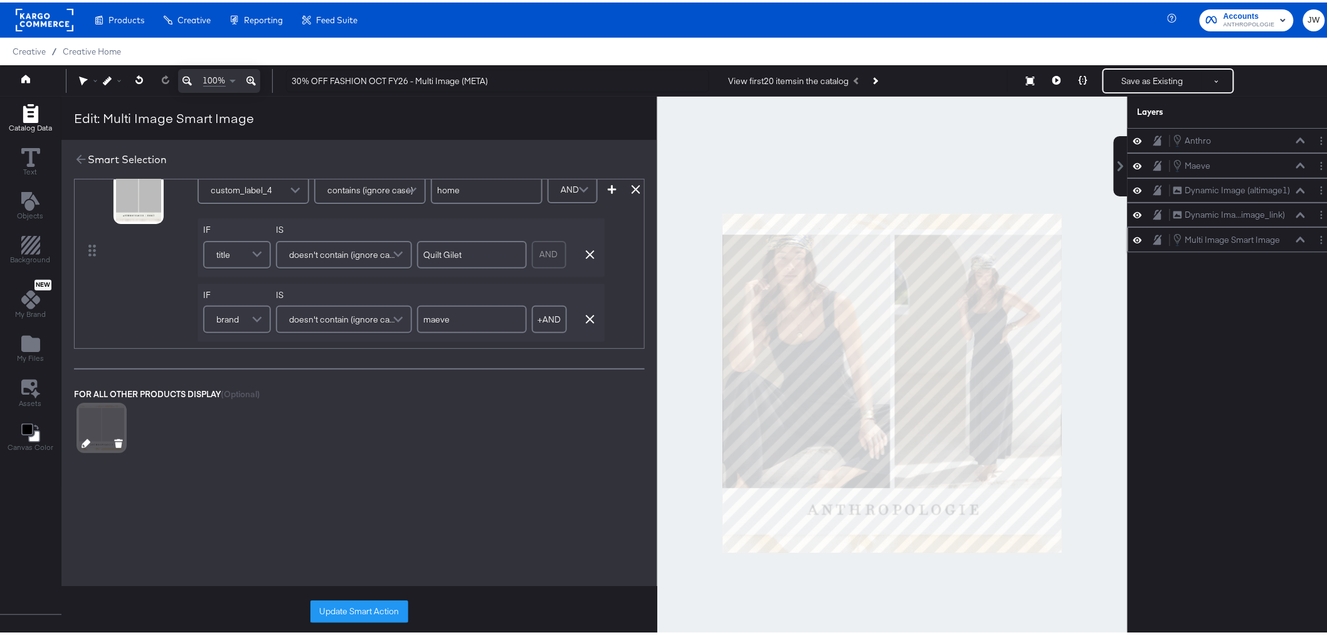
click at [83, 443] on icon at bounding box center [86, 441] width 9 height 9
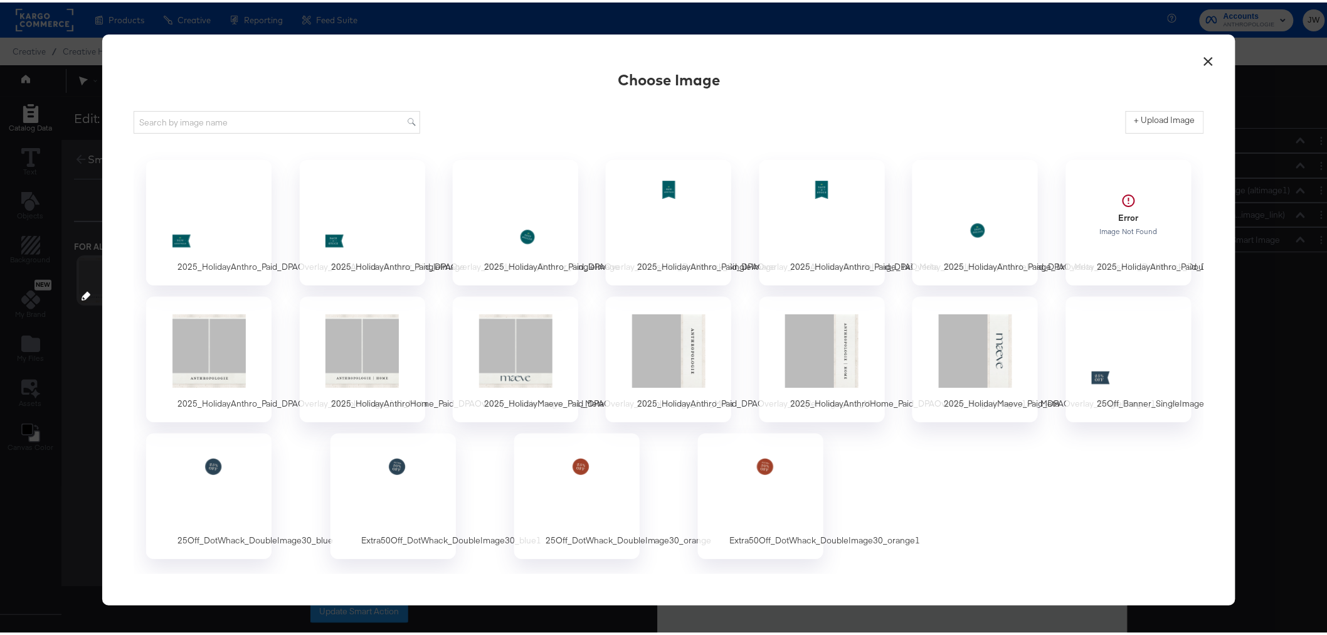
scroll to position [0, 0]
click at [242, 331] on div at bounding box center [209, 348] width 117 height 87
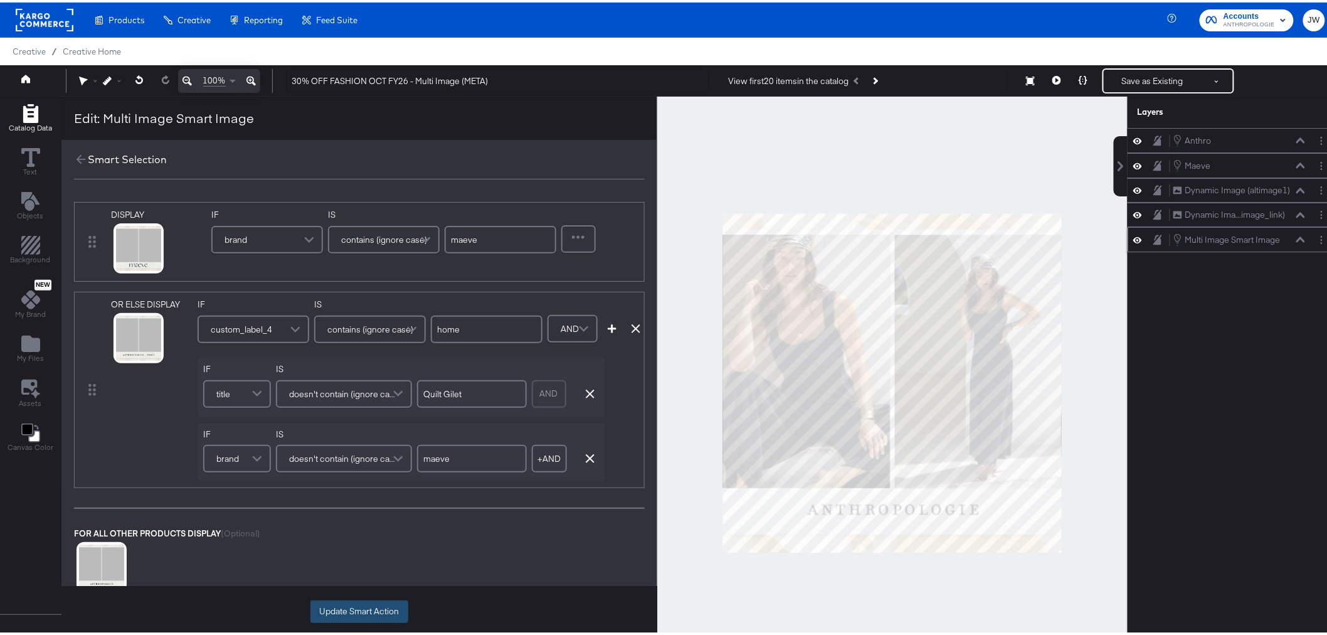
click at [381, 607] on button "Update Smart Action" at bounding box center [359, 609] width 98 height 23
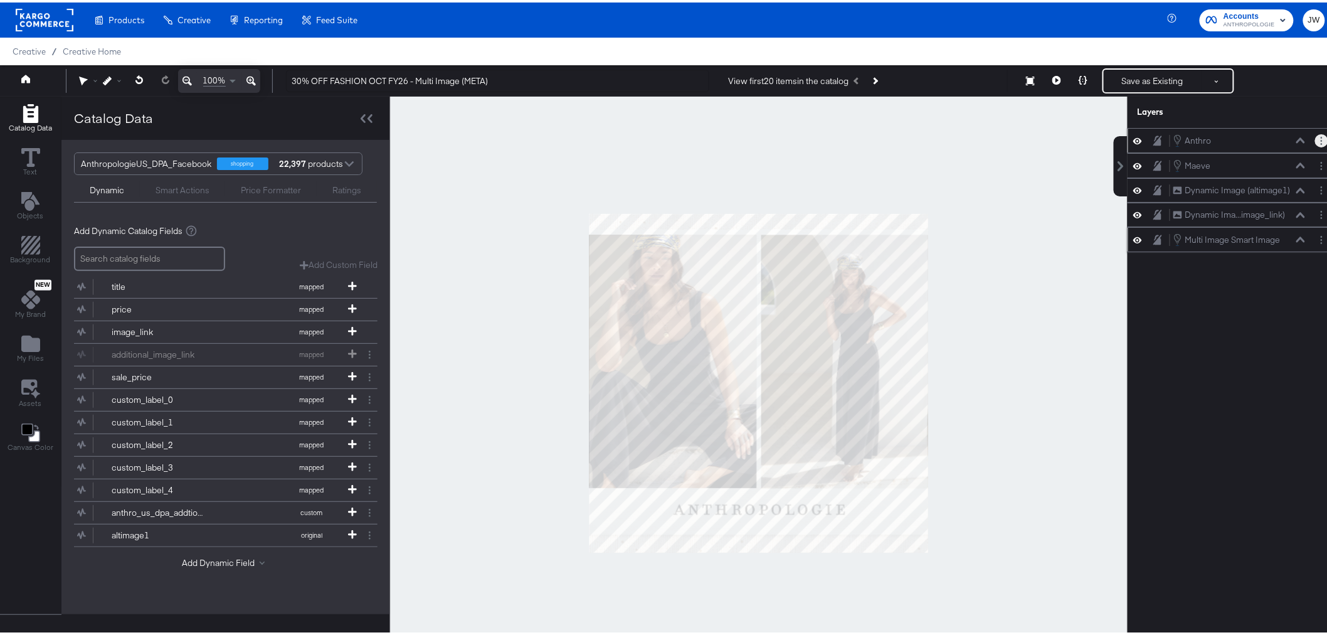
click at [1315, 140] on button "Layer Options" at bounding box center [1321, 138] width 13 height 13
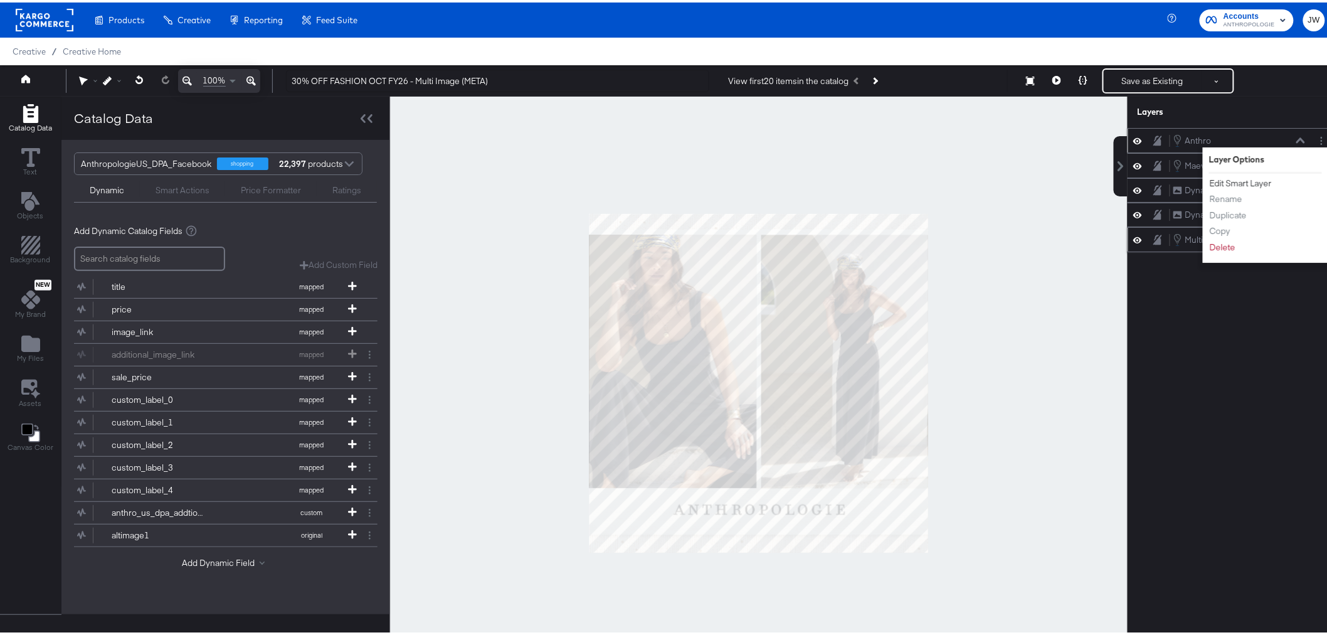
click at [1234, 178] on button "Edit Smart Layer" at bounding box center [1240, 180] width 63 height 13
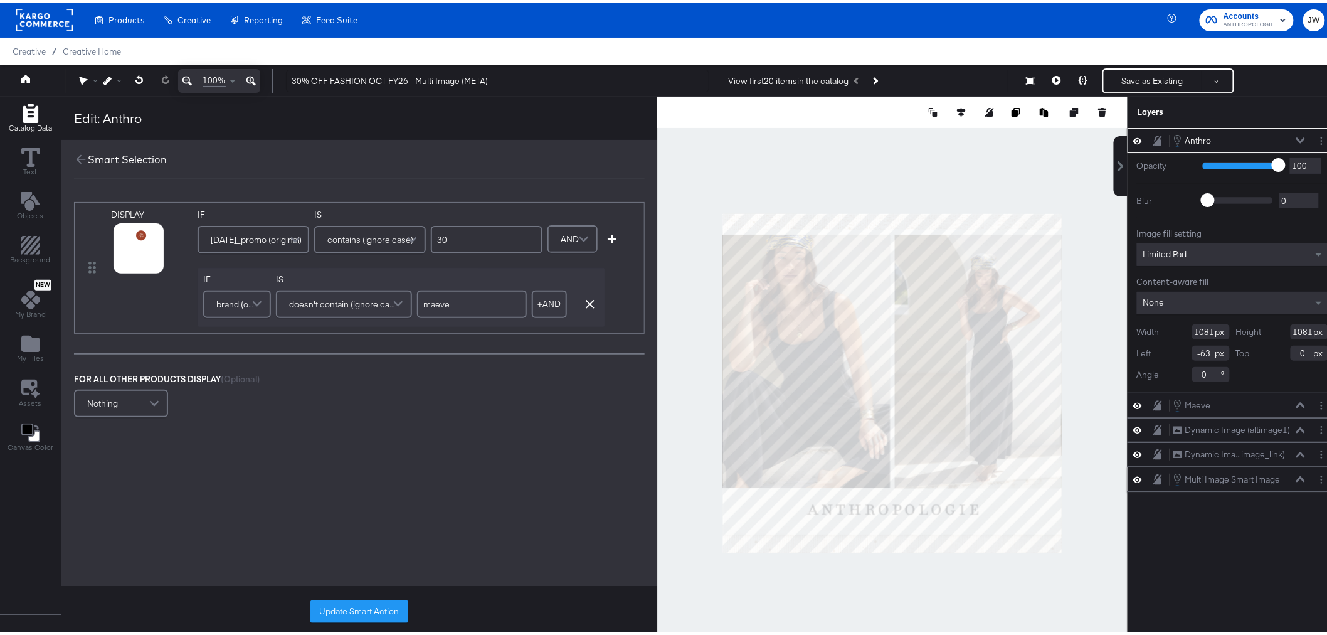
click at [256, 230] on span "black_friday_promo (original)" at bounding box center [256, 236] width 91 height 21
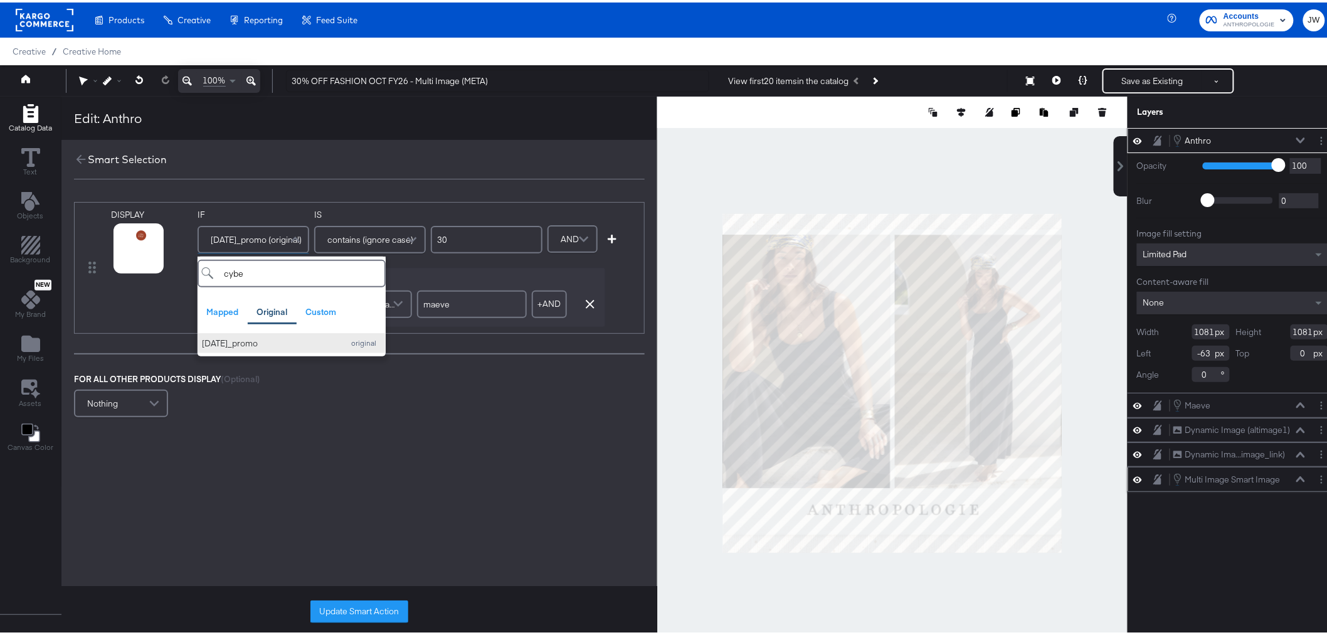
type input "cybe"
click at [262, 344] on div "[DATE]_promo" at bounding box center [269, 341] width 135 height 12
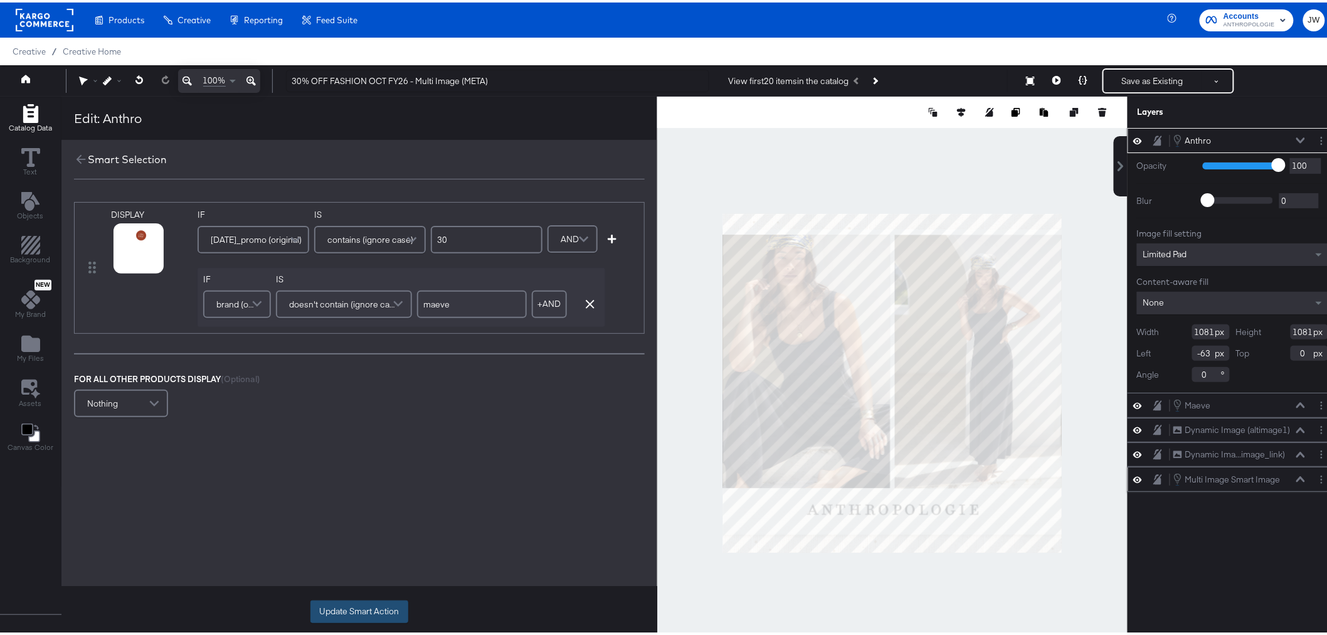
click at [366, 610] on button "Update Smart Action" at bounding box center [359, 609] width 98 height 23
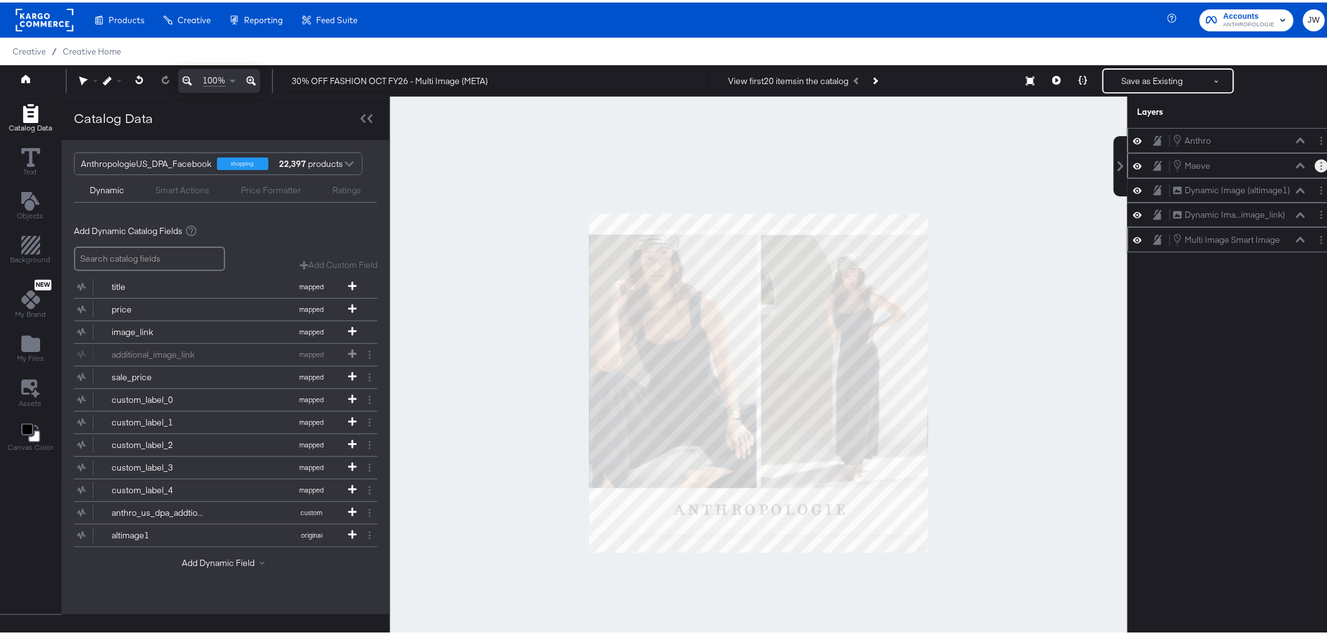
click at [1321, 166] on circle "Layer Options" at bounding box center [1322, 167] width 2 height 2
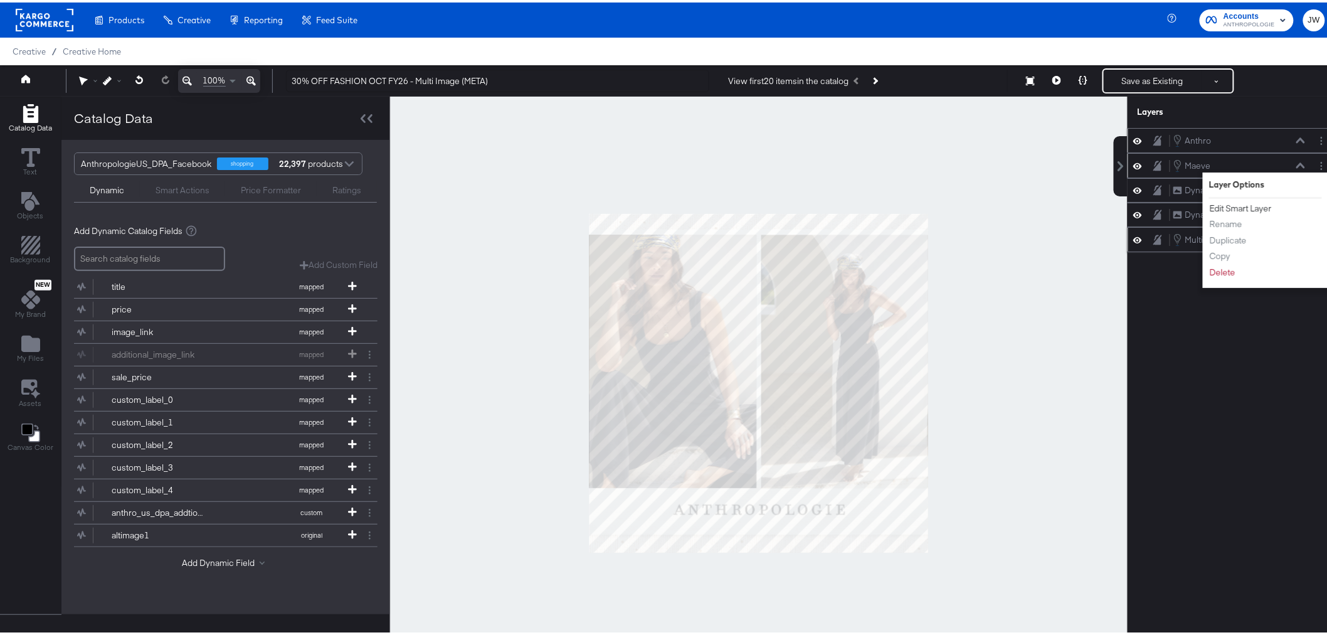
click at [1243, 208] on button "Edit Smart Layer" at bounding box center [1240, 205] width 63 height 13
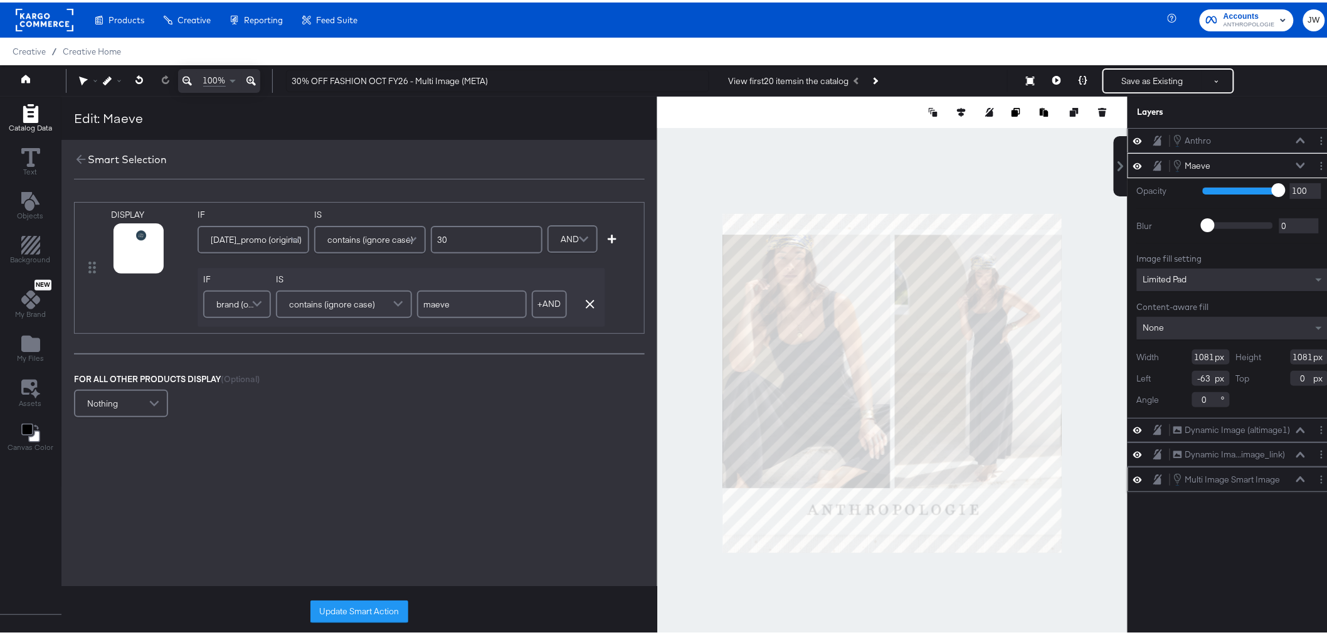
click at [253, 236] on span "black_friday_promo (original)" at bounding box center [256, 236] width 91 height 21
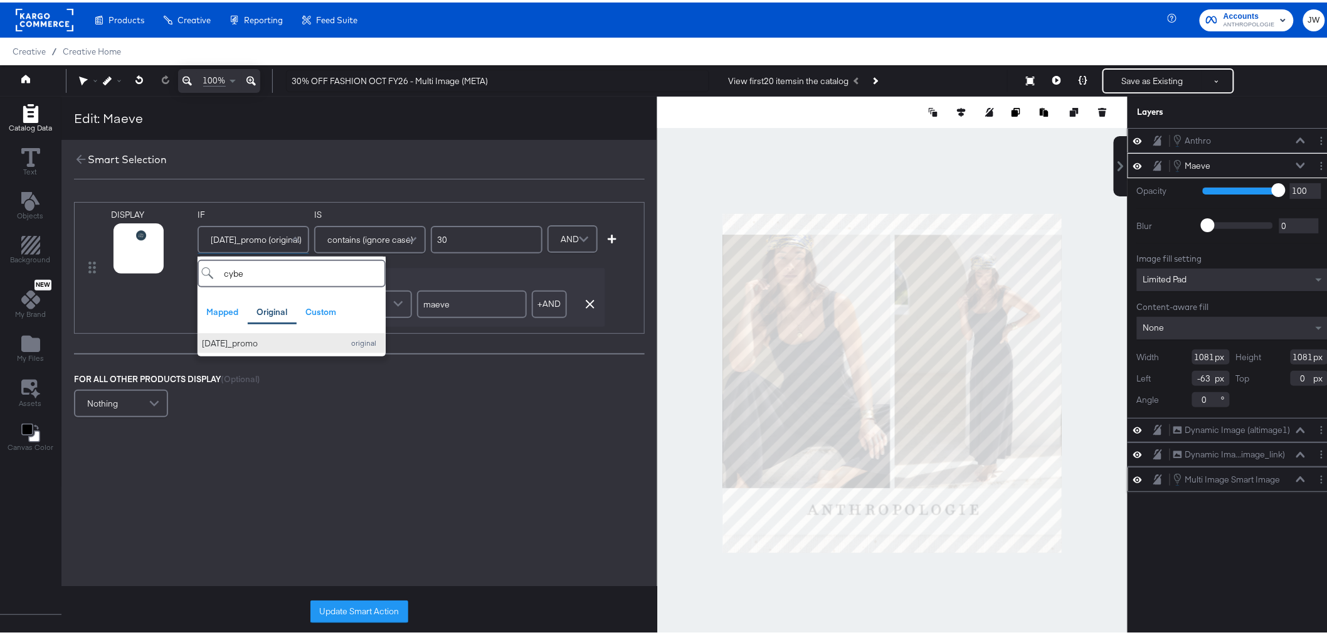
type input "cybe"
click at [266, 342] on div "[DATE]_promo" at bounding box center [269, 341] width 135 height 12
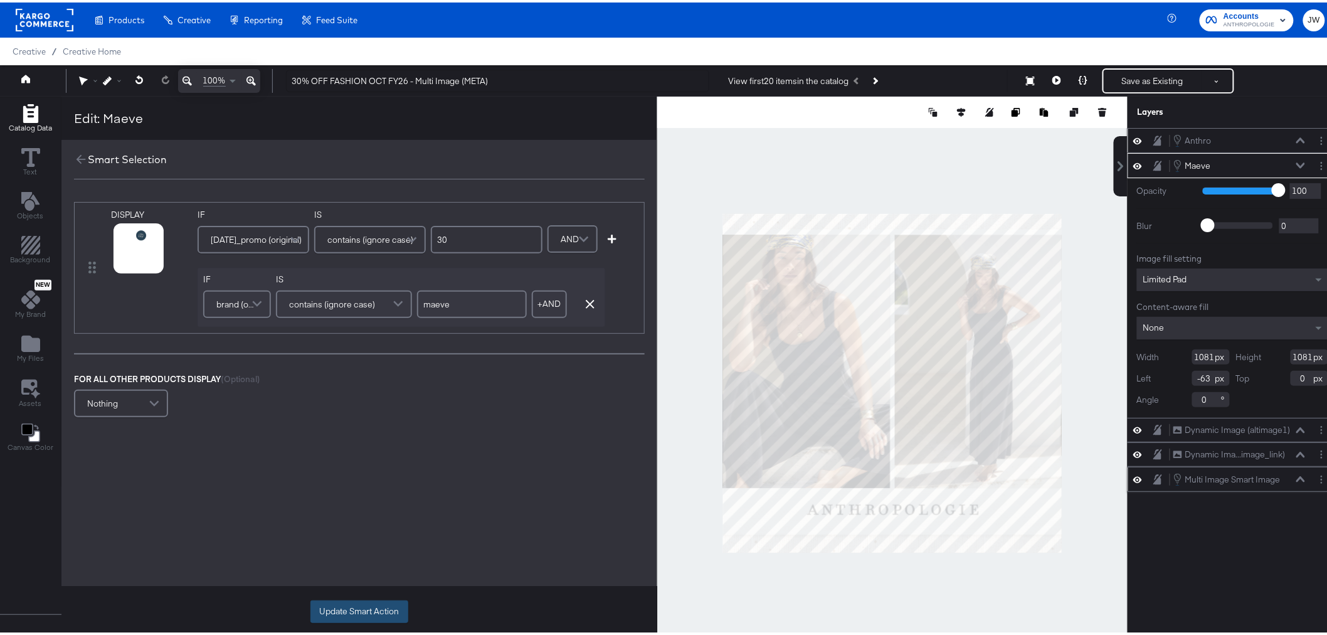
click at [354, 605] on button "Update Smart Action" at bounding box center [359, 609] width 98 height 23
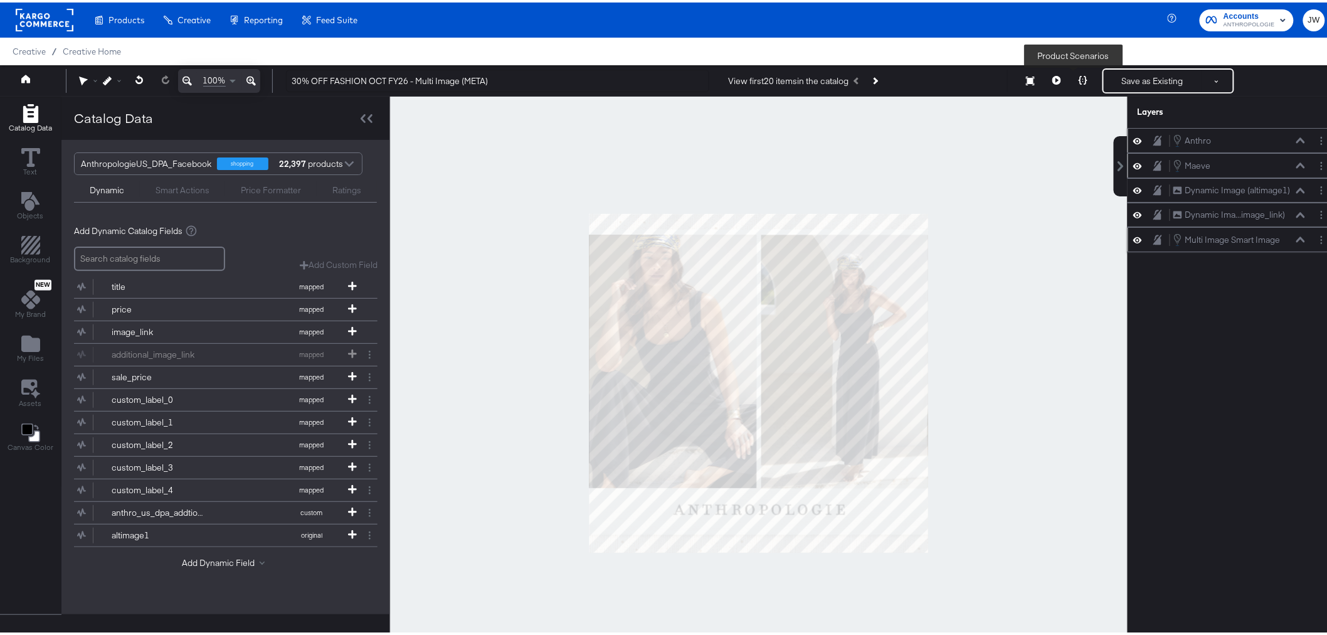
click at [1079, 77] on icon at bounding box center [1083, 77] width 9 height 9
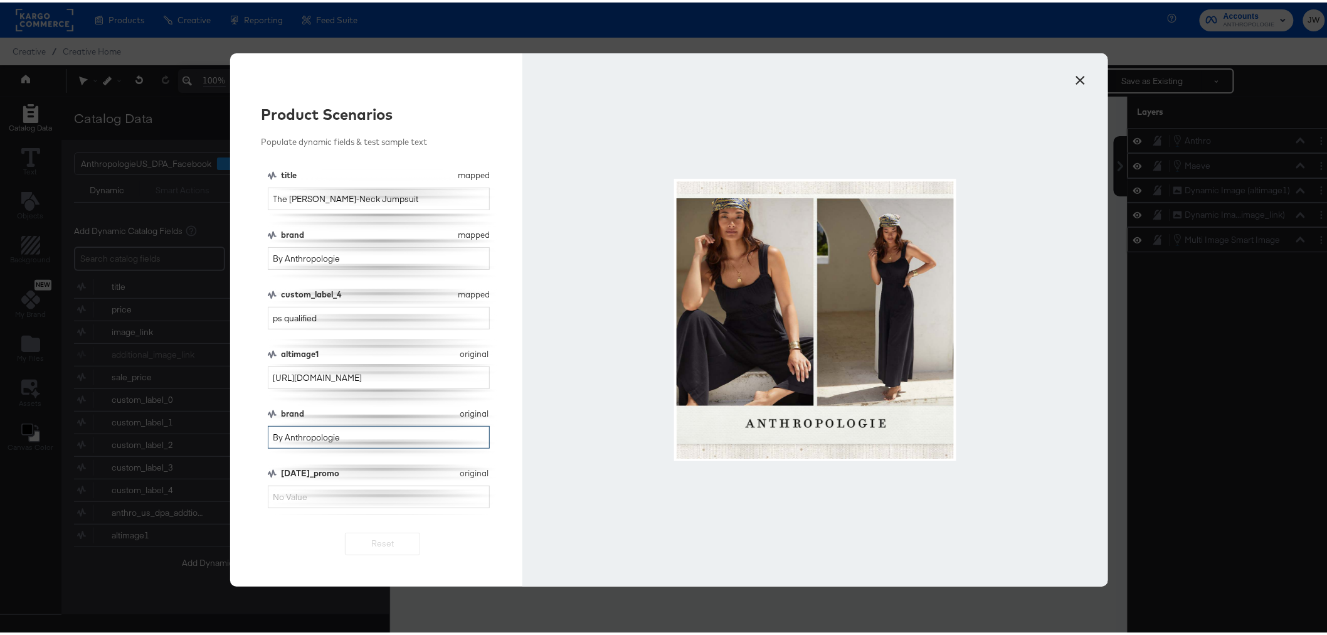
drag, startPoint x: 351, startPoint y: 438, endPoint x: 199, endPoint y: 440, distance: 151.8
click at [199, 440] on div "× Product Scenarios Populate dynamic fields & test sample text title mapped tit…" at bounding box center [669, 317] width 1338 height 635
type input "maeve"
click at [334, 506] on div "title mapped title The Simona Scoop-Neck Jumpsuit brand mapped brand By Anthrop…" at bounding box center [383, 340] width 230 height 346
click at [347, 496] on input "[DATE]_promo" at bounding box center [379, 494] width 223 height 23
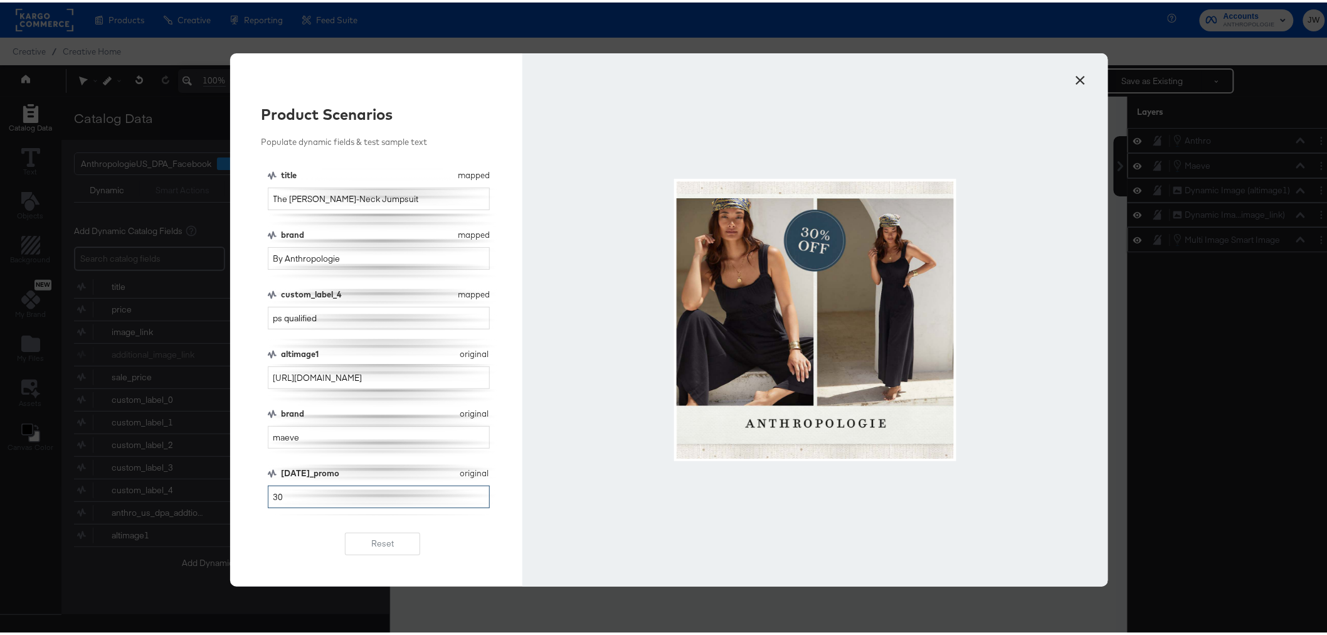
type input "30"
drag, startPoint x: 358, startPoint y: 254, endPoint x: 232, endPoint y: 257, distance: 126.1
click at [233, 257] on div "Product Scenarios Populate dynamic fields & test sample text title mapped title…" at bounding box center [376, 317] width 293 height 533
click at [381, 544] on button "Reset" at bounding box center [382, 541] width 75 height 23
type input "By Anthropologie"
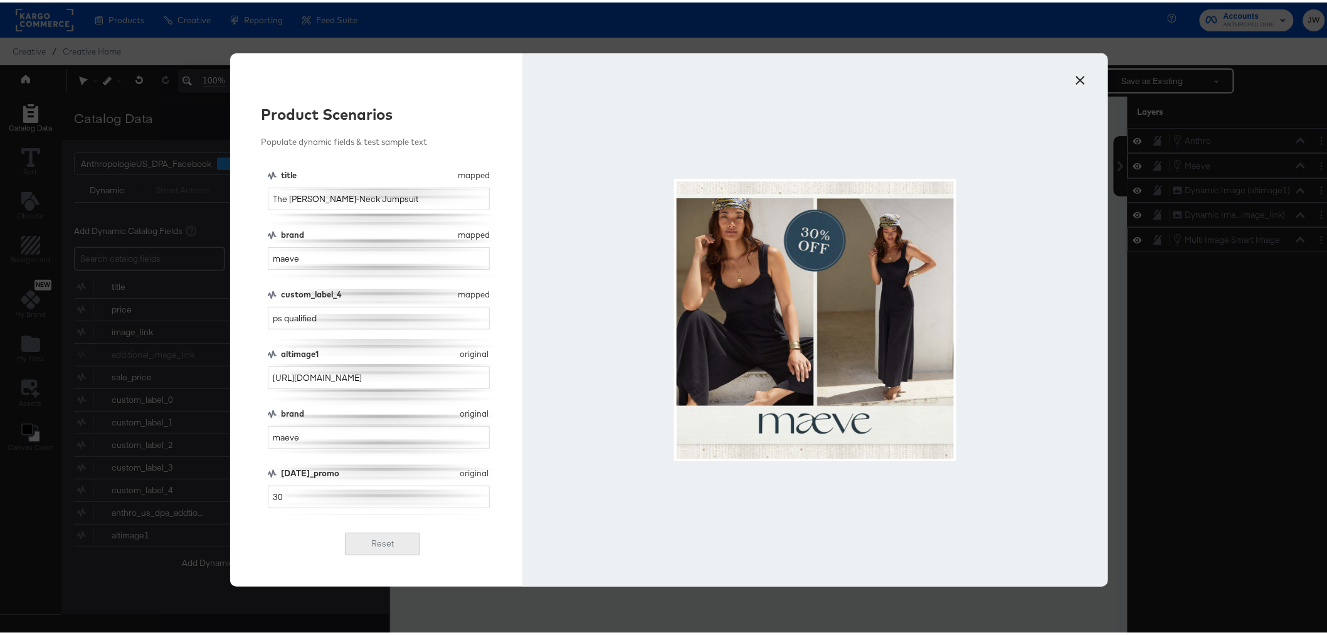
type input "By Anthropologie"
click at [340, 506] on div "title mapped title The Simona Scoop-Neck Jumpsuit brand mapped brand By Anthrop…" at bounding box center [383, 340] width 230 height 346
click at [353, 494] on input "[DATE]_promo" at bounding box center [379, 494] width 223 height 23
type input "30"
click at [1080, 75] on button "×" at bounding box center [1081, 74] width 23 height 23
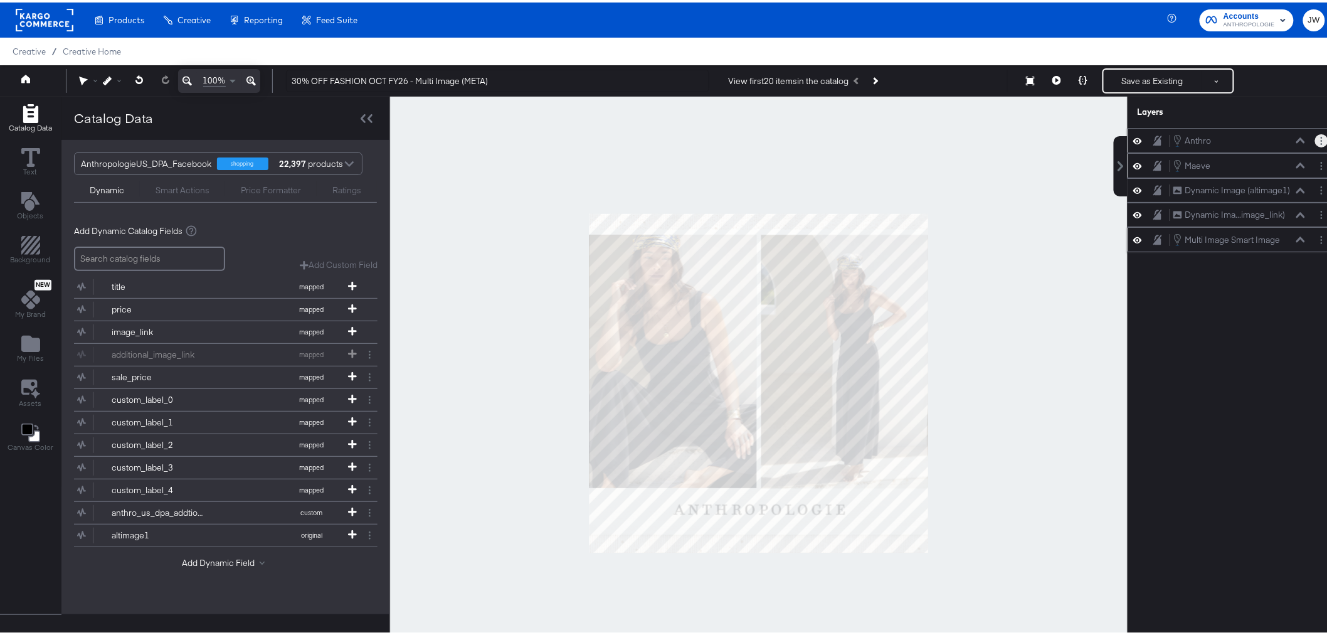
click at [1321, 139] on icon "Layer Options" at bounding box center [1322, 138] width 2 height 8
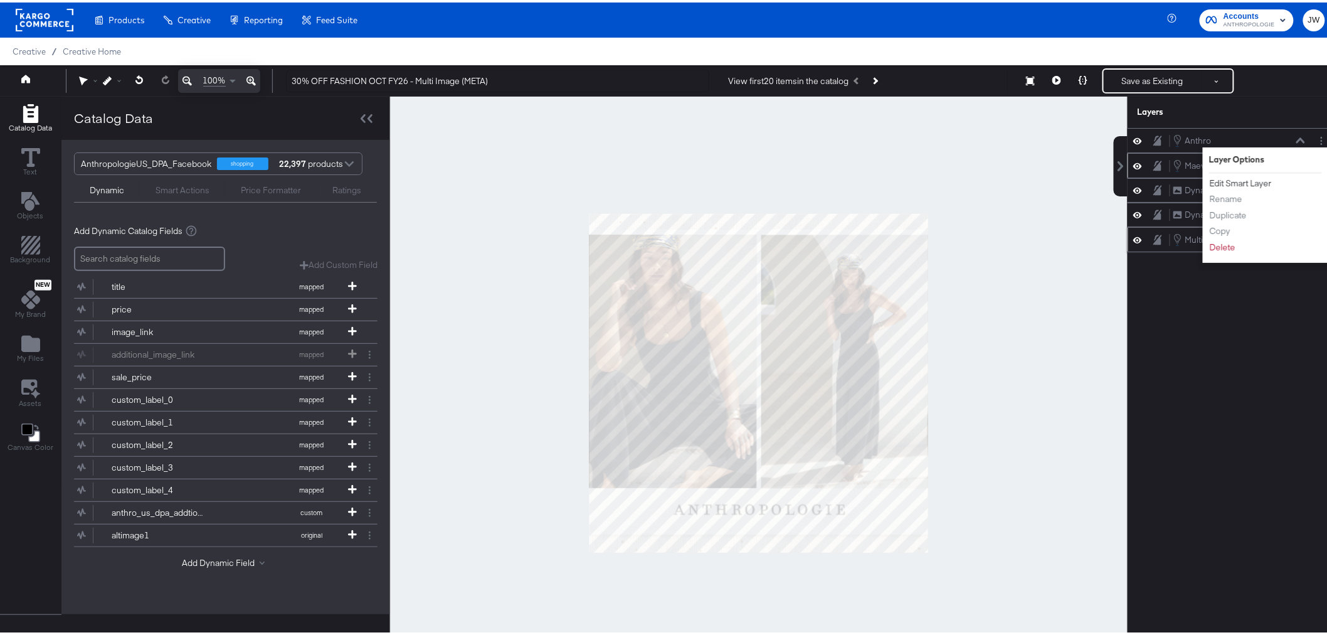
click at [1255, 184] on button "Edit Smart Layer" at bounding box center [1240, 180] width 63 height 13
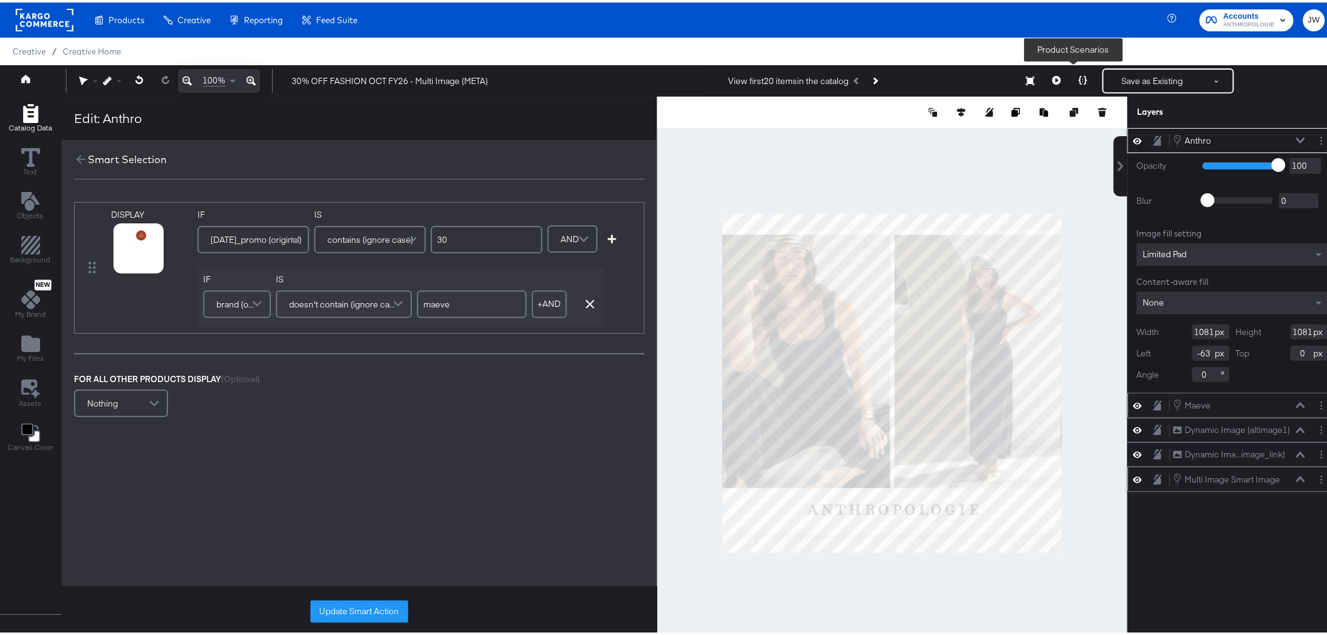
click at [1079, 77] on icon at bounding box center [1083, 77] width 9 height 9
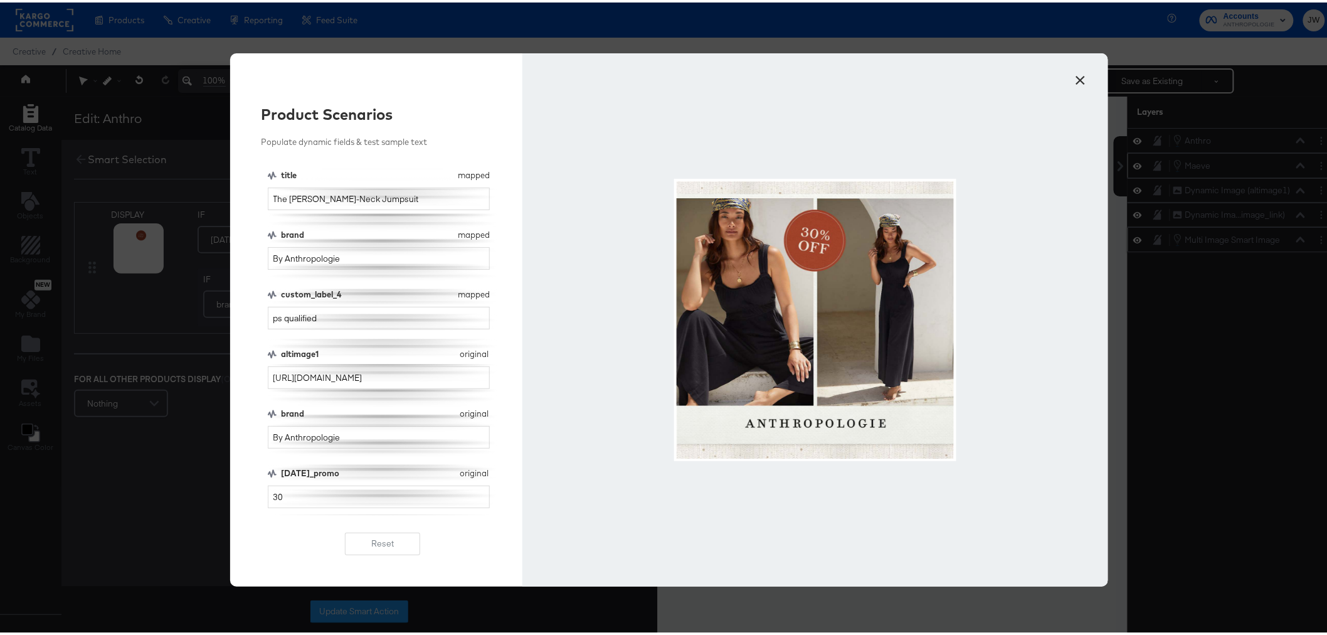
click at [1081, 82] on button "×" at bounding box center [1081, 74] width 23 height 23
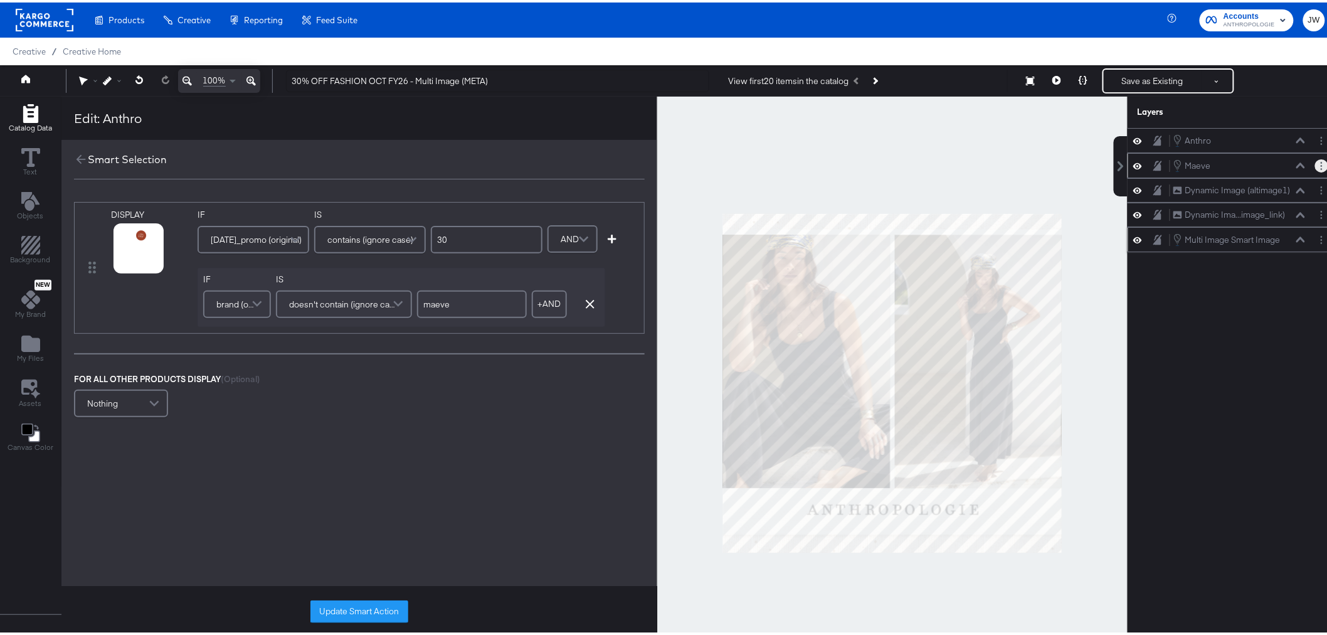
click at [1315, 166] on button "Layer Options" at bounding box center [1321, 163] width 13 height 13
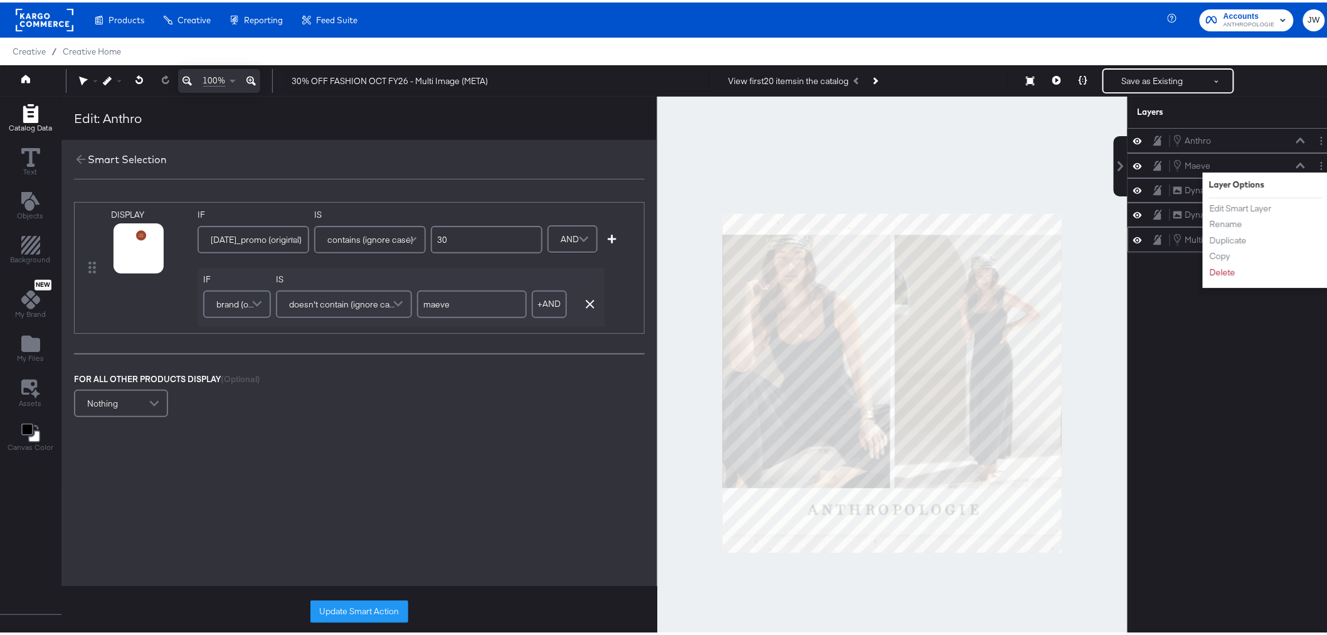
click at [1161, 396] on div "Anthro Anthro Maeve Maeve Layer Options Edit Smart Layer Rename Duplicate Copy …" at bounding box center [1233, 386] width 210 height 522
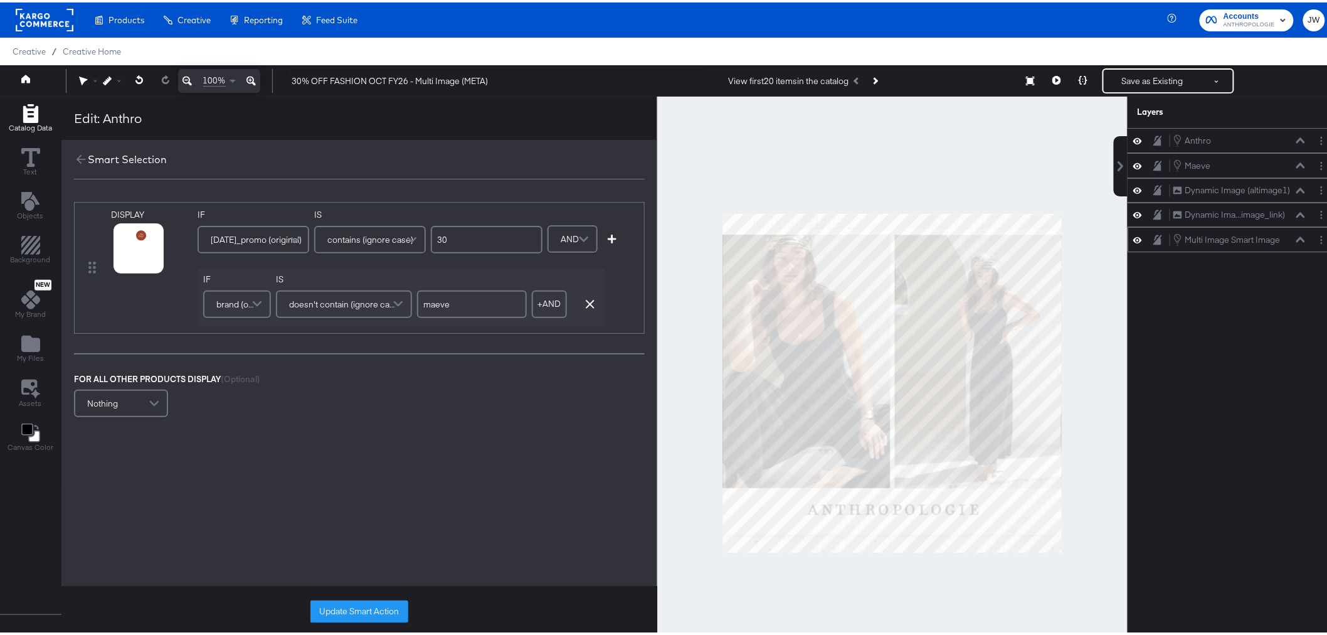
drag, startPoint x: 356, startPoint y: 610, endPoint x: 378, endPoint y: 591, distance: 28.9
click at [358, 610] on button "Update Smart Action" at bounding box center [359, 609] width 98 height 23
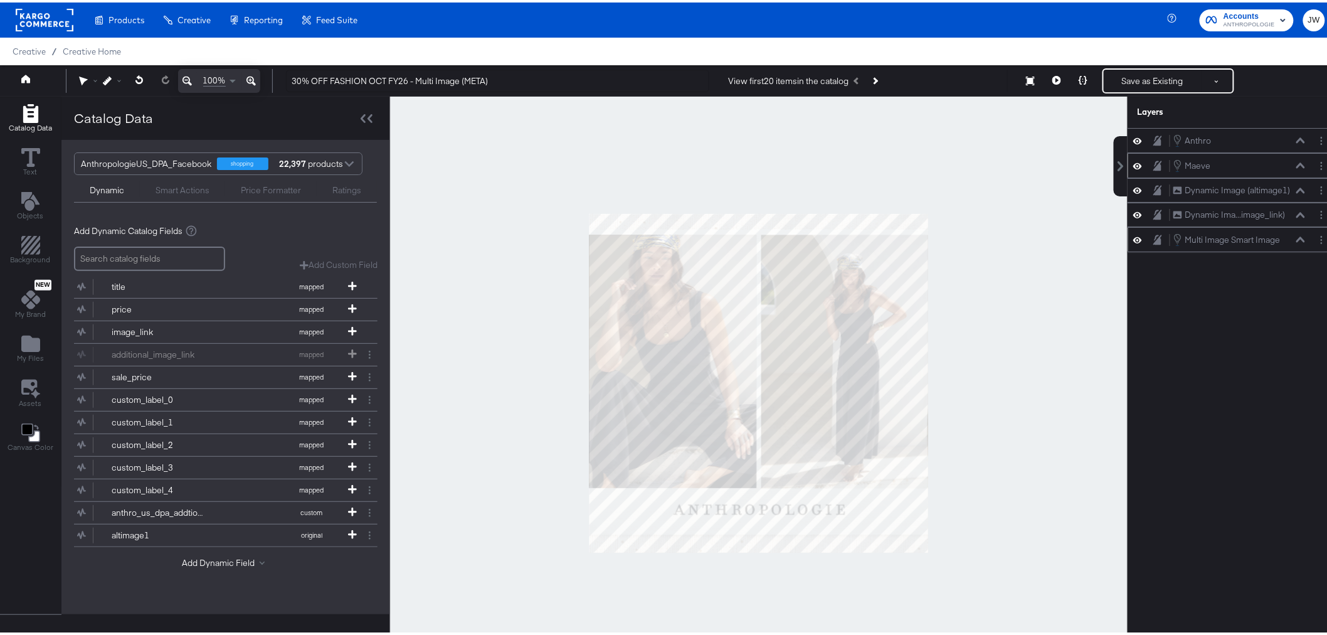
click at [1315, 170] on div at bounding box center [1321, 163] width 13 height 13
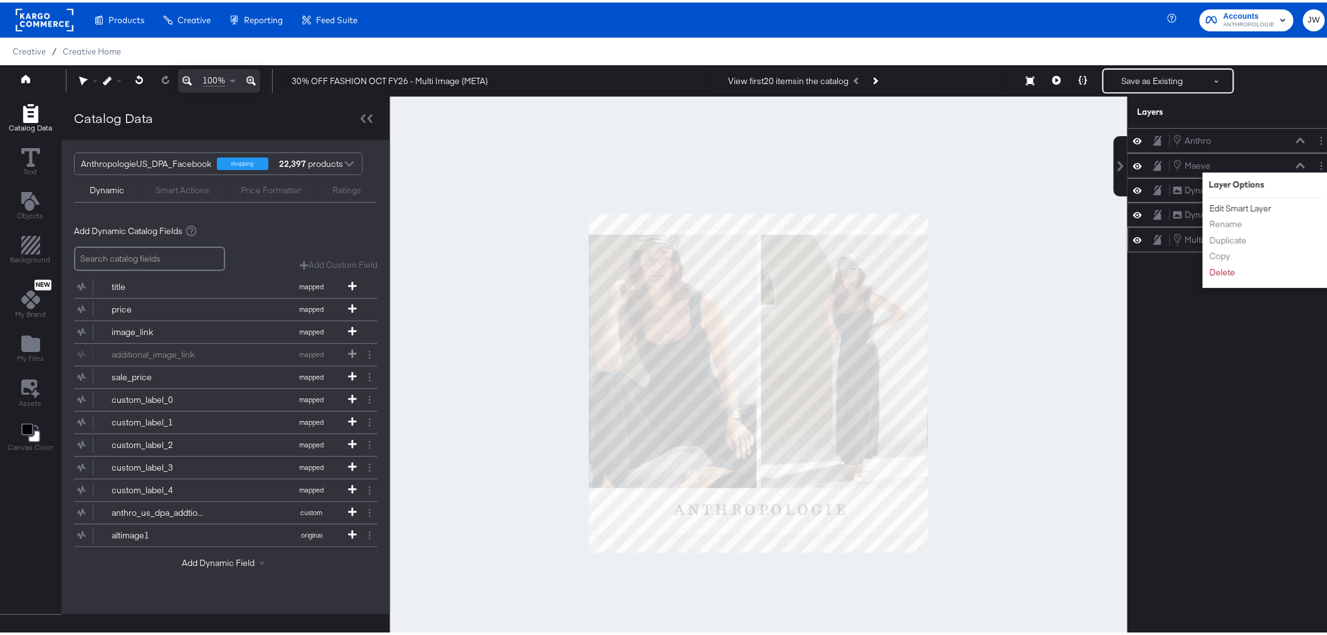
click at [1253, 205] on button "Edit Smart Layer" at bounding box center [1240, 205] width 63 height 13
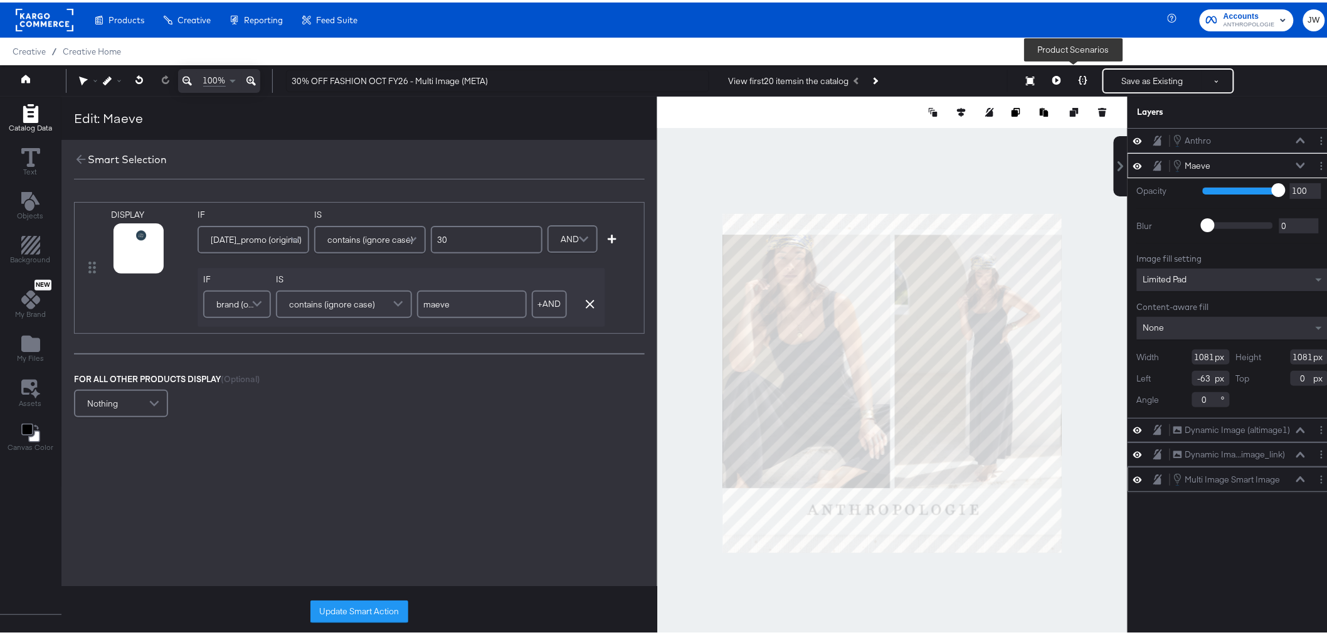
click at [1076, 73] on button at bounding box center [1083, 78] width 26 height 25
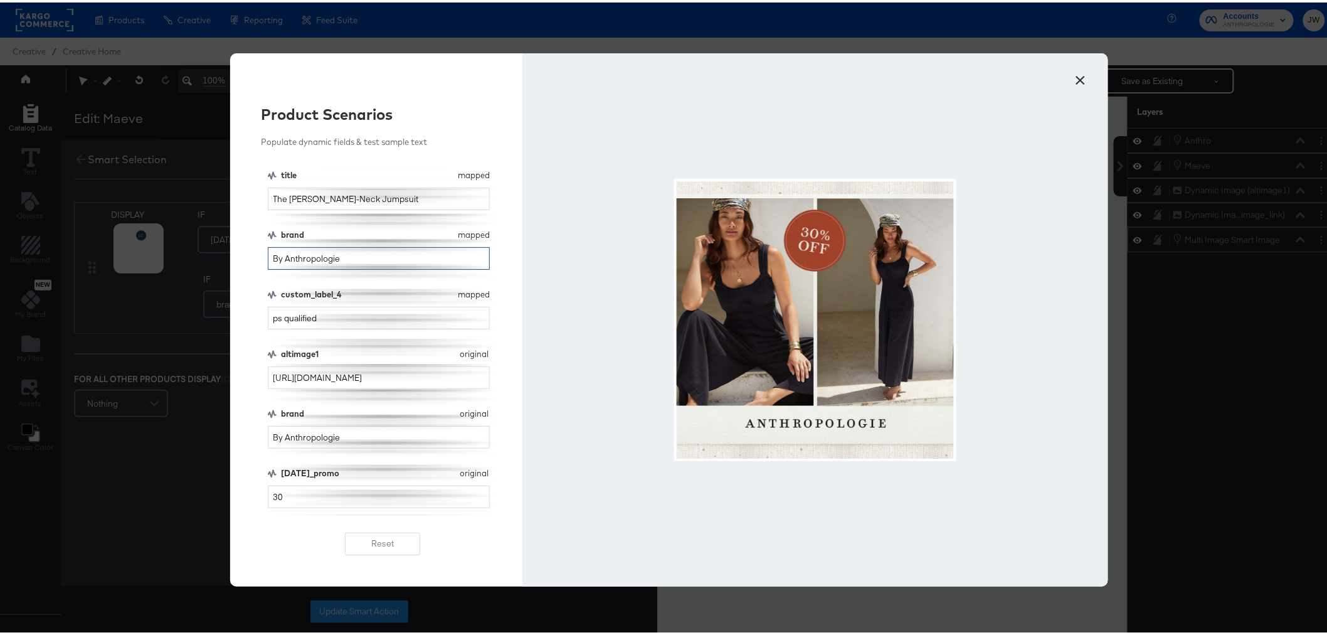
drag, startPoint x: 375, startPoint y: 254, endPoint x: 220, endPoint y: 251, distance: 155.0
click at [236, 254] on div "Product Scenarios Populate dynamic fields & test sample text title mapped title…" at bounding box center [376, 317] width 293 height 533
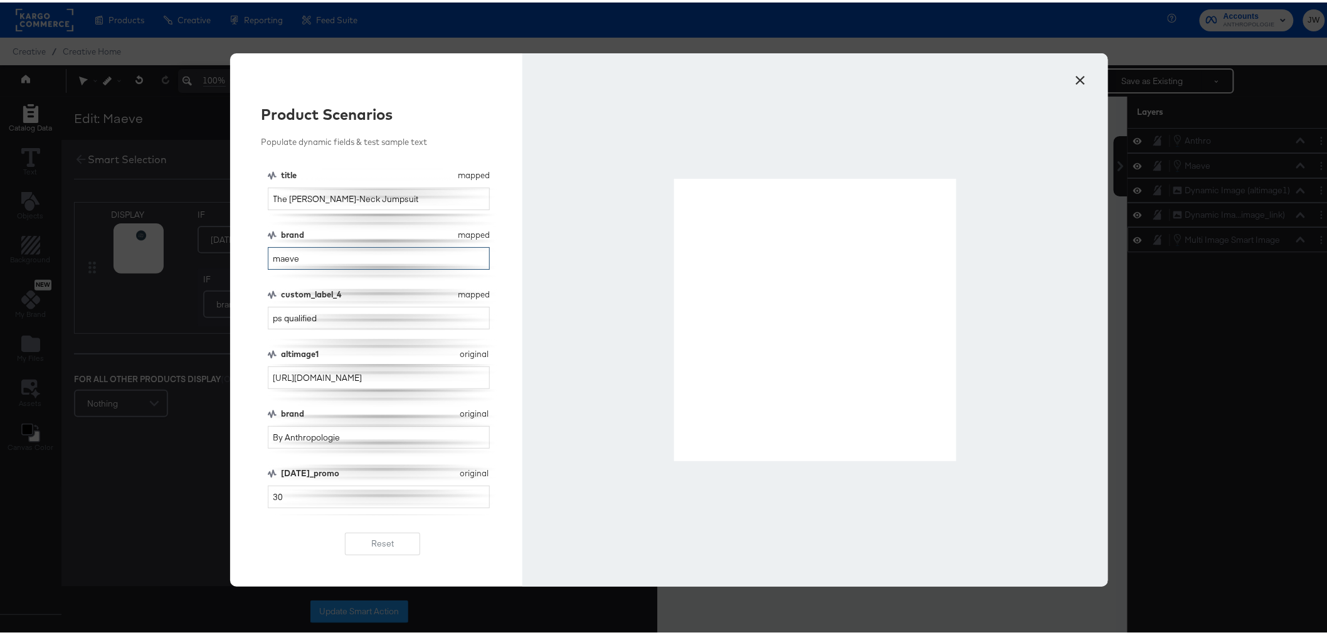
type input "maeve"
drag, startPoint x: 363, startPoint y: 440, endPoint x: 208, endPoint y: 435, distance: 154.4
click at [209, 435] on div "× Product Scenarios Populate dynamic fields & test sample text title mapped tit…" at bounding box center [669, 317] width 1338 height 635
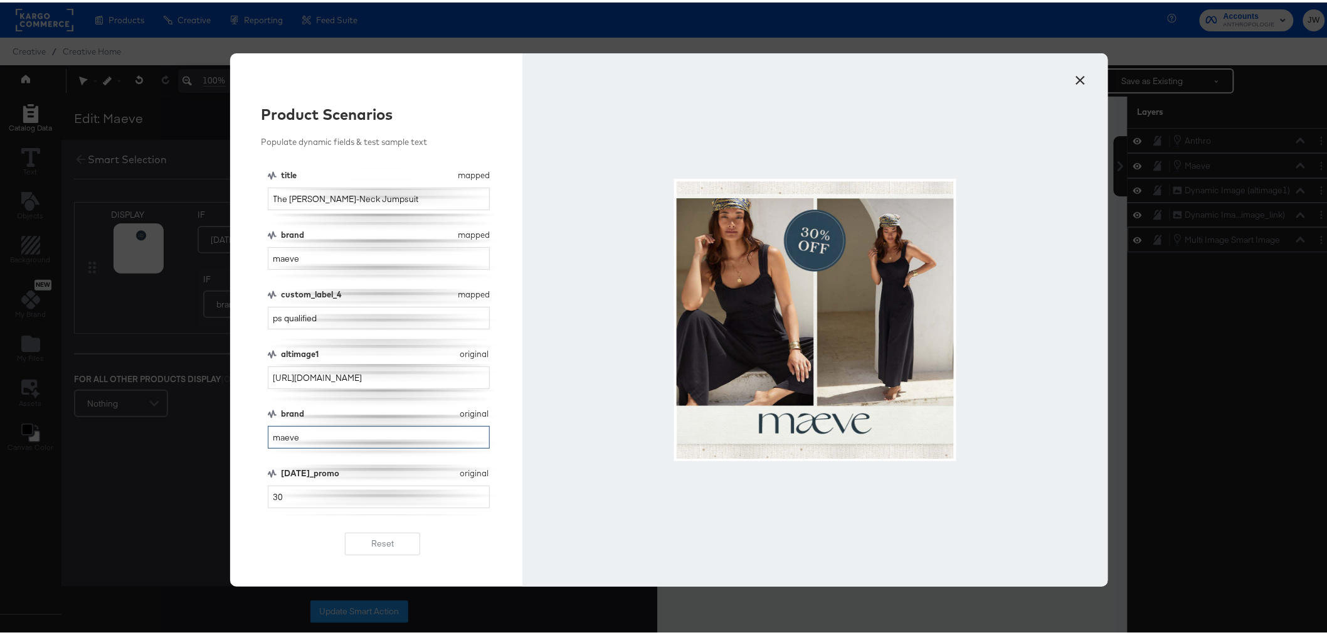
type input "maeve"
click at [1077, 77] on button "×" at bounding box center [1081, 74] width 23 height 23
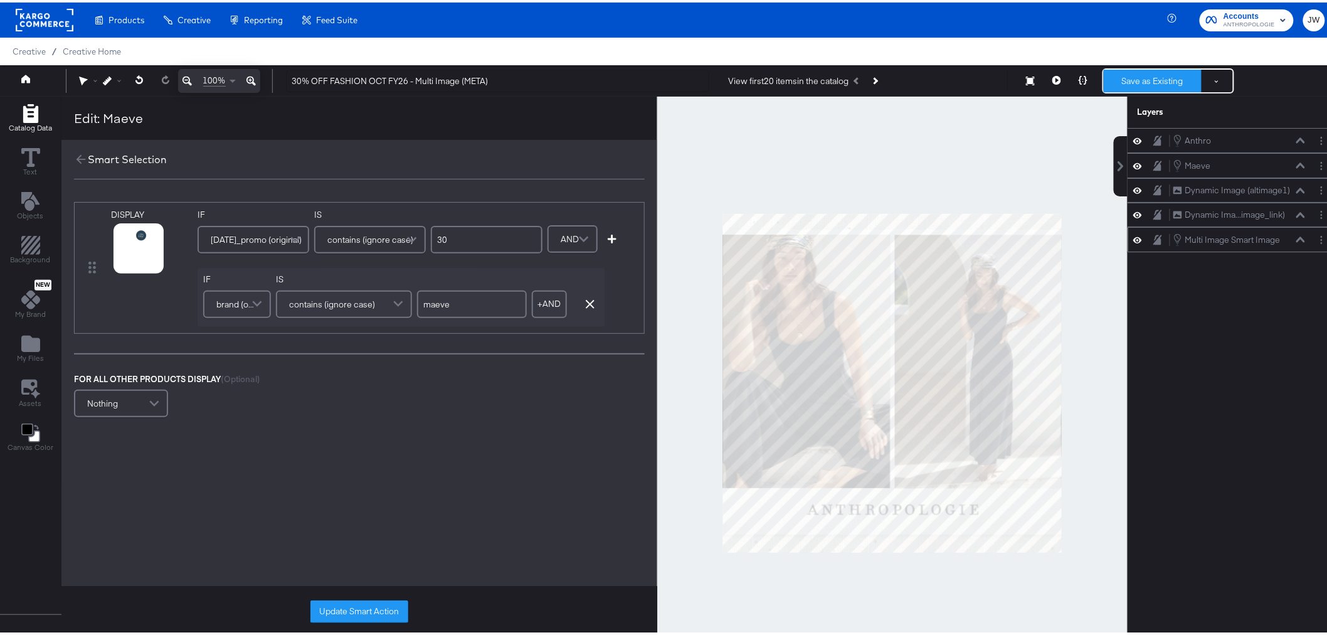
click at [1140, 76] on button "Save as Existing" at bounding box center [1153, 78] width 98 height 23
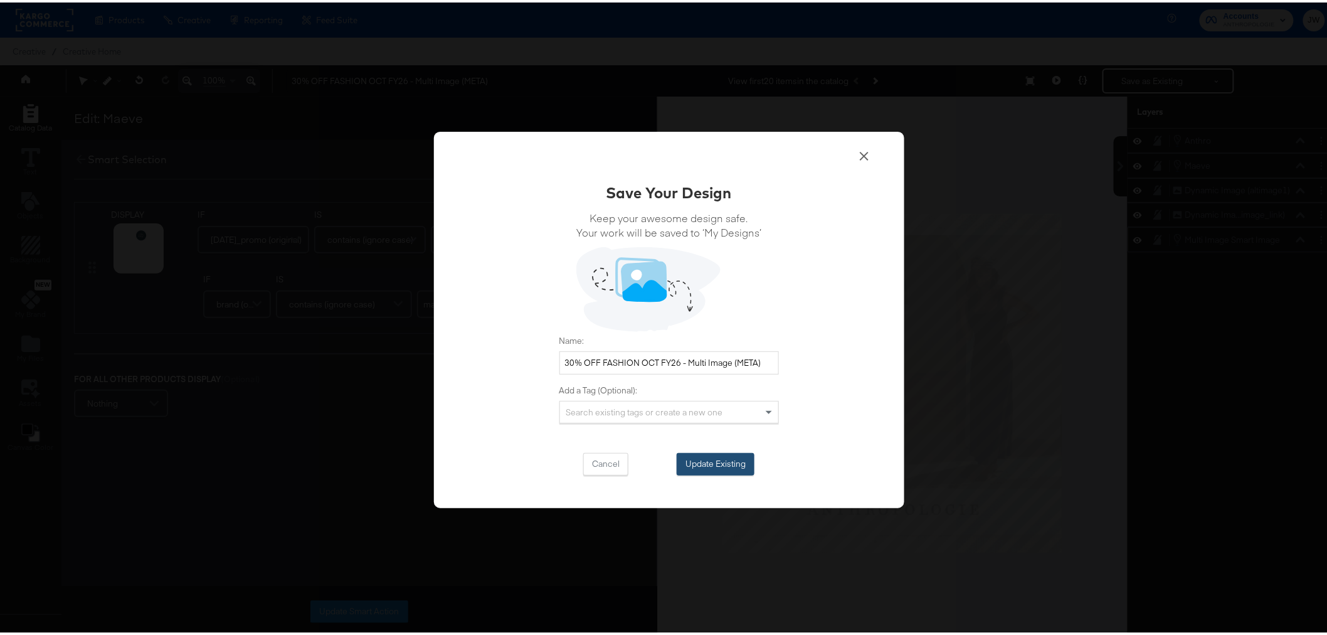
click at [731, 464] on button "Update Existing" at bounding box center [716, 461] width 78 height 23
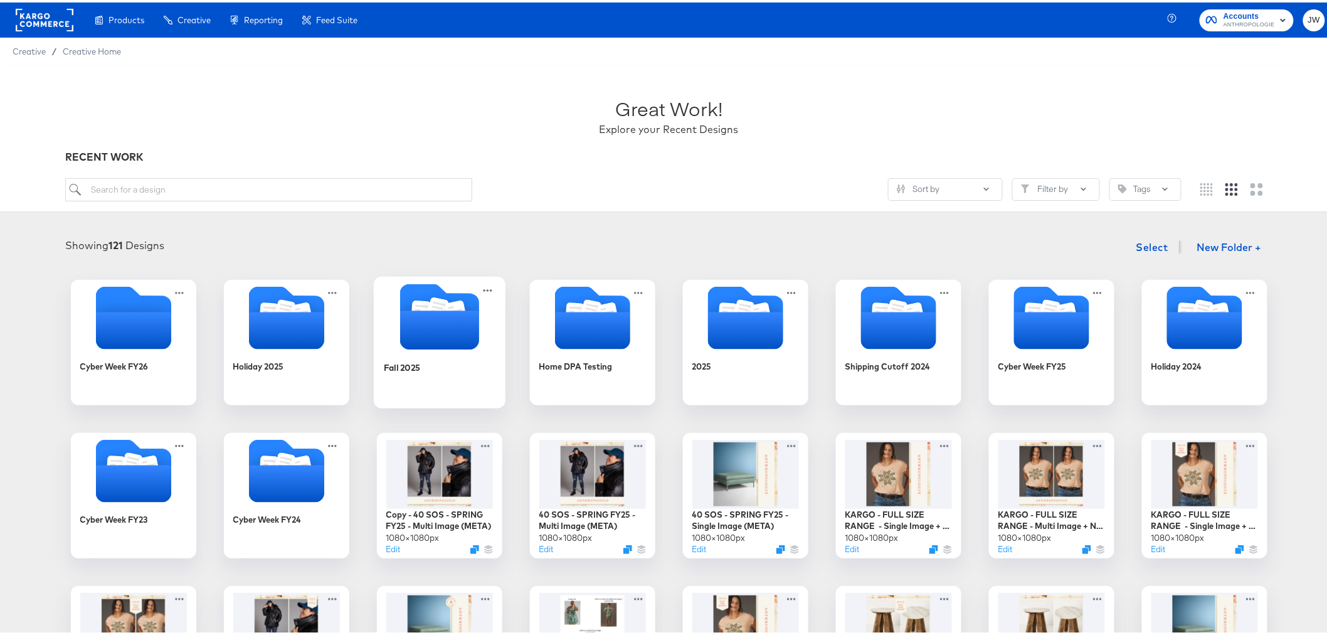
click at [400, 354] on div "Fall 2025" at bounding box center [439, 374] width 112 height 48
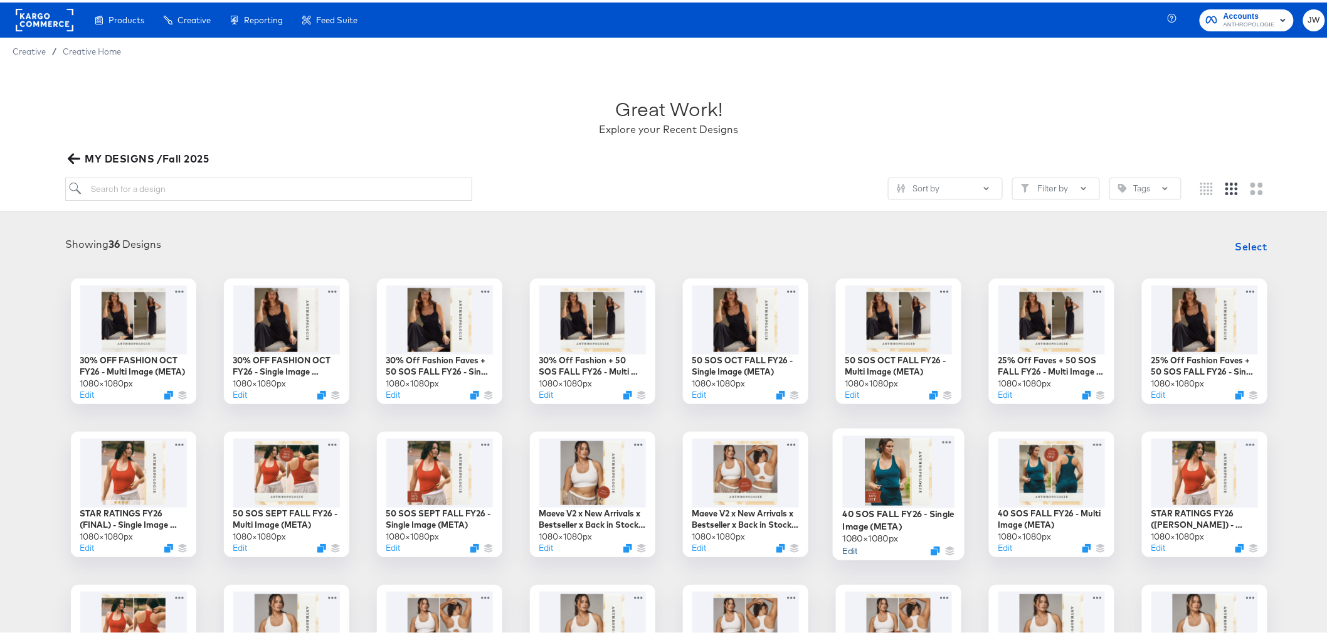
click at [846, 544] on button "Edit" at bounding box center [849, 548] width 15 height 12
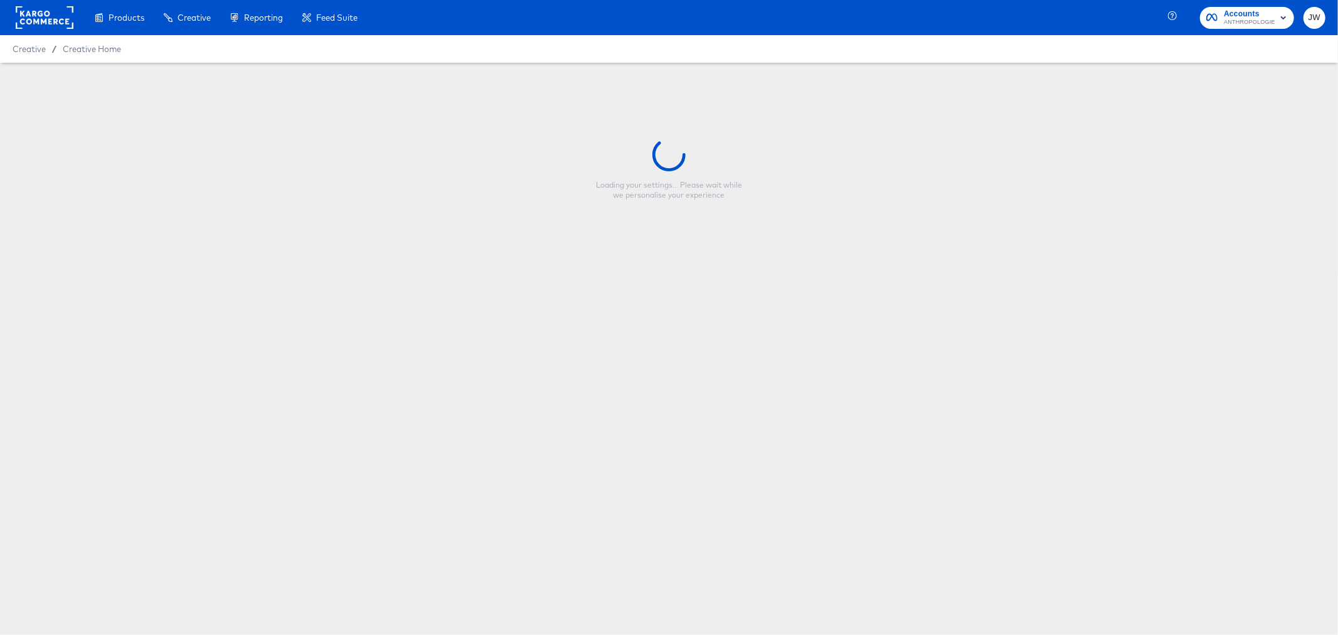
type input "40 SOS FALL FY26 - Single Image (META)"
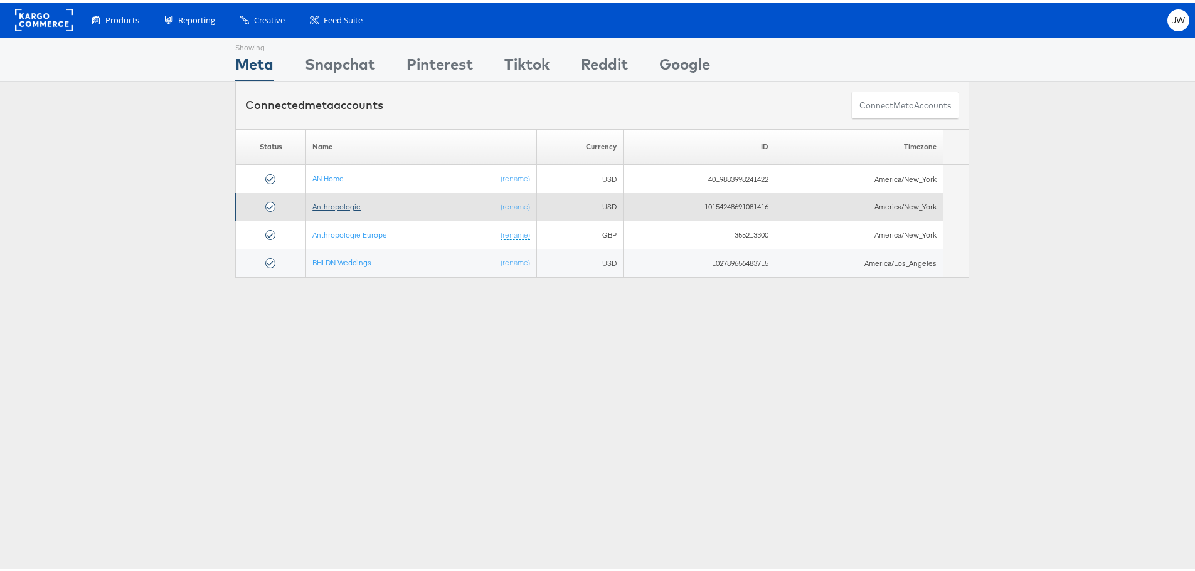
click at [341, 203] on link "Anthropologie" at bounding box center [336, 203] width 48 height 9
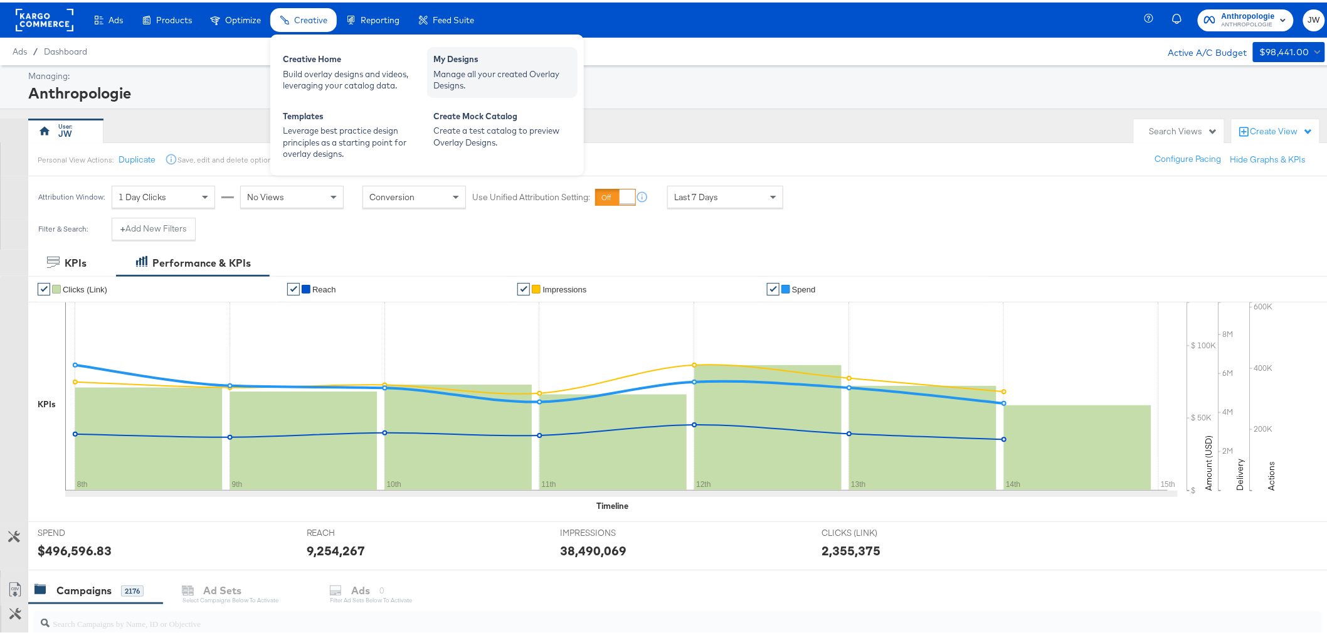
click at [486, 61] on div "My Designs" at bounding box center [502, 58] width 138 height 15
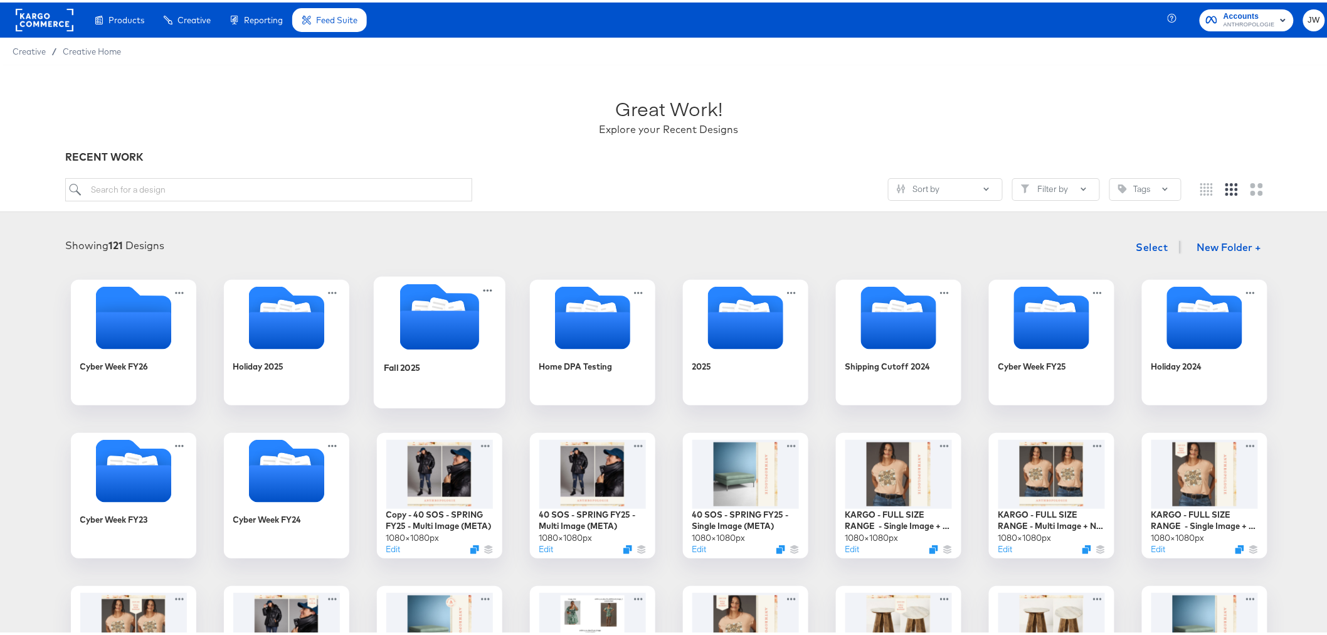
click at [429, 348] on div at bounding box center [440, 315] width 132 height 69
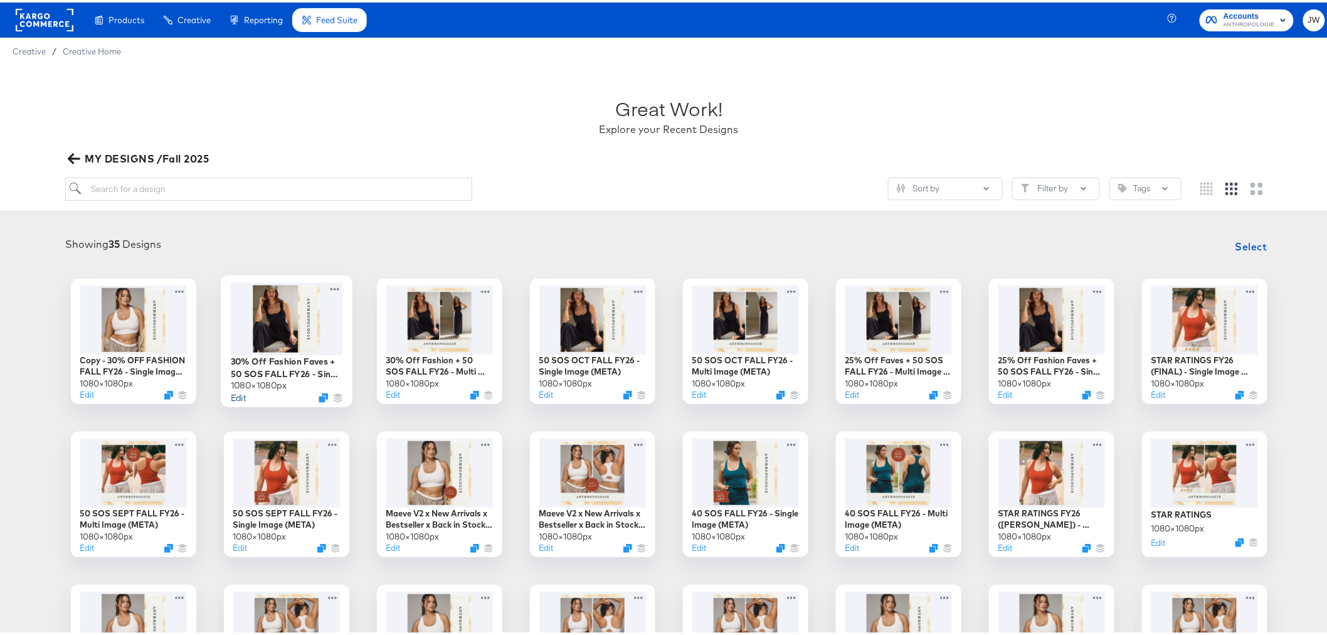
click at [237, 394] on button "Edit" at bounding box center [237, 395] width 15 height 12
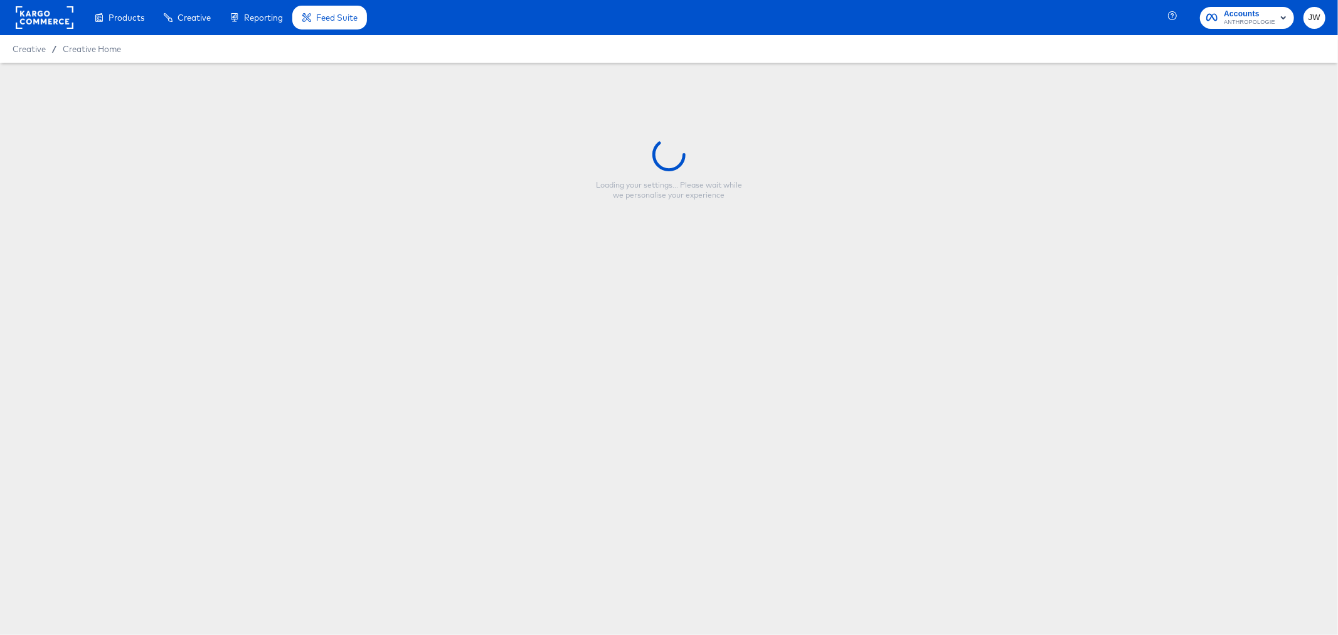
type input "30% Off Fashion Faves + 50 SOS FALL FY26 - Single Image (META)"
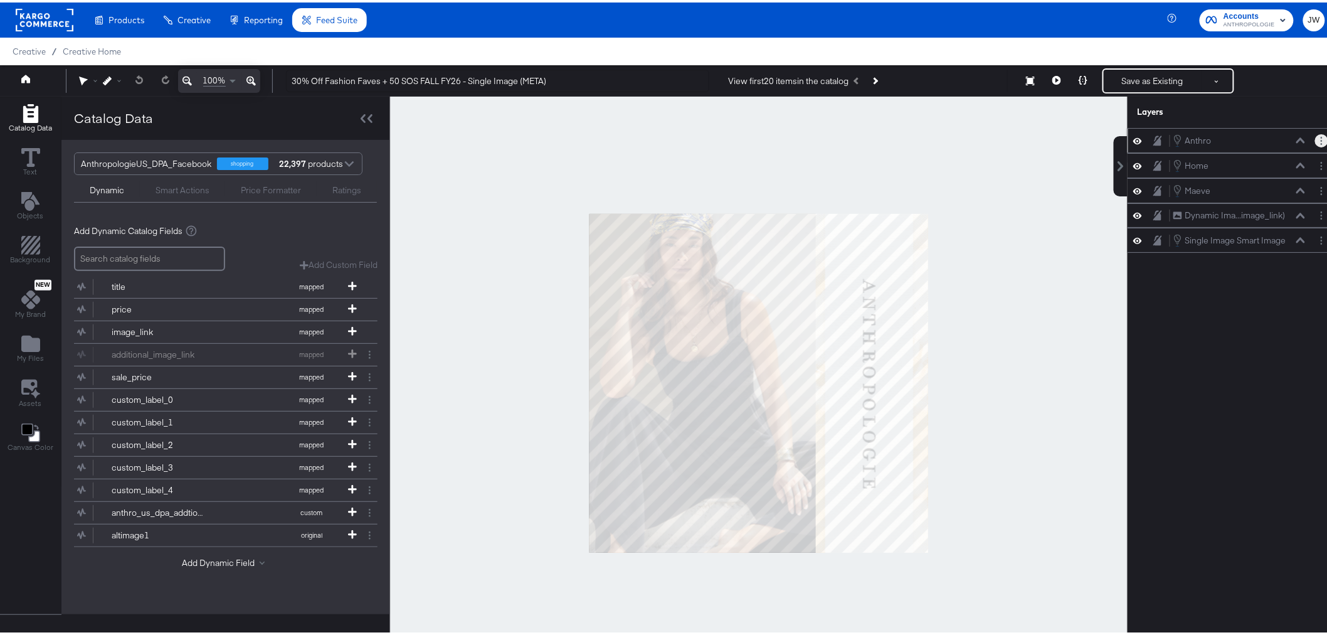
click at [1315, 139] on button "Layer Options" at bounding box center [1321, 138] width 13 height 13
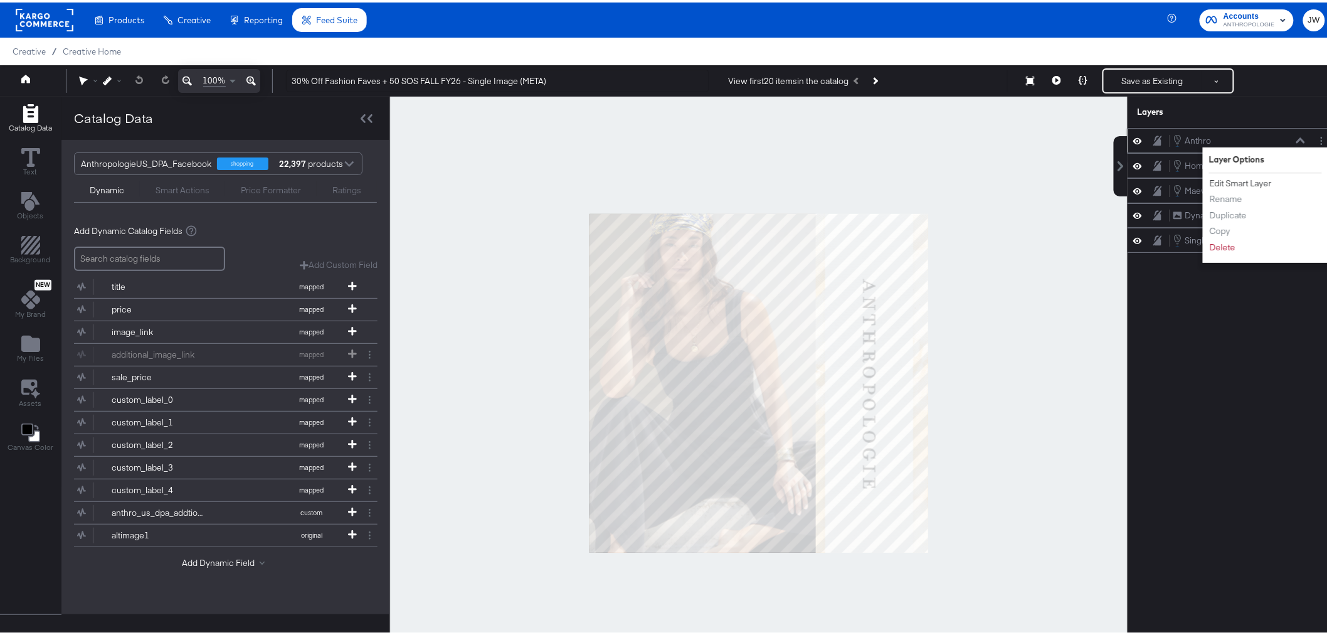
click at [1258, 183] on button "Edit Smart Layer" at bounding box center [1240, 180] width 63 height 13
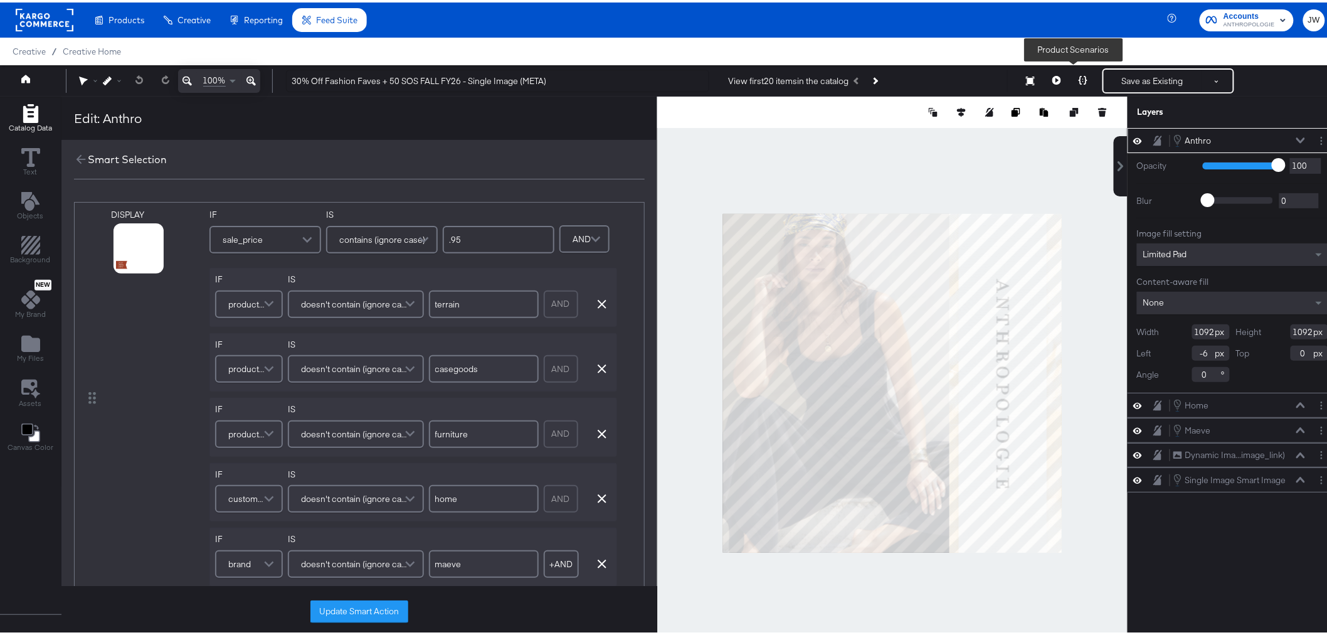
click at [1079, 79] on icon at bounding box center [1083, 77] width 9 height 9
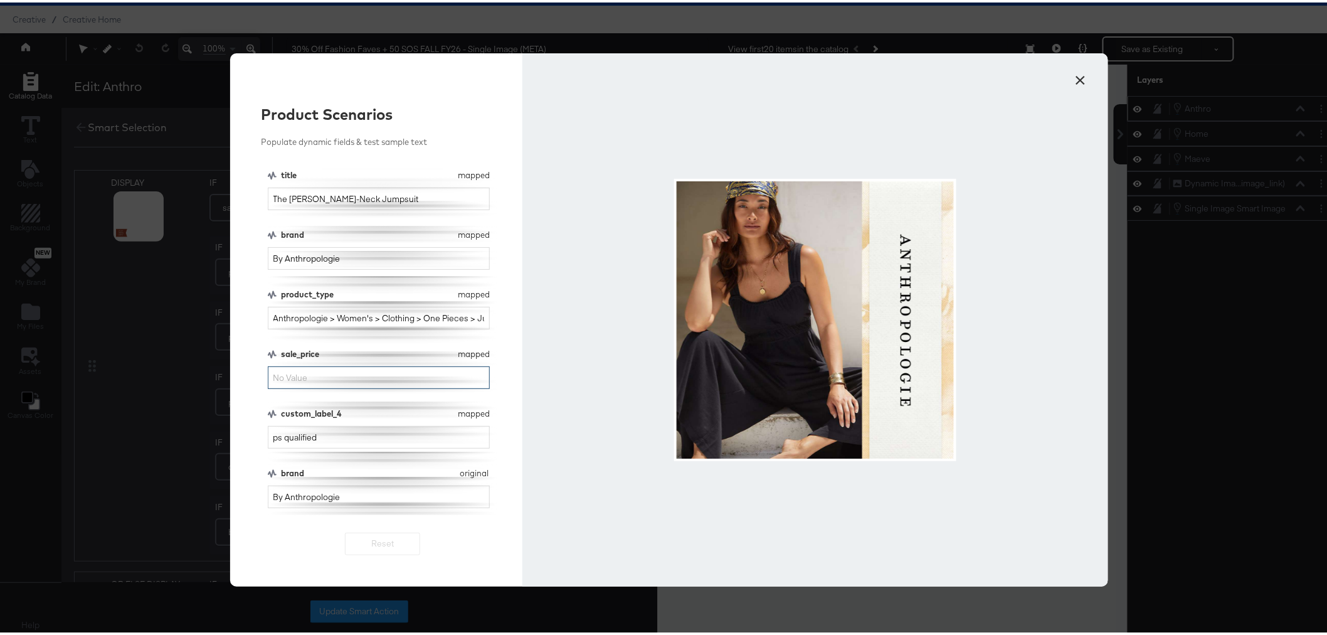
click at [368, 384] on input "sale_price" at bounding box center [379, 375] width 223 height 23
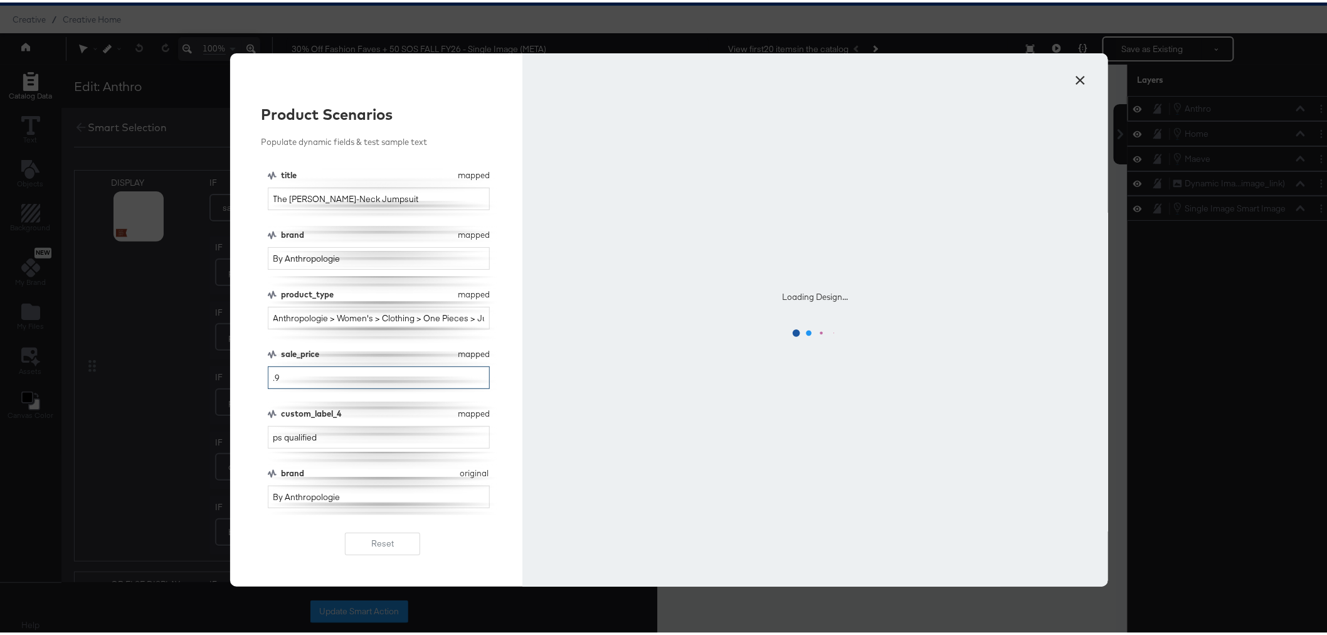
type input ".95"
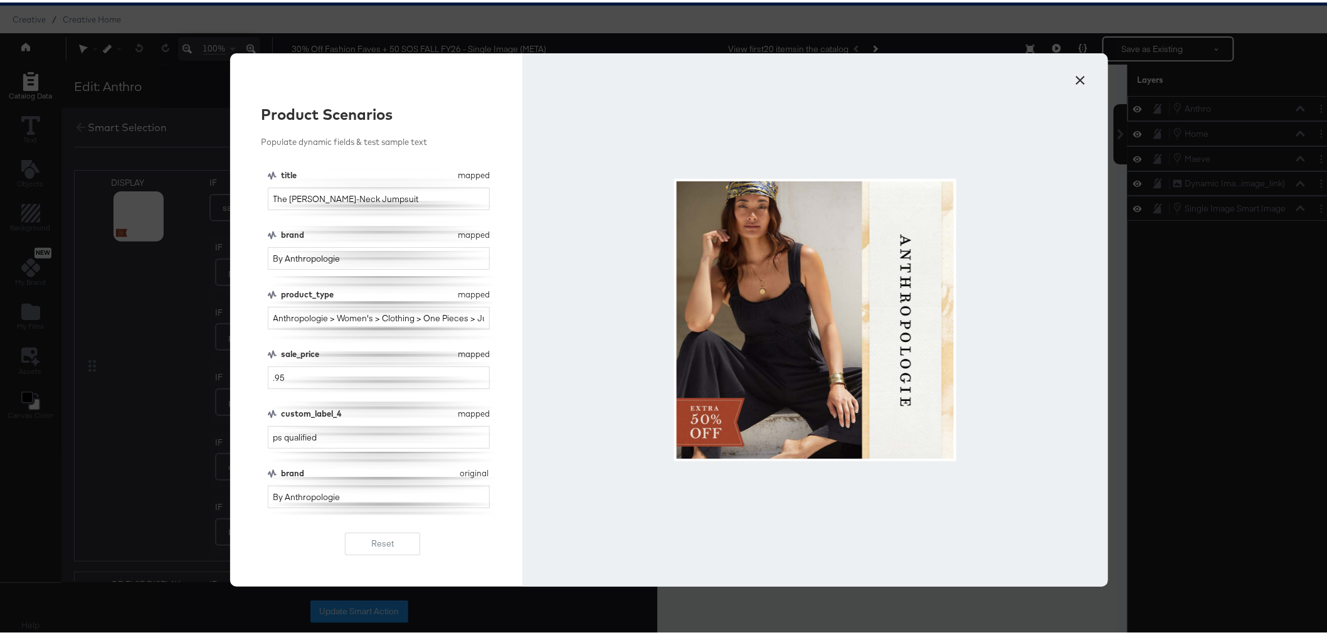
click at [1076, 79] on button "×" at bounding box center [1081, 74] width 23 height 23
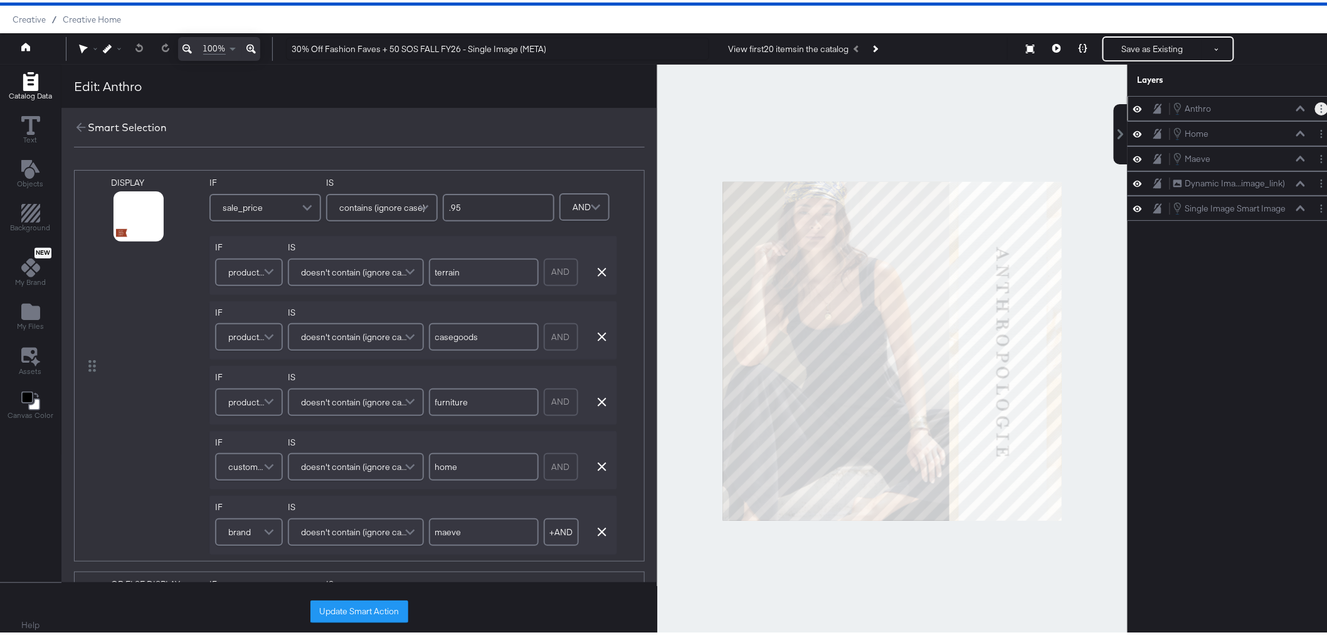
click at [1315, 103] on button "Layer Options" at bounding box center [1321, 106] width 13 height 13
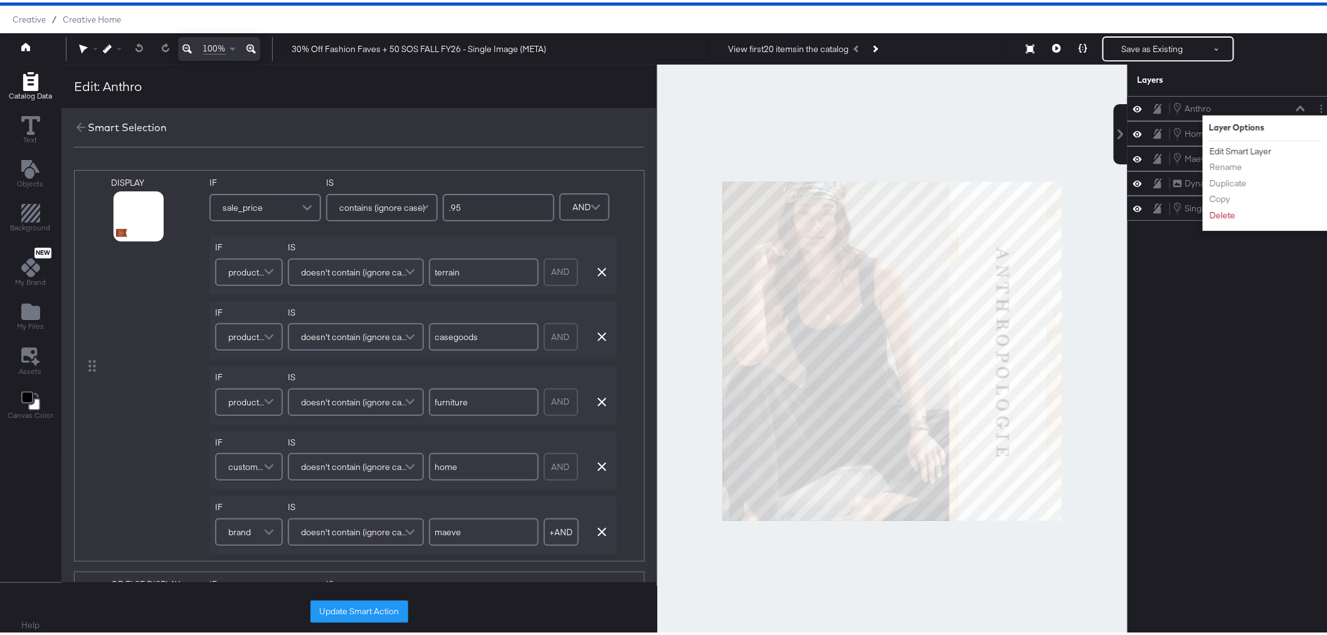
click at [1236, 154] on button "Edit Smart Layer" at bounding box center [1240, 148] width 63 height 13
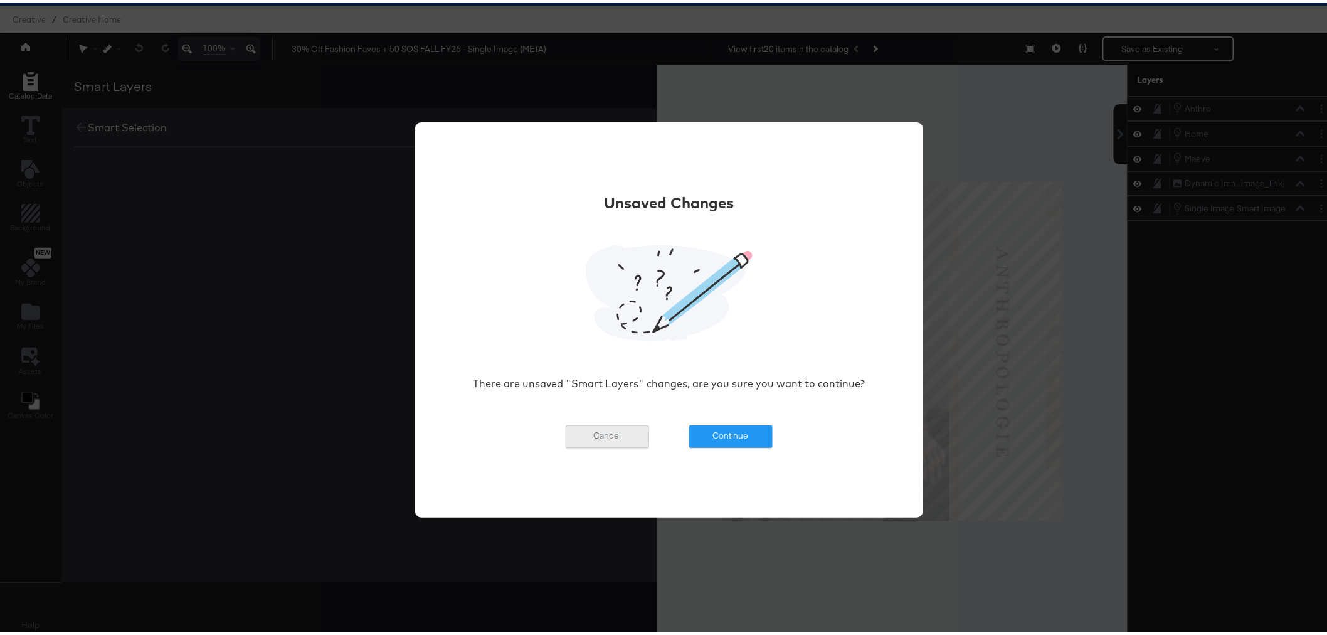
click at [621, 433] on button "Cancel" at bounding box center [607, 434] width 83 height 23
click at [738, 438] on button "Continue" at bounding box center [730, 434] width 83 height 23
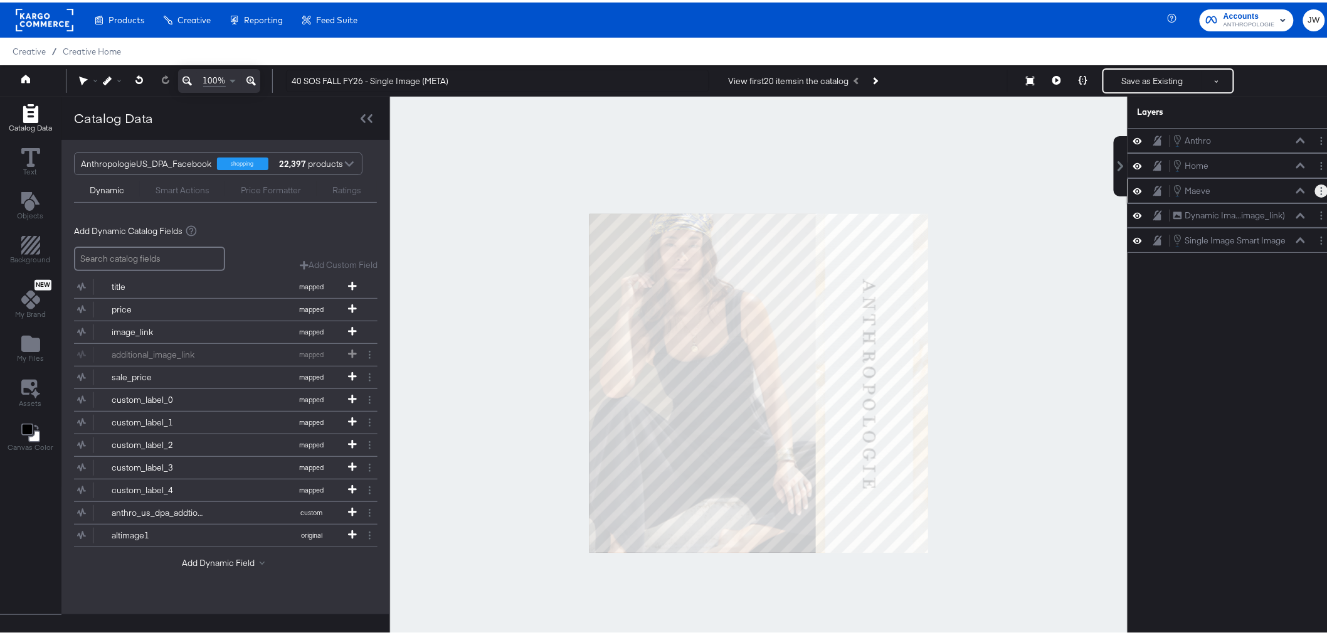
click at [1315, 191] on button "Layer Options" at bounding box center [1321, 188] width 13 height 13
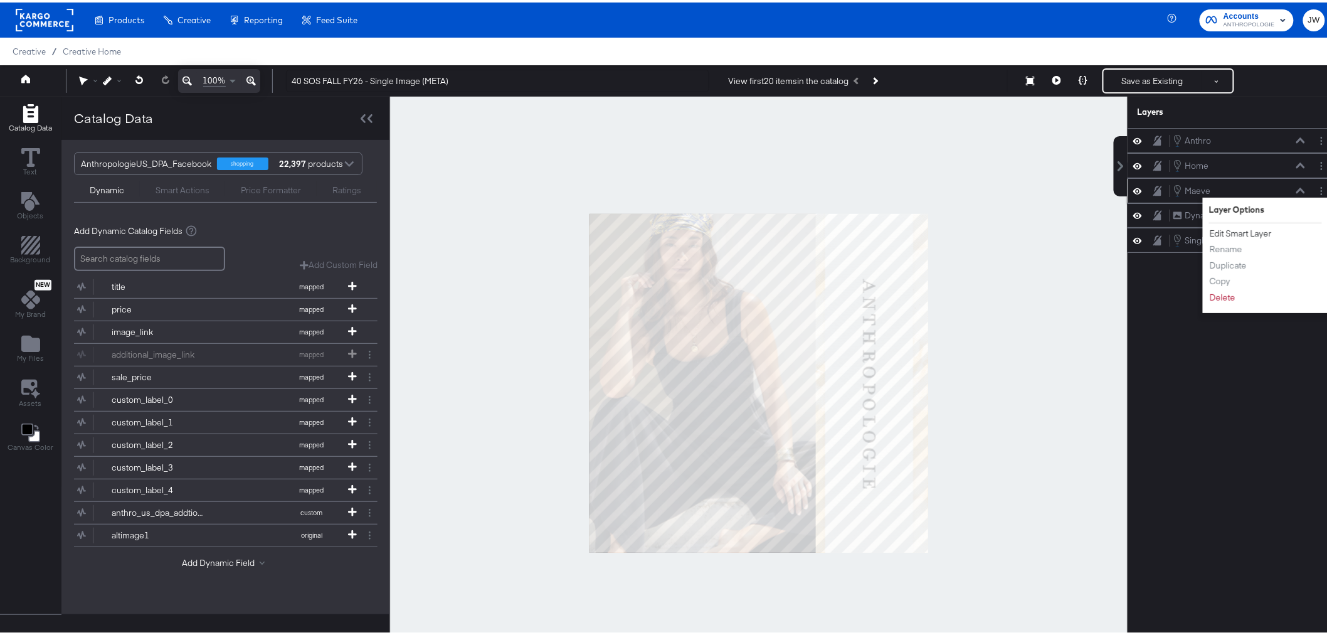
click at [1251, 231] on button "Edit Smart Layer" at bounding box center [1240, 231] width 63 height 13
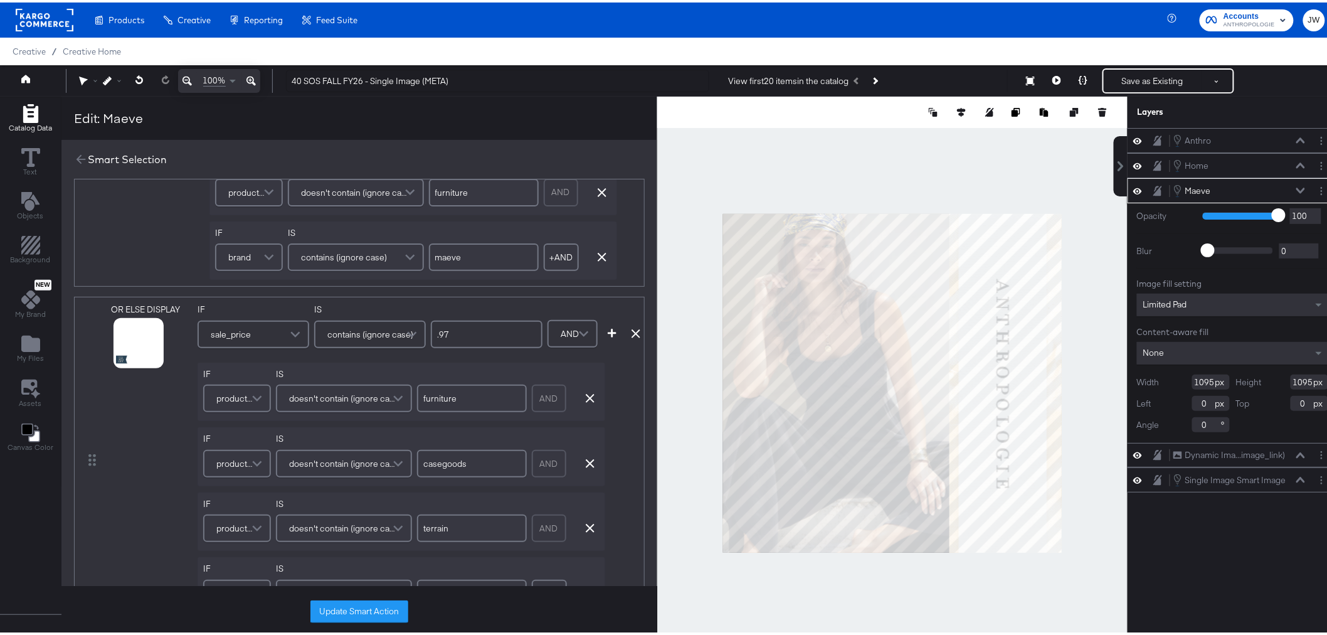
scroll to position [487, 0]
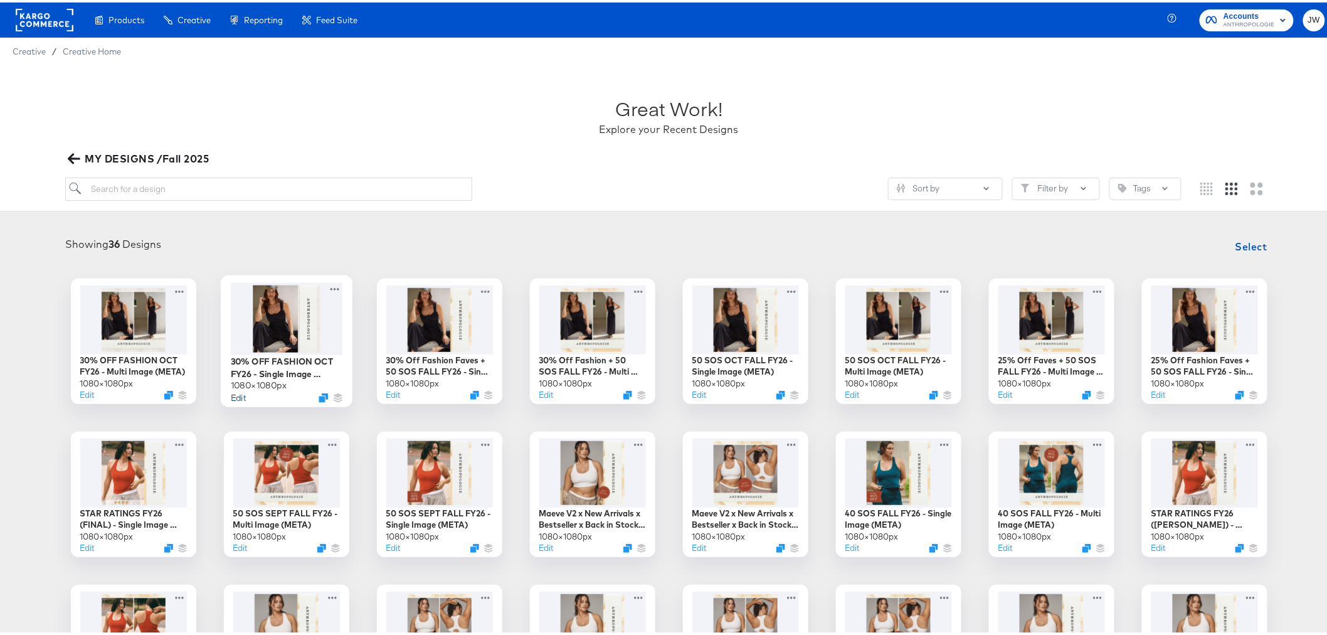
click at [233, 397] on button "Edit" at bounding box center [237, 395] width 15 height 12
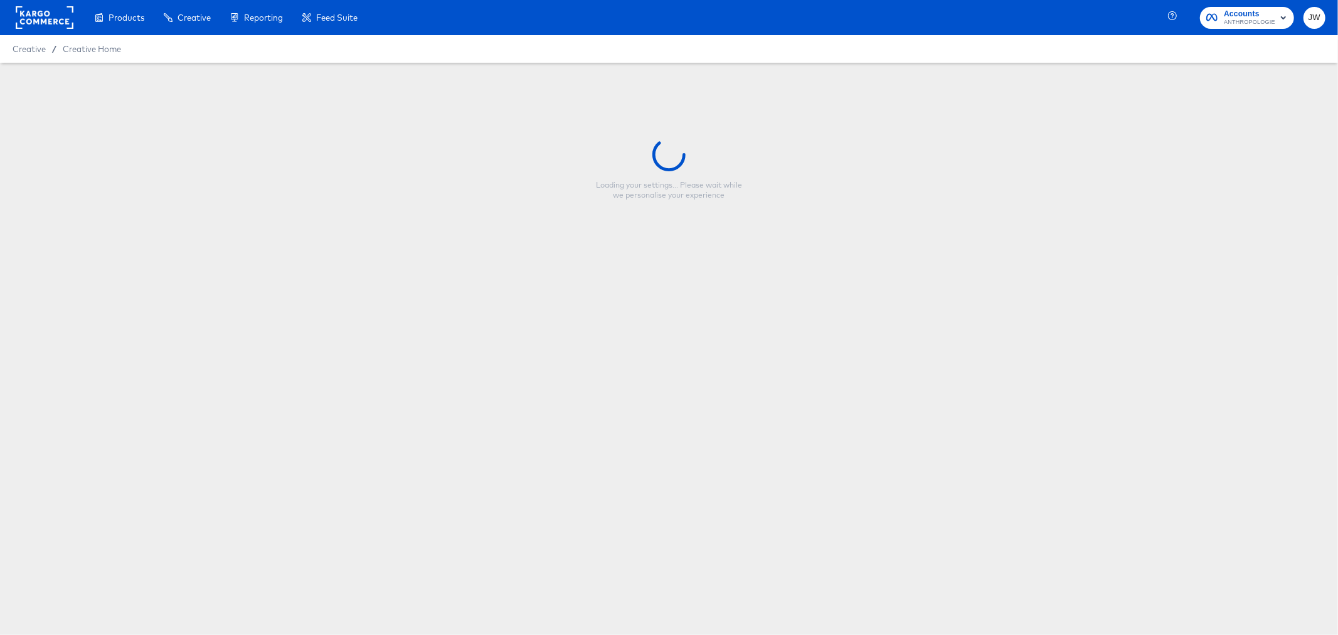
type input "30% OFF FASHION OCT FY26 - Single Image (META)"
